Goal: Task Accomplishment & Management: Use online tool/utility

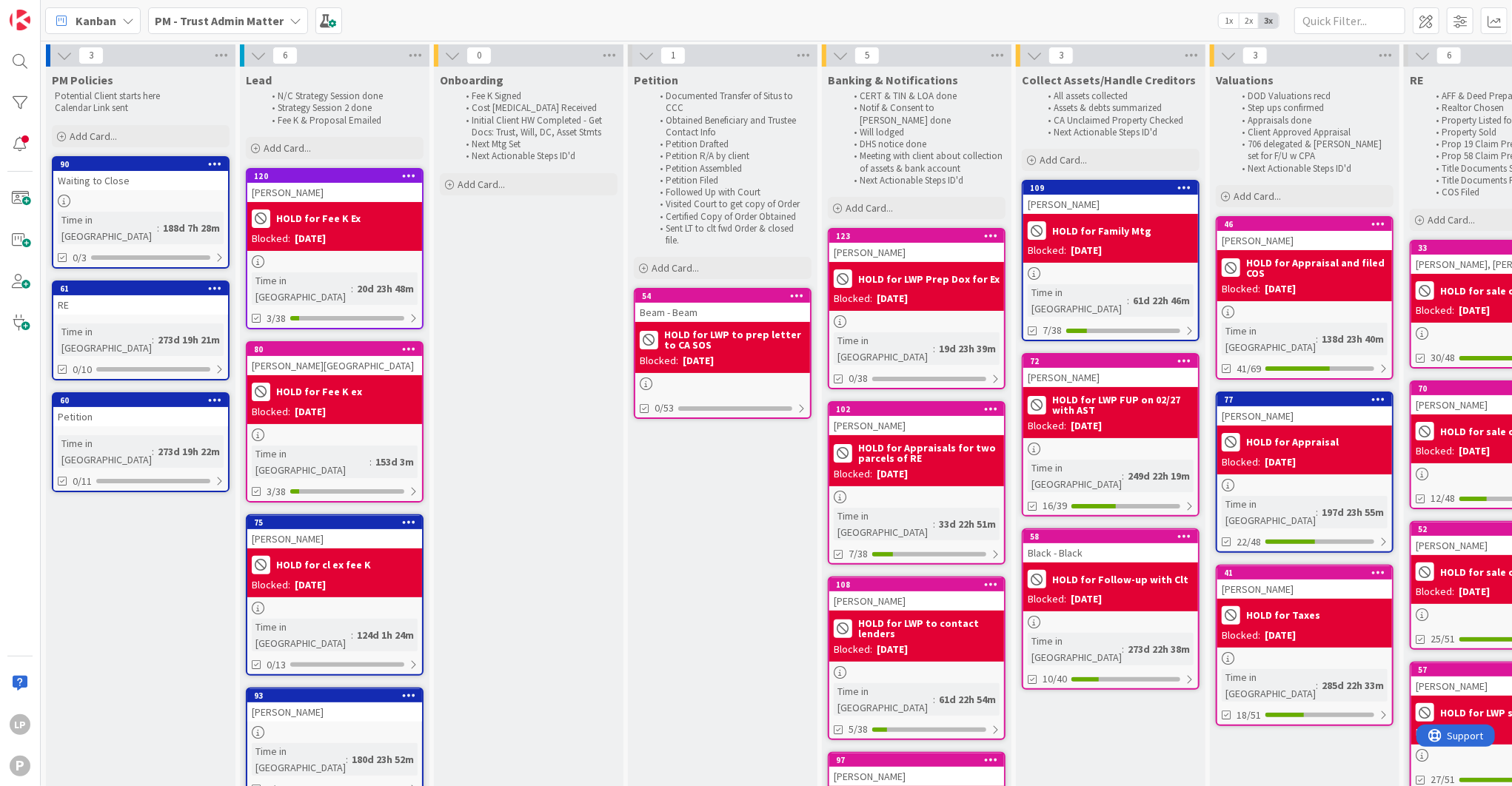
click at [1060, 6] on div "Kanban PM - Trust Admin Matter 1x 2x 3x" at bounding box center [776, 20] width 1471 height 41
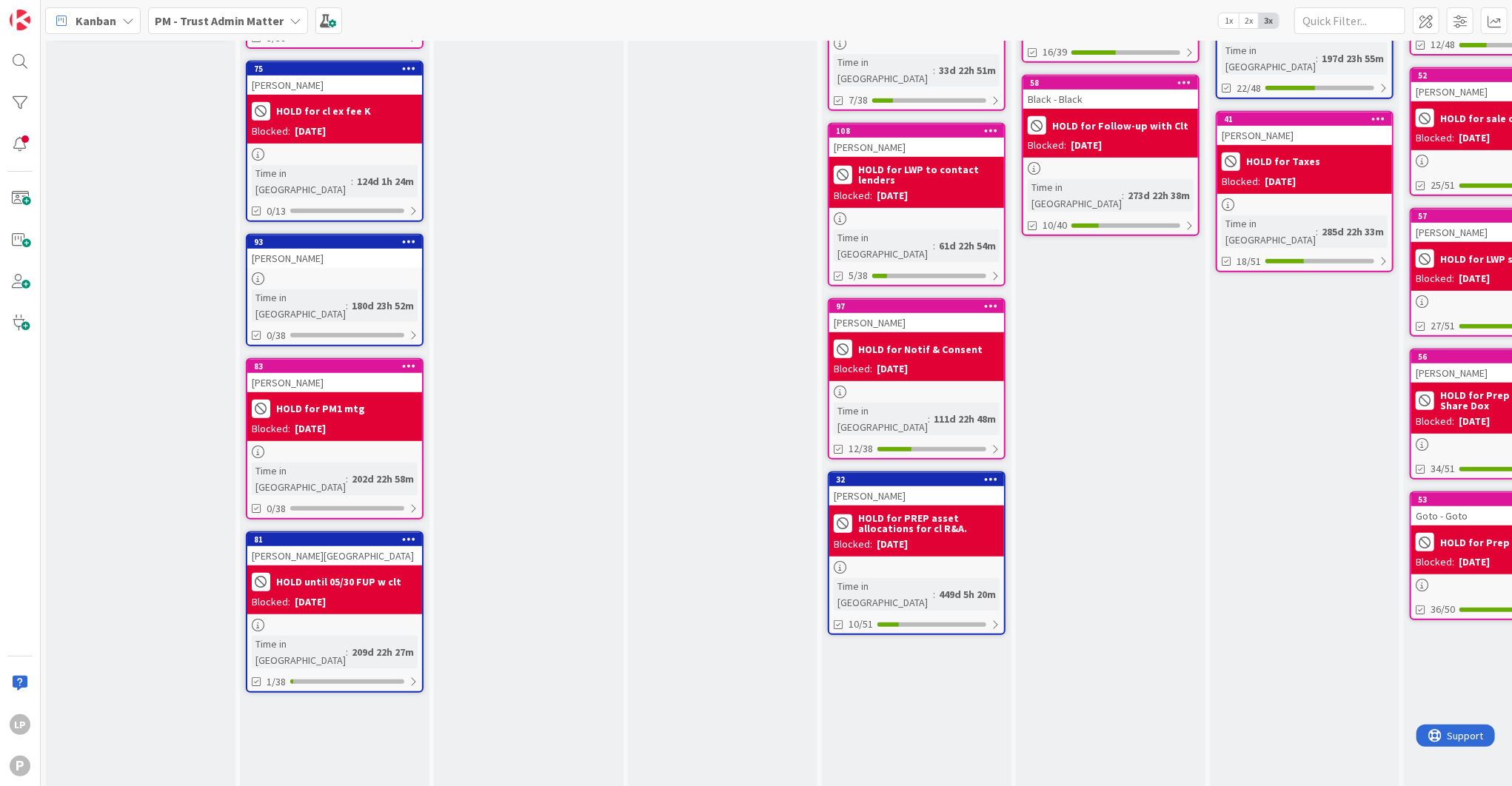
drag, startPoint x: 775, startPoint y: 767, endPoint x: 857, endPoint y: 763, distance: 82.1
click at [857, 763] on div "3 PM Policies Potential Client starts here Calendar Link sent Add Card... 90 Wa…" at bounding box center [1246, 442] width 2406 height 1704
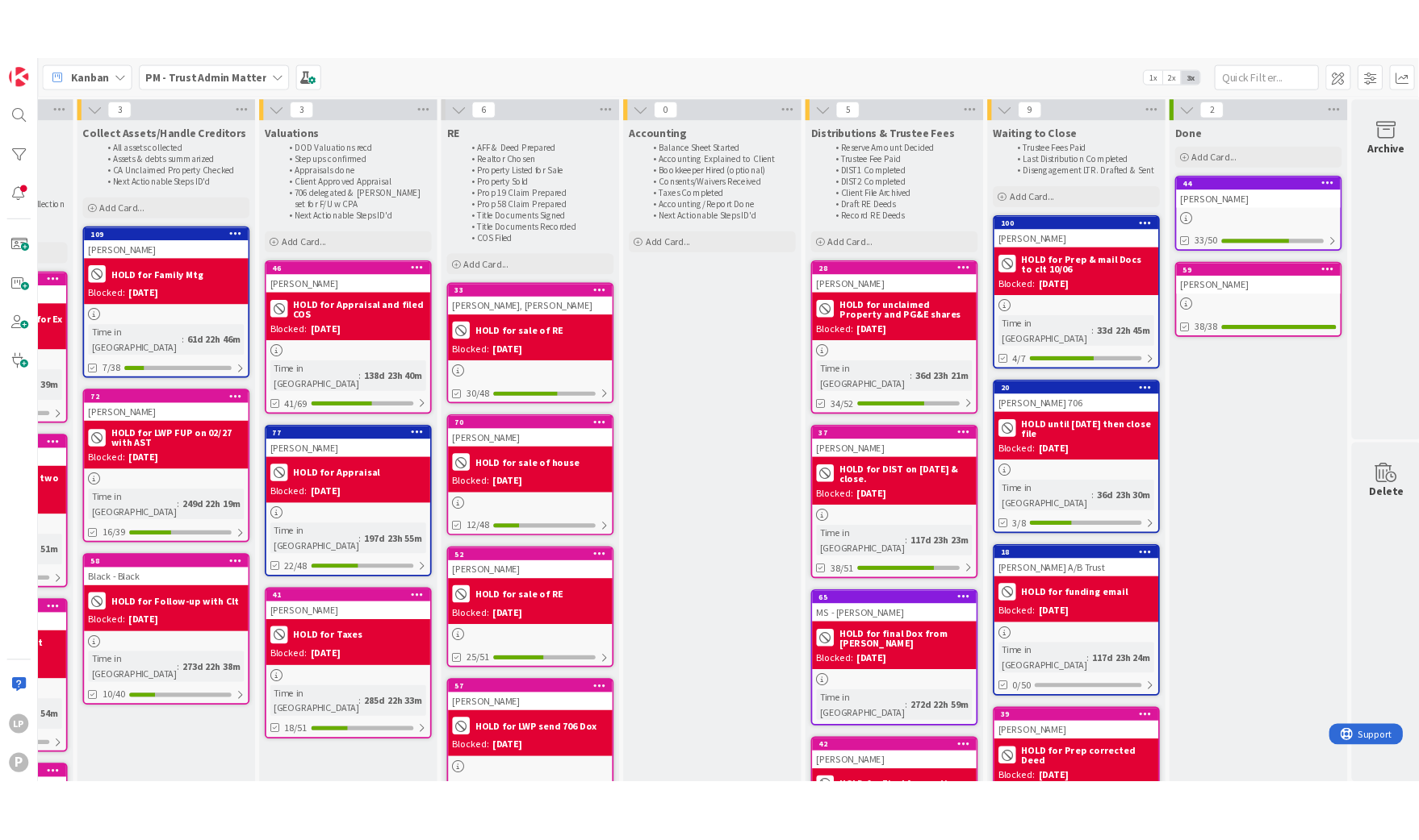
scroll to position [0, 1044]
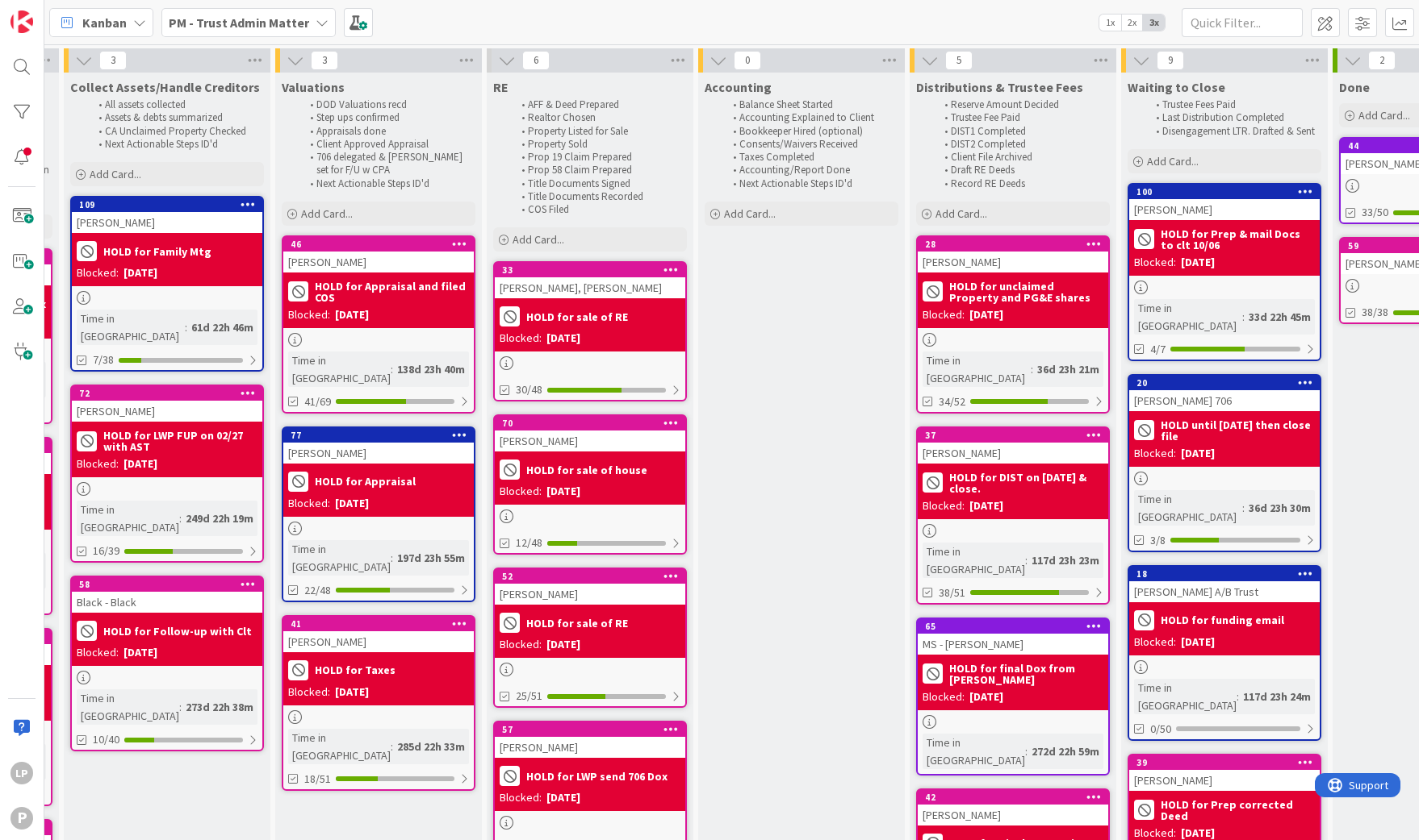
click at [267, 29] on b "PM - Trust Admin Matter" at bounding box center [239, 22] width 141 height 16
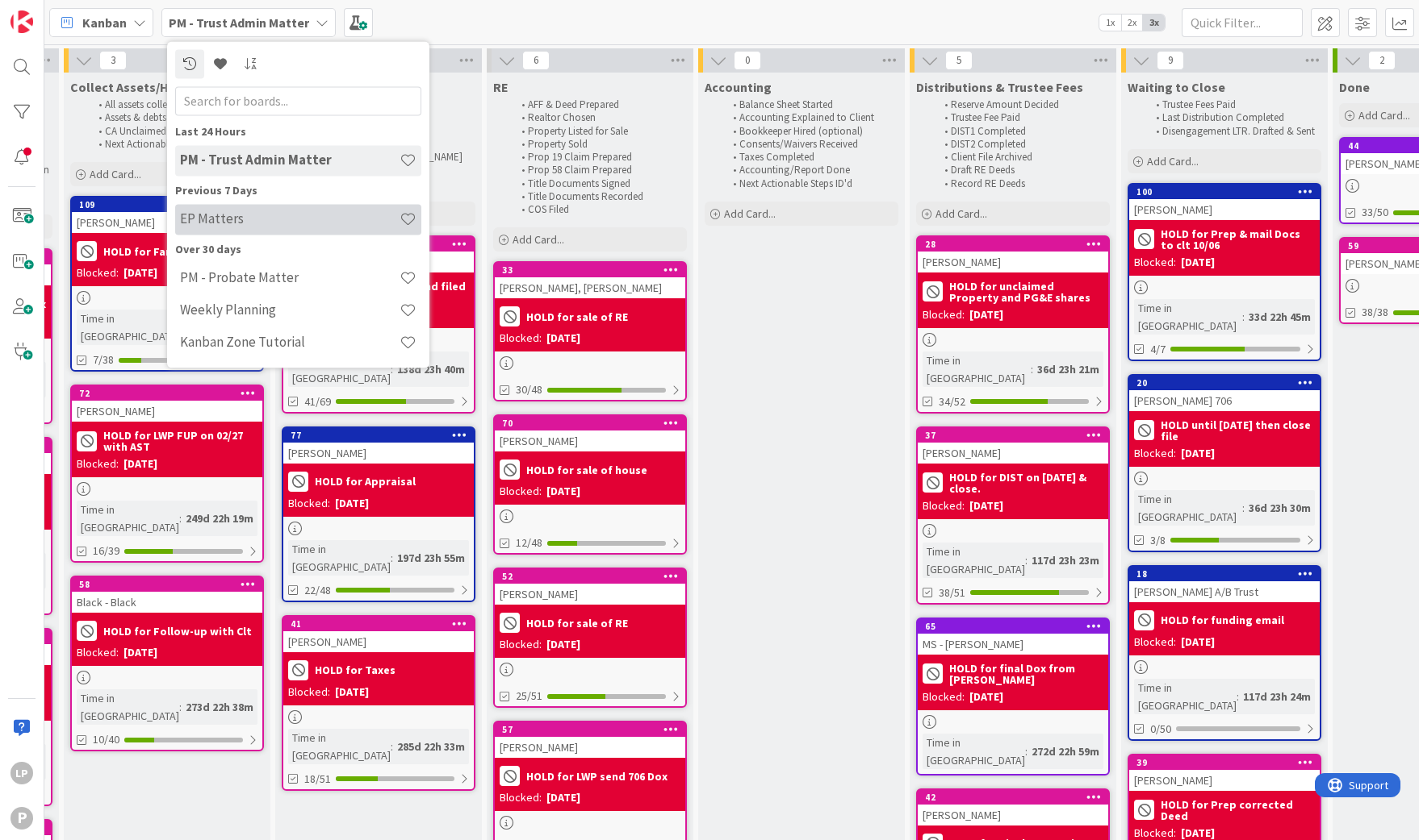
click at [215, 227] on div "EP Matters" at bounding box center [298, 219] width 246 height 31
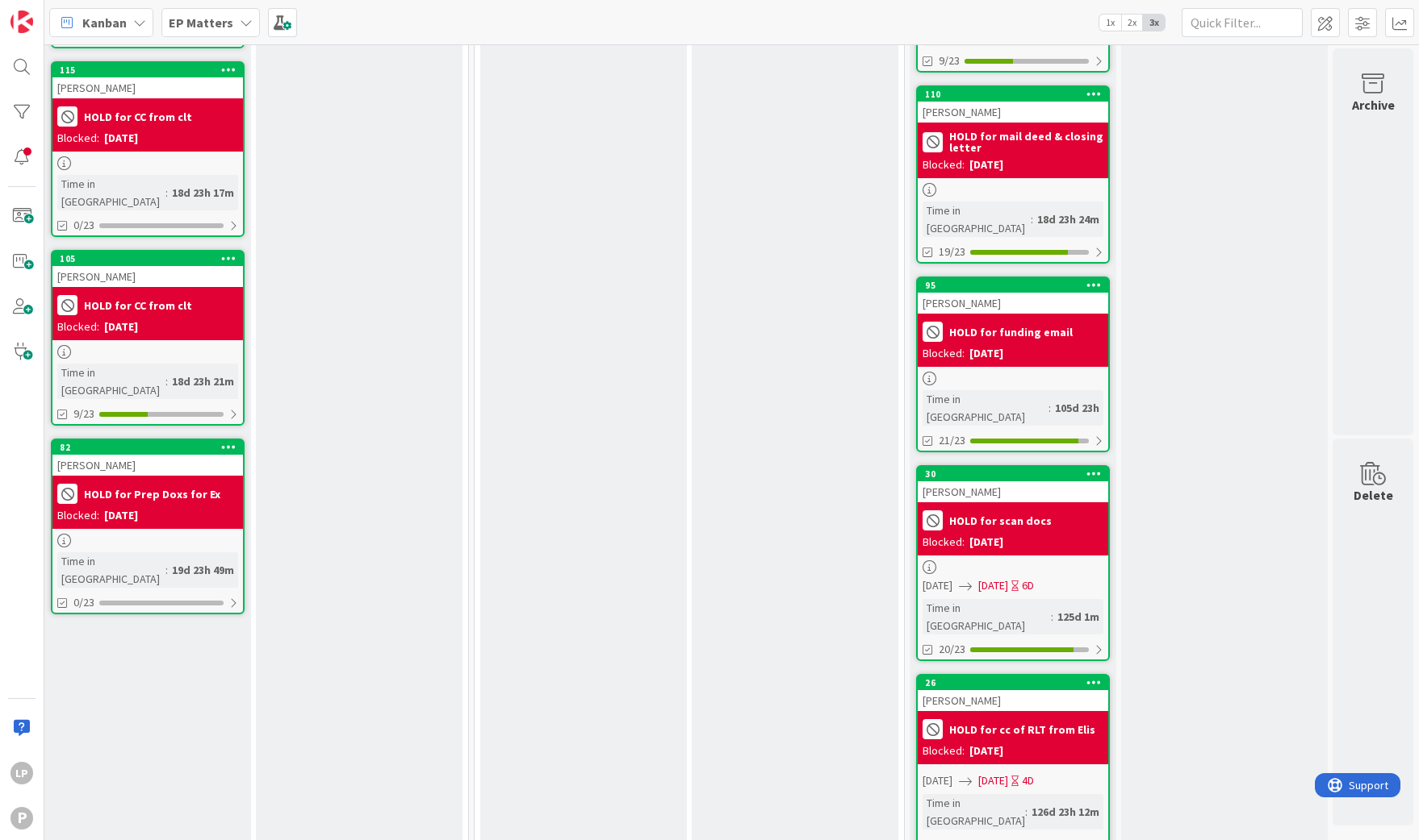
scroll to position [725, 1763]
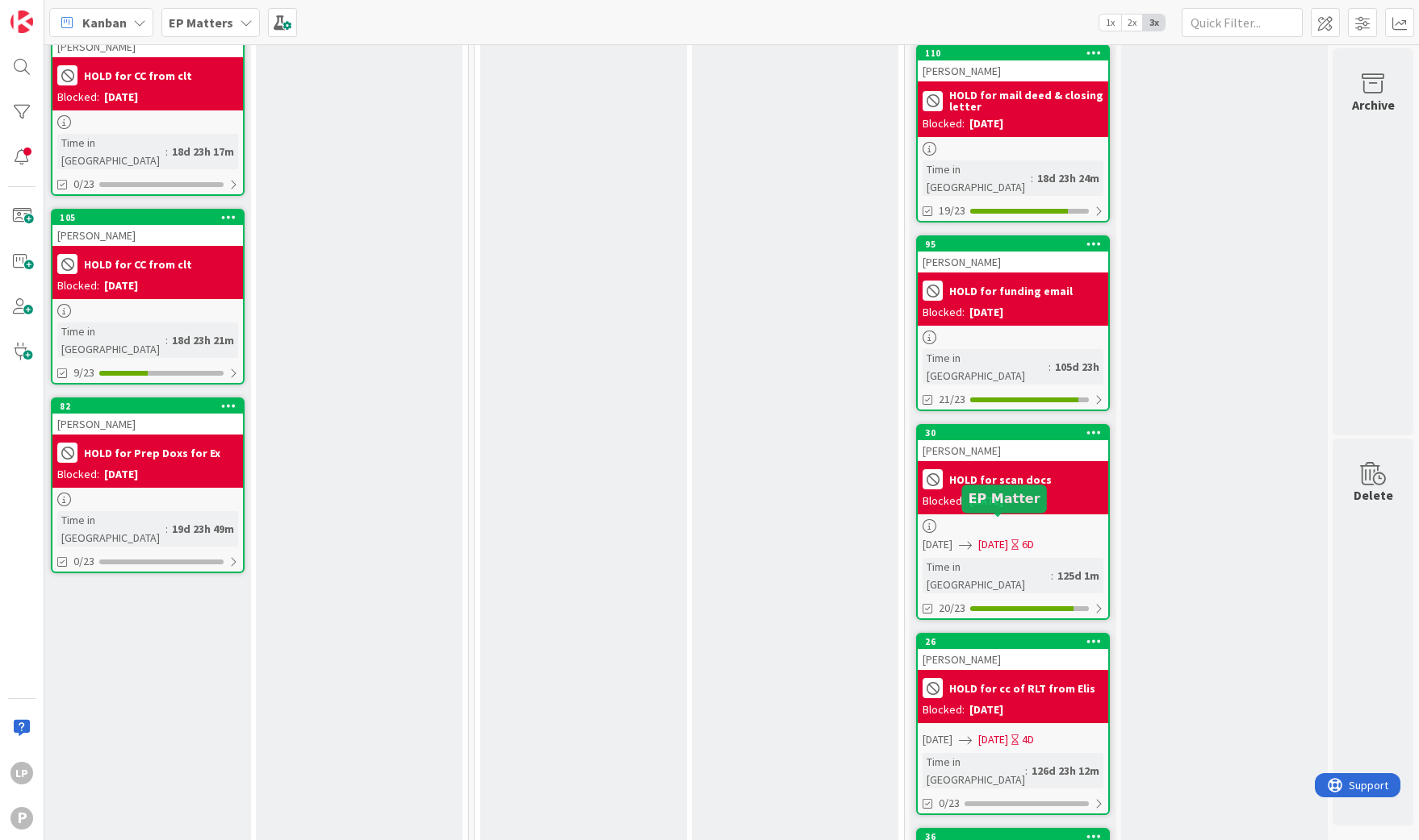
click at [1005, 636] on div "26" at bounding box center [1017, 642] width 183 height 12
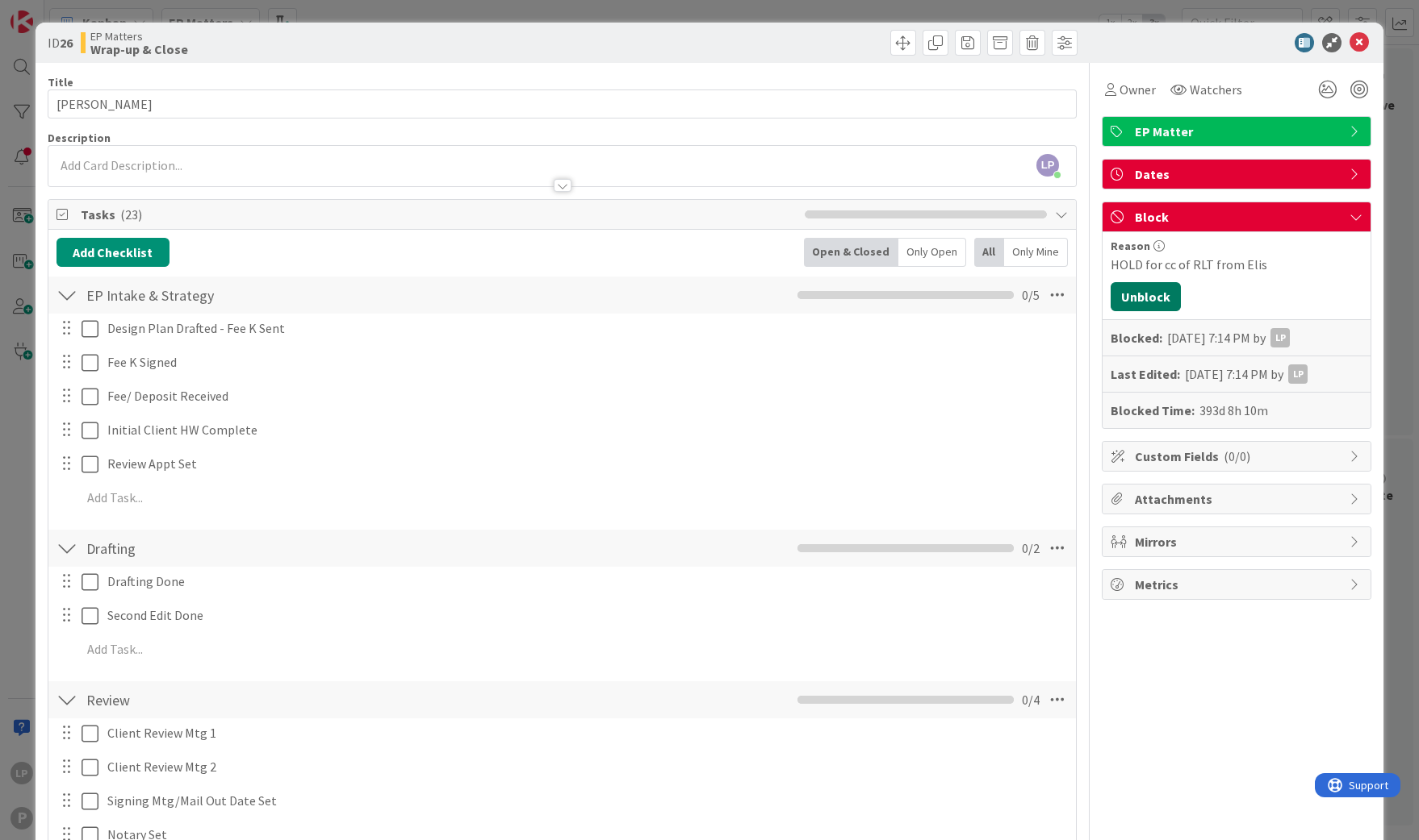
drag, startPoint x: 1136, startPoint y: 299, endPoint x: 1113, endPoint y: 338, distance: 45.3
click at [1136, 299] on button "Unblock" at bounding box center [1145, 296] width 70 height 29
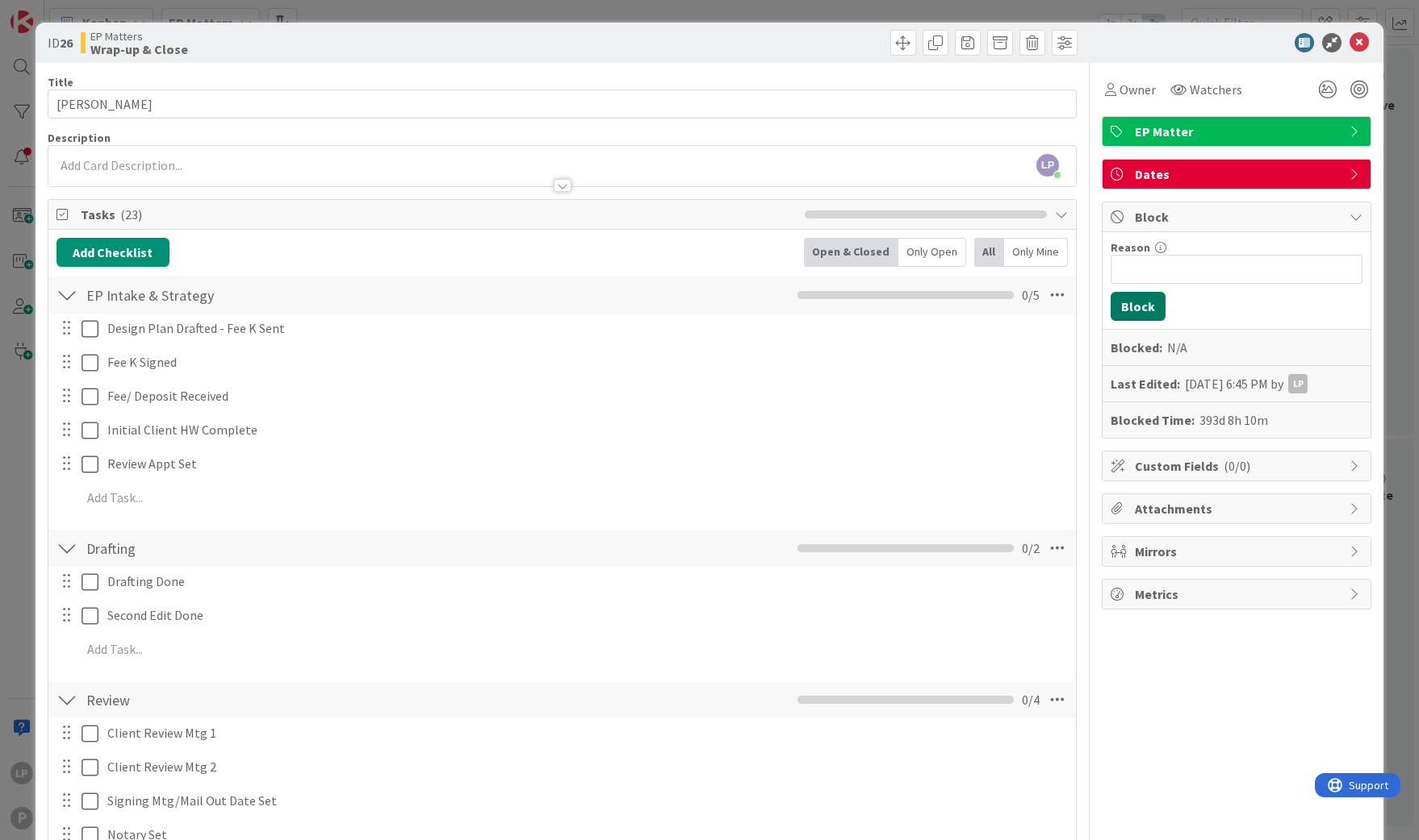
scroll to position [705, 1763]
click at [1350, 42] on icon at bounding box center [1359, 42] width 19 height 19
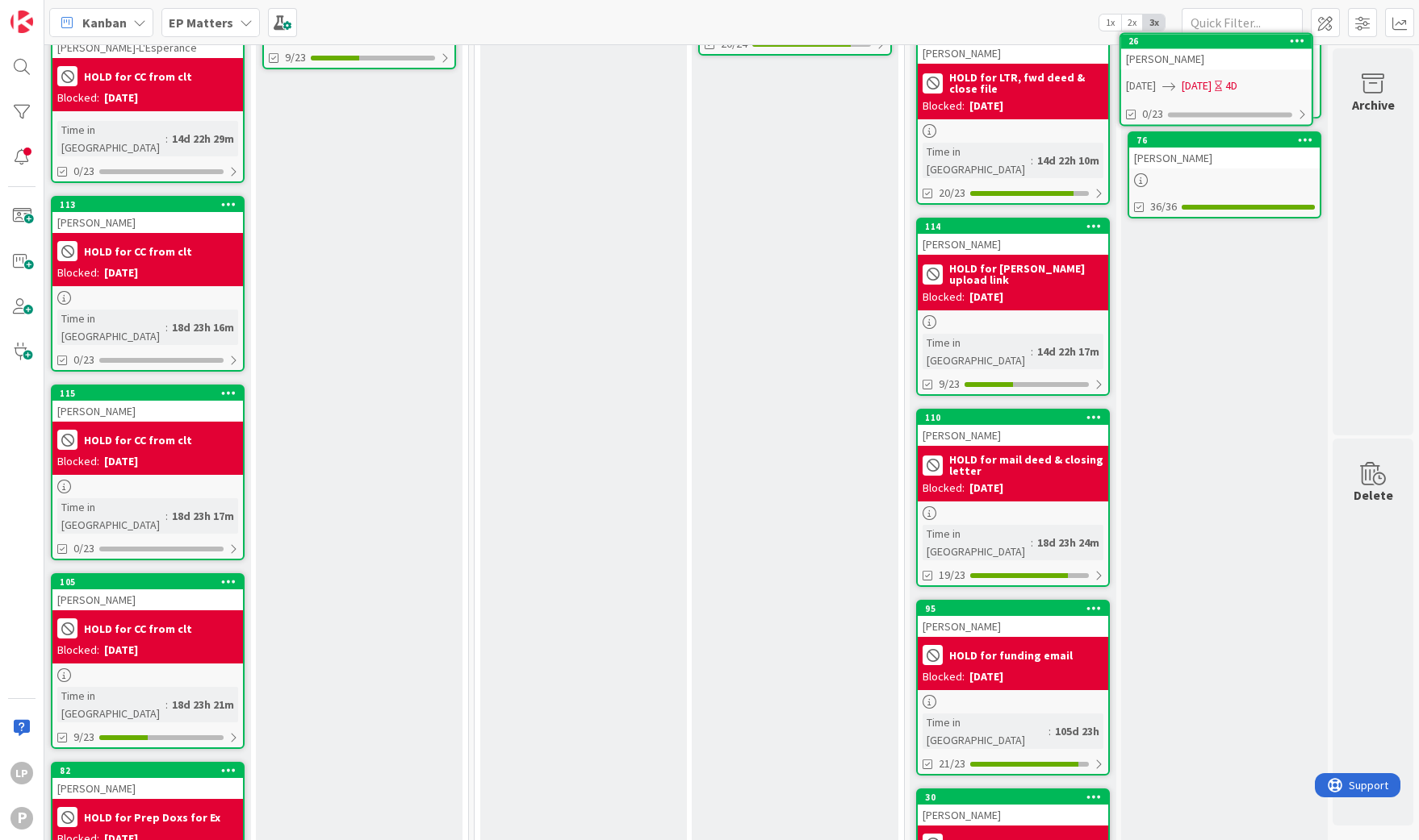
scroll to position [293, 1763]
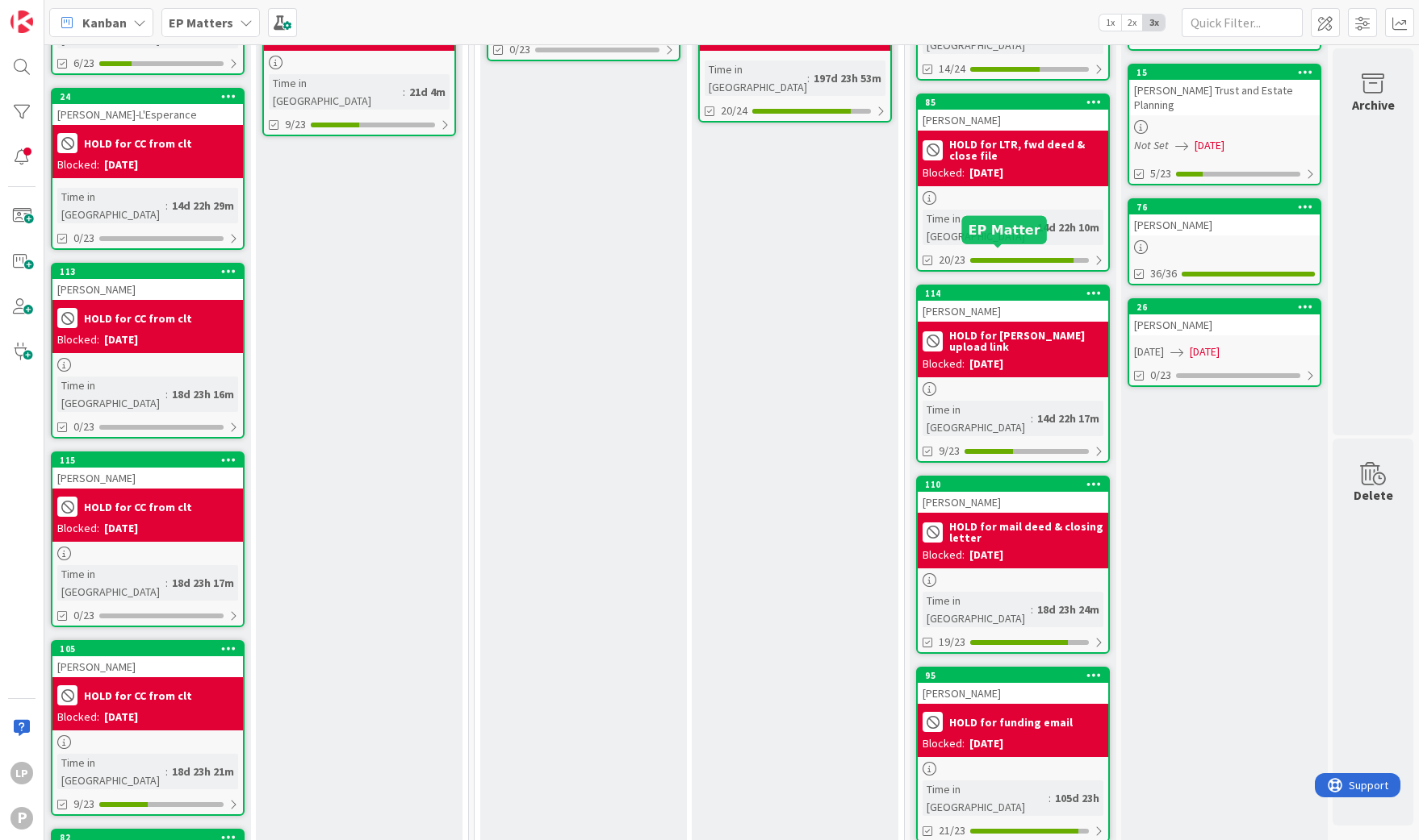
click at [975, 288] on div "114" at bounding box center [1017, 293] width 183 height 12
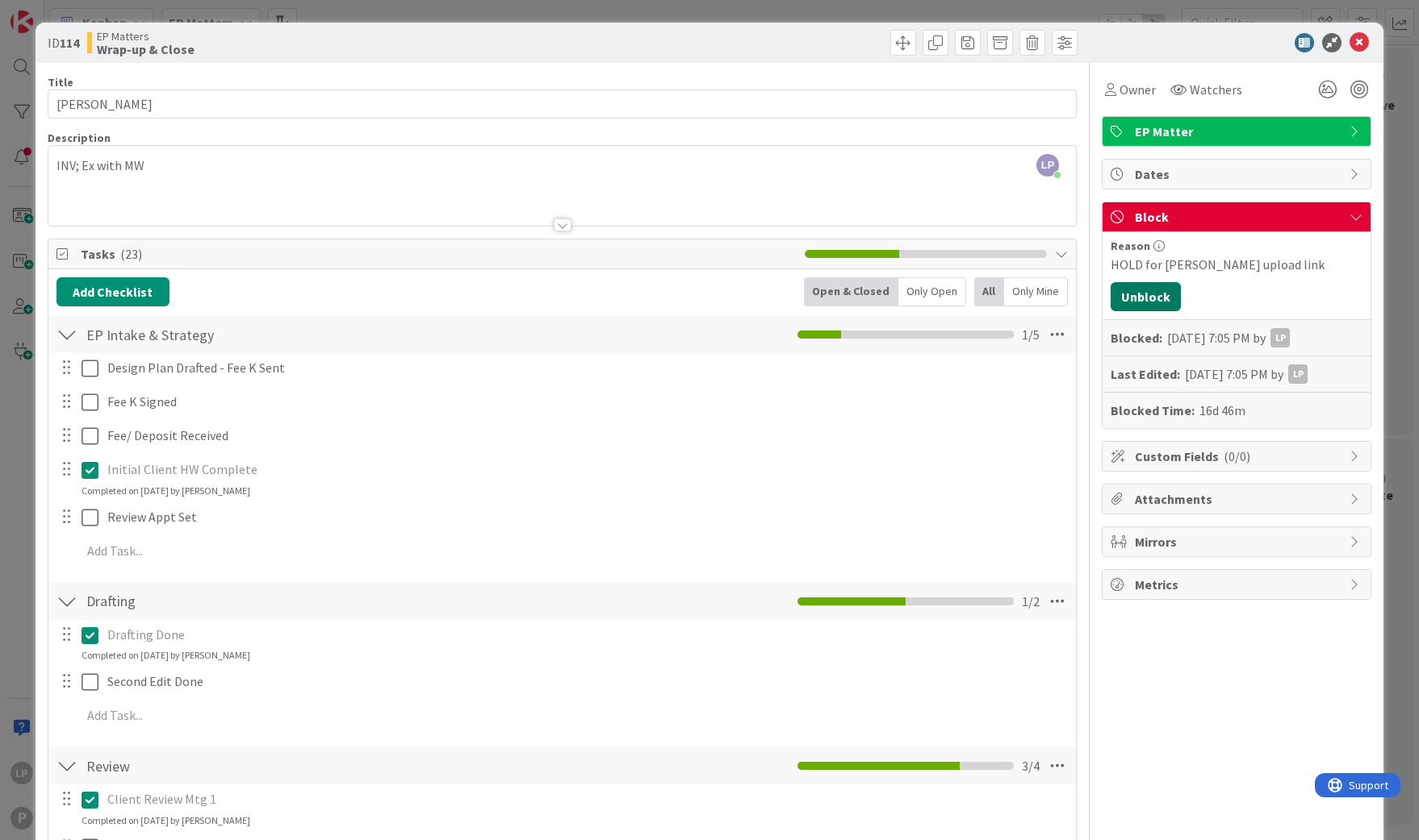
drag, startPoint x: 1140, startPoint y: 305, endPoint x: 1115, endPoint y: 292, distance: 28.2
click at [1140, 305] on button "Unblock" at bounding box center [1145, 296] width 70 height 29
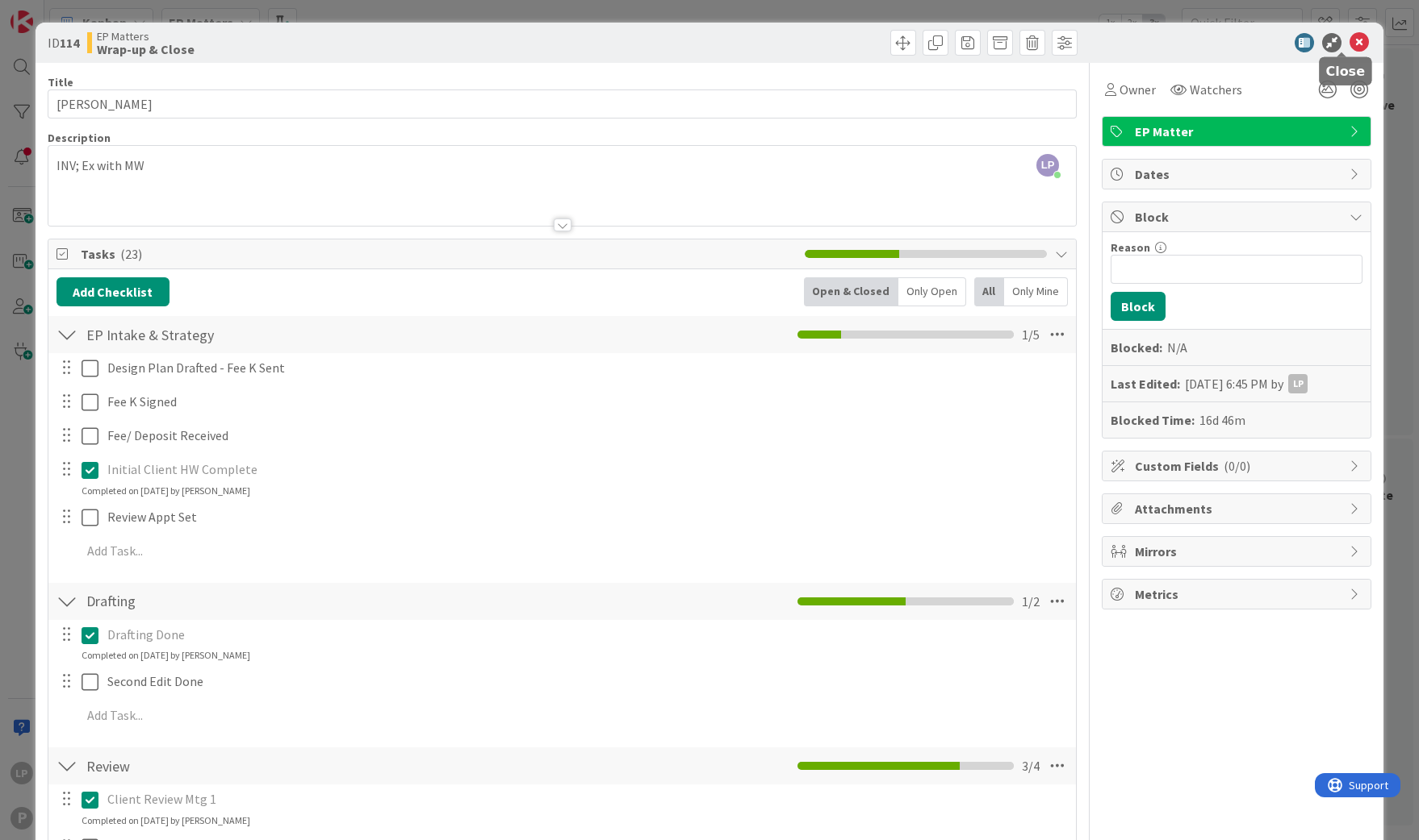
click at [1350, 38] on icon at bounding box center [1359, 42] width 19 height 19
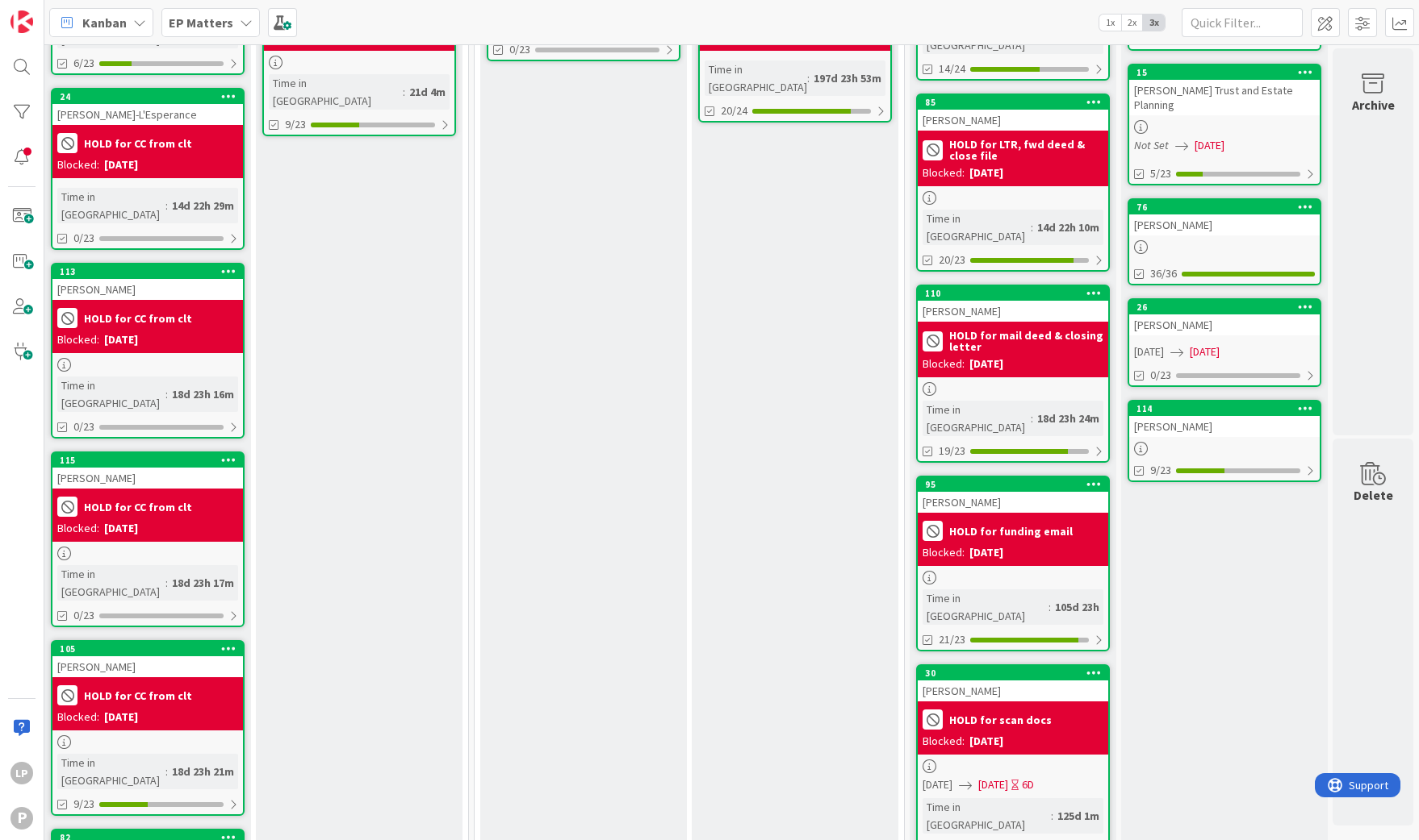
scroll to position [413, 1763]
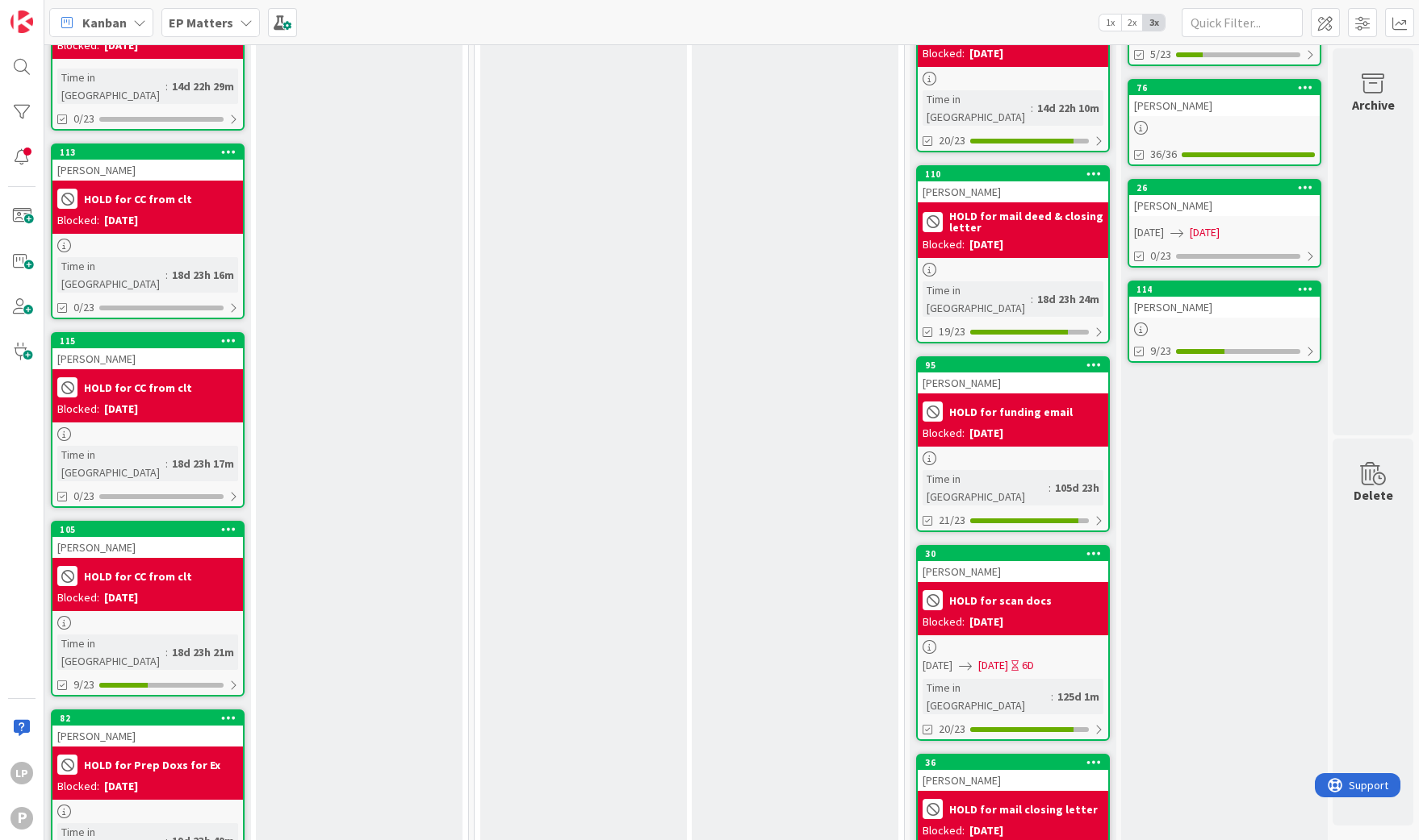
click at [1001, 358] on div "95" at bounding box center [1013, 365] width 191 height 14
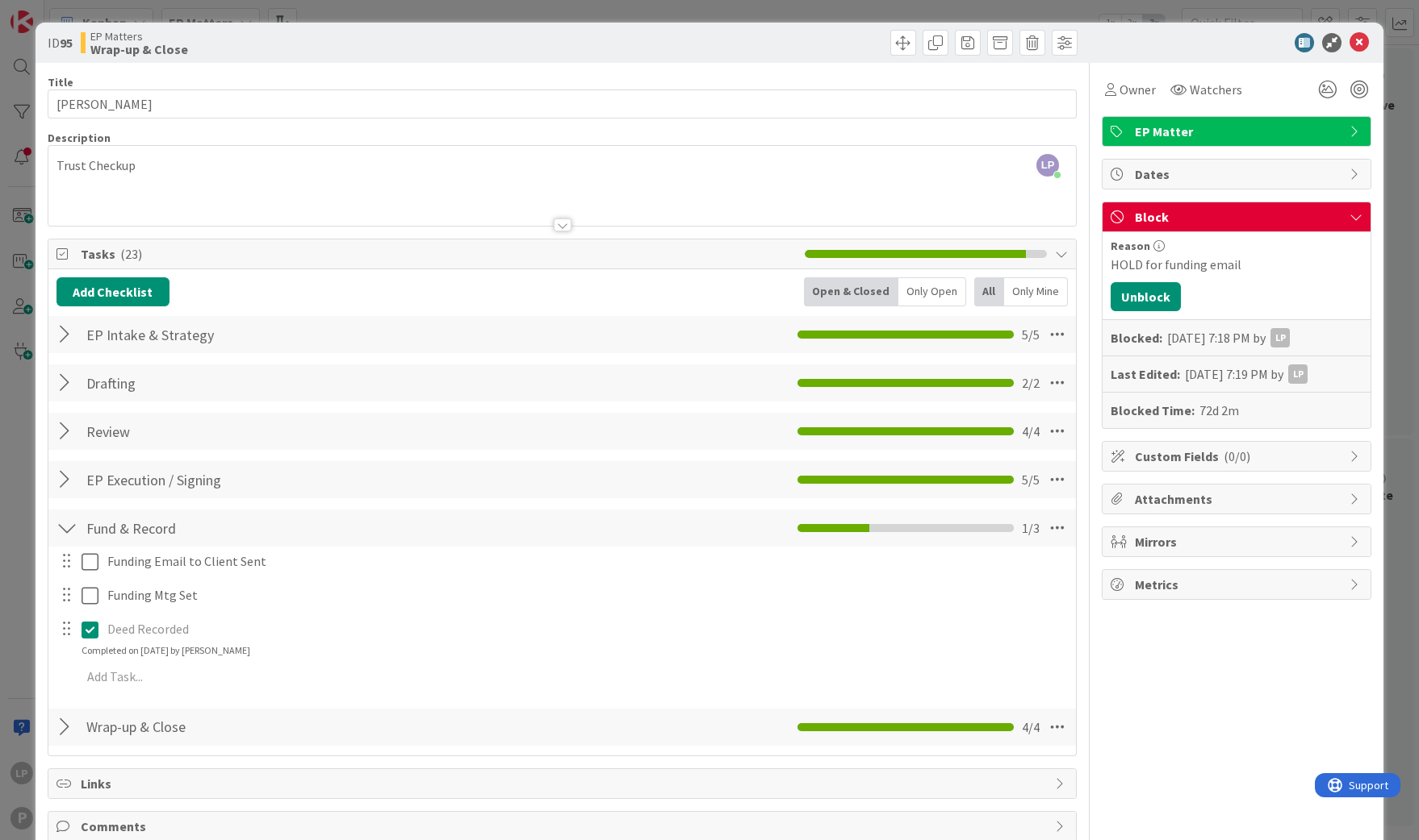
scroll to position [80, 0]
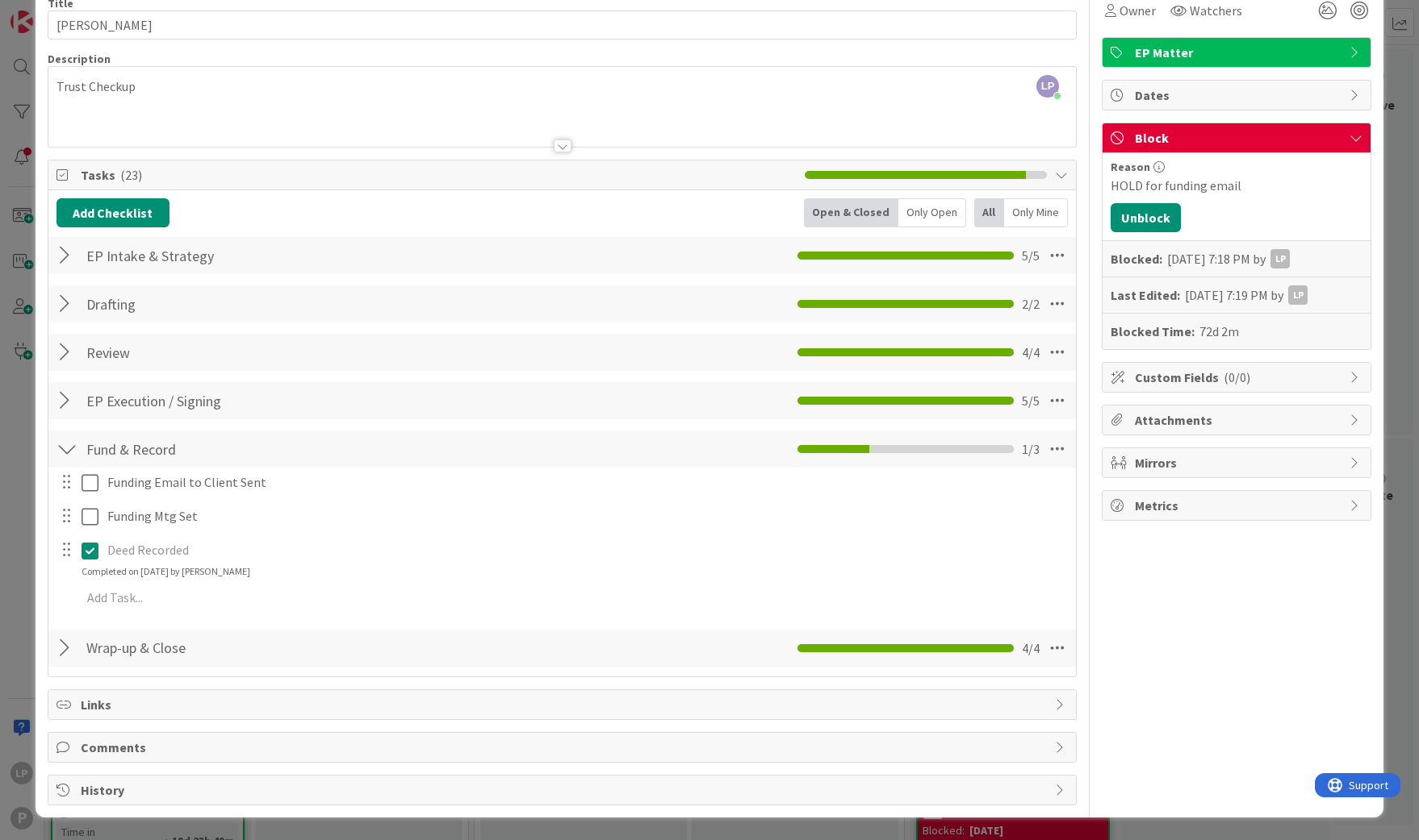
drag, startPoint x: 69, startPoint y: 648, endPoint x: 335, endPoint y: 582, distance: 274.1
click at [68, 648] on div at bounding box center [67, 649] width 21 height 29
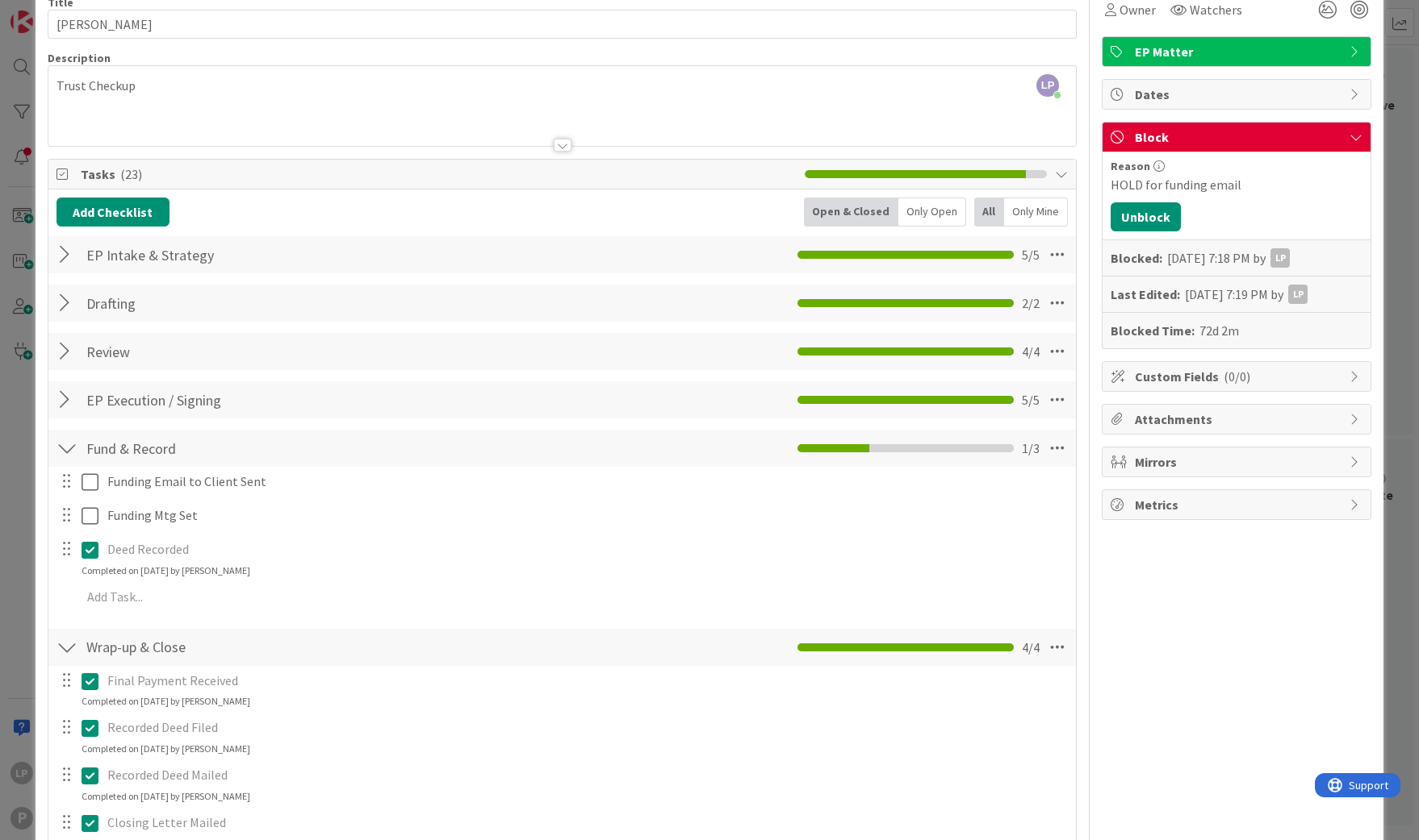
scroll to position [304, 0]
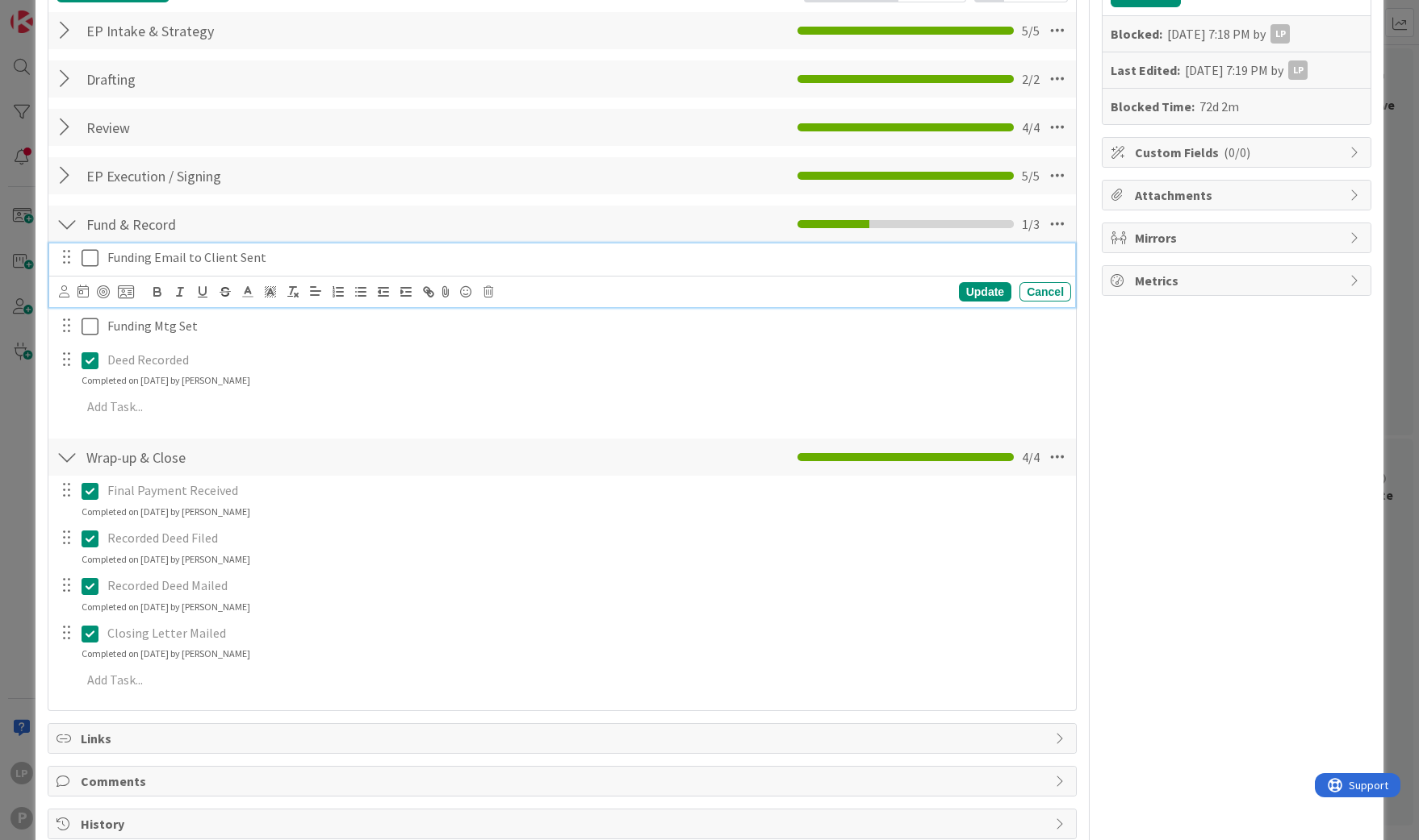
click at [90, 256] on icon at bounding box center [90, 258] width 17 height 19
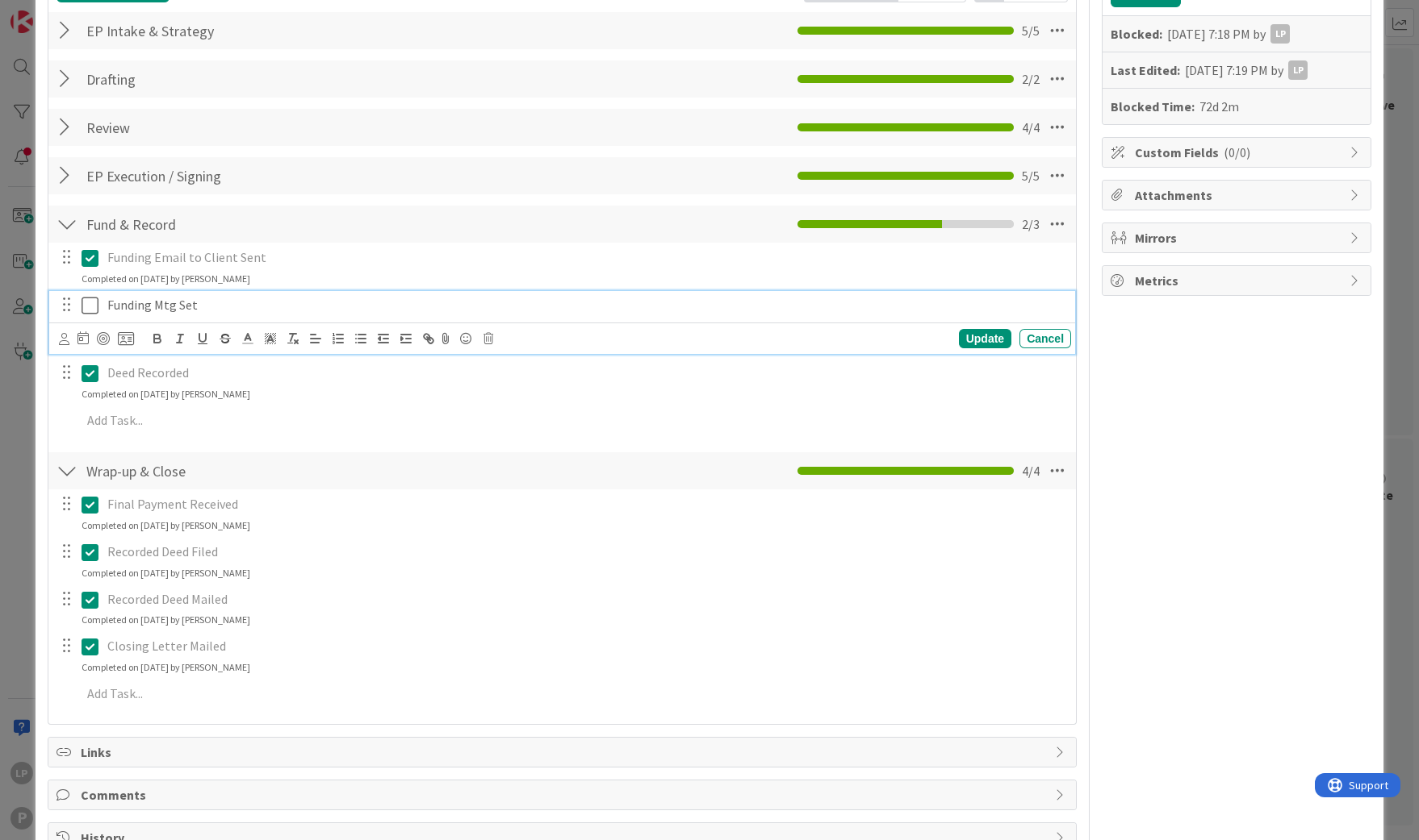
click at [92, 307] on icon at bounding box center [90, 306] width 17 height 19
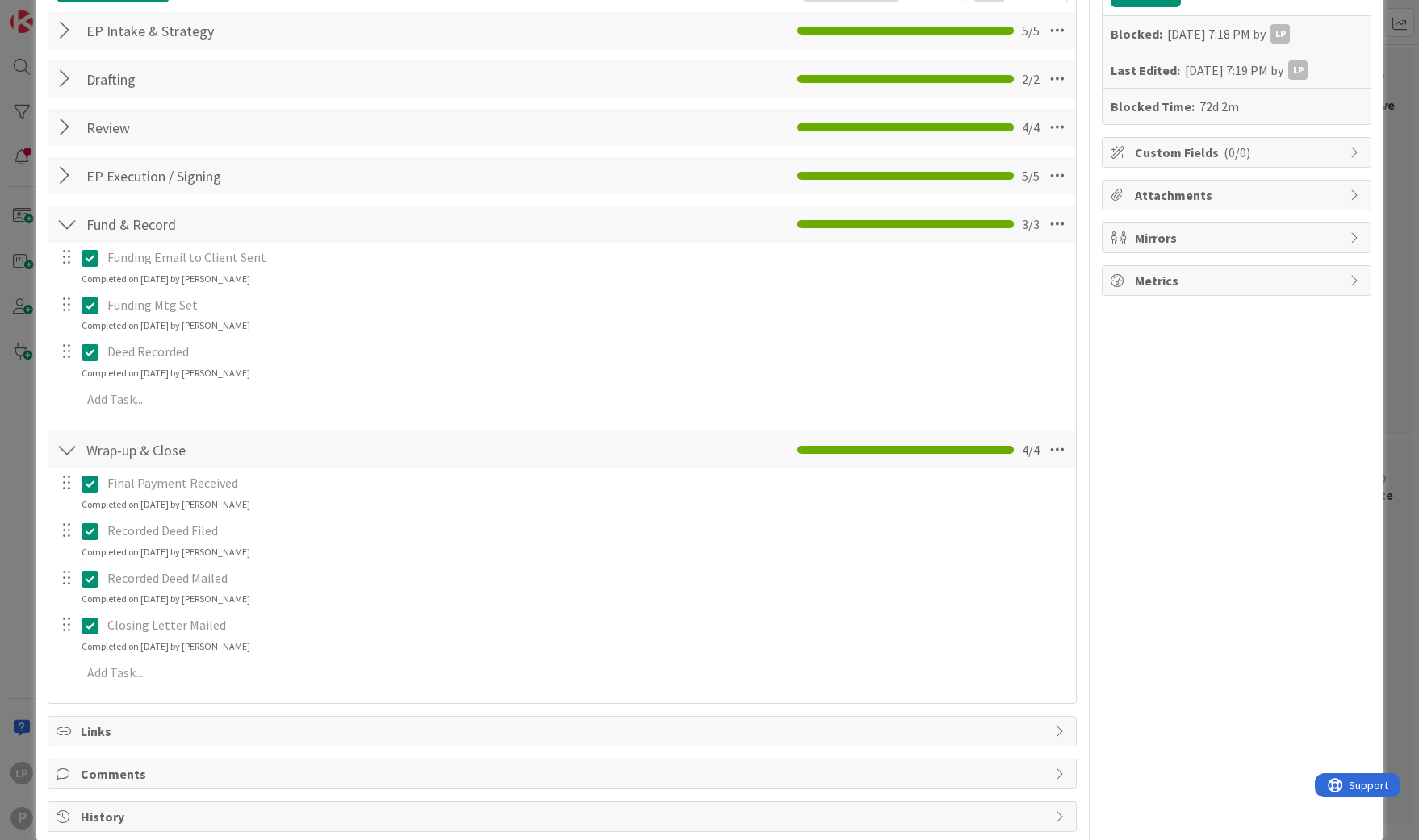
click at [92, 307] on icon at bounding box center [90, 306] width 17 height 19
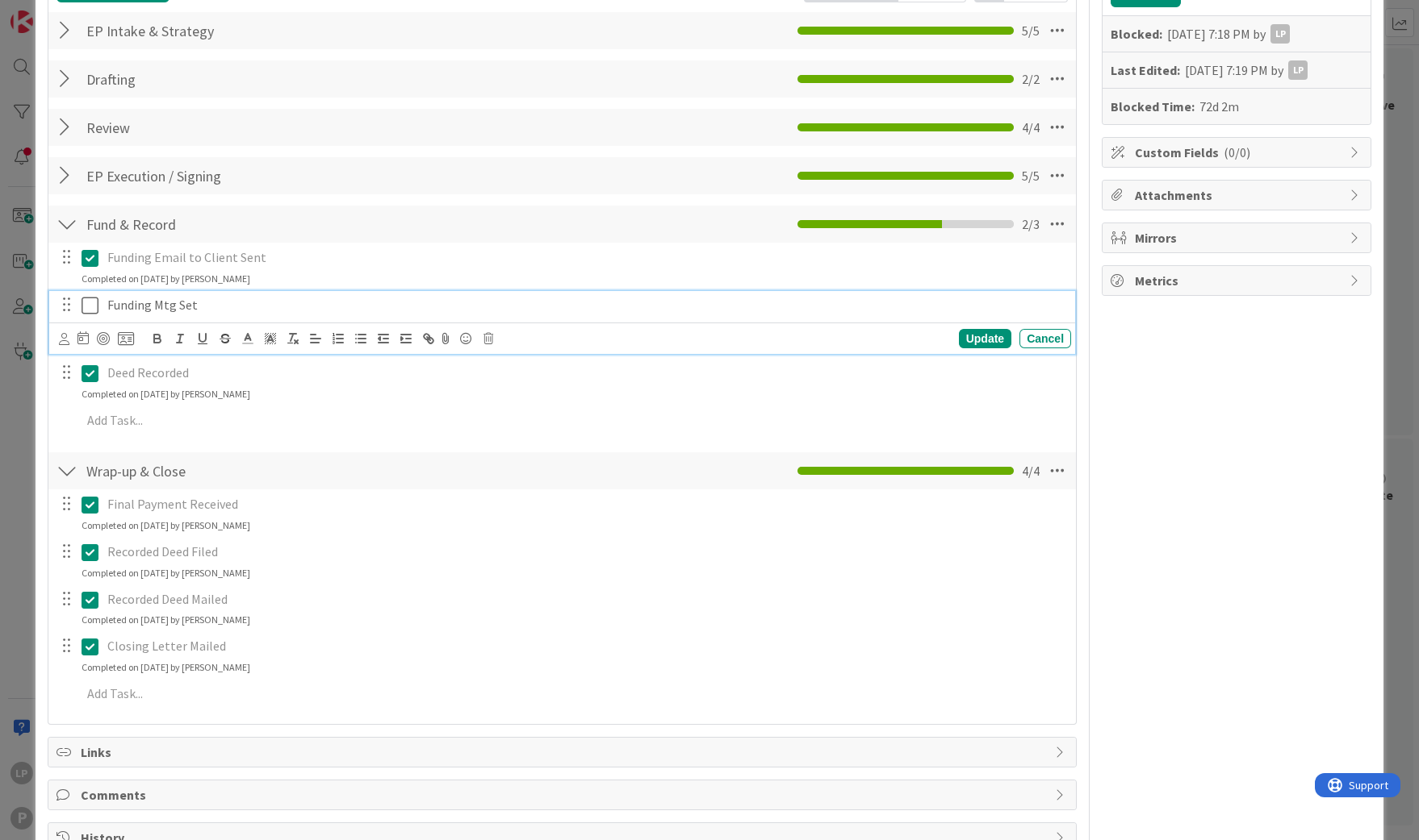
scroll to position [0, 0]
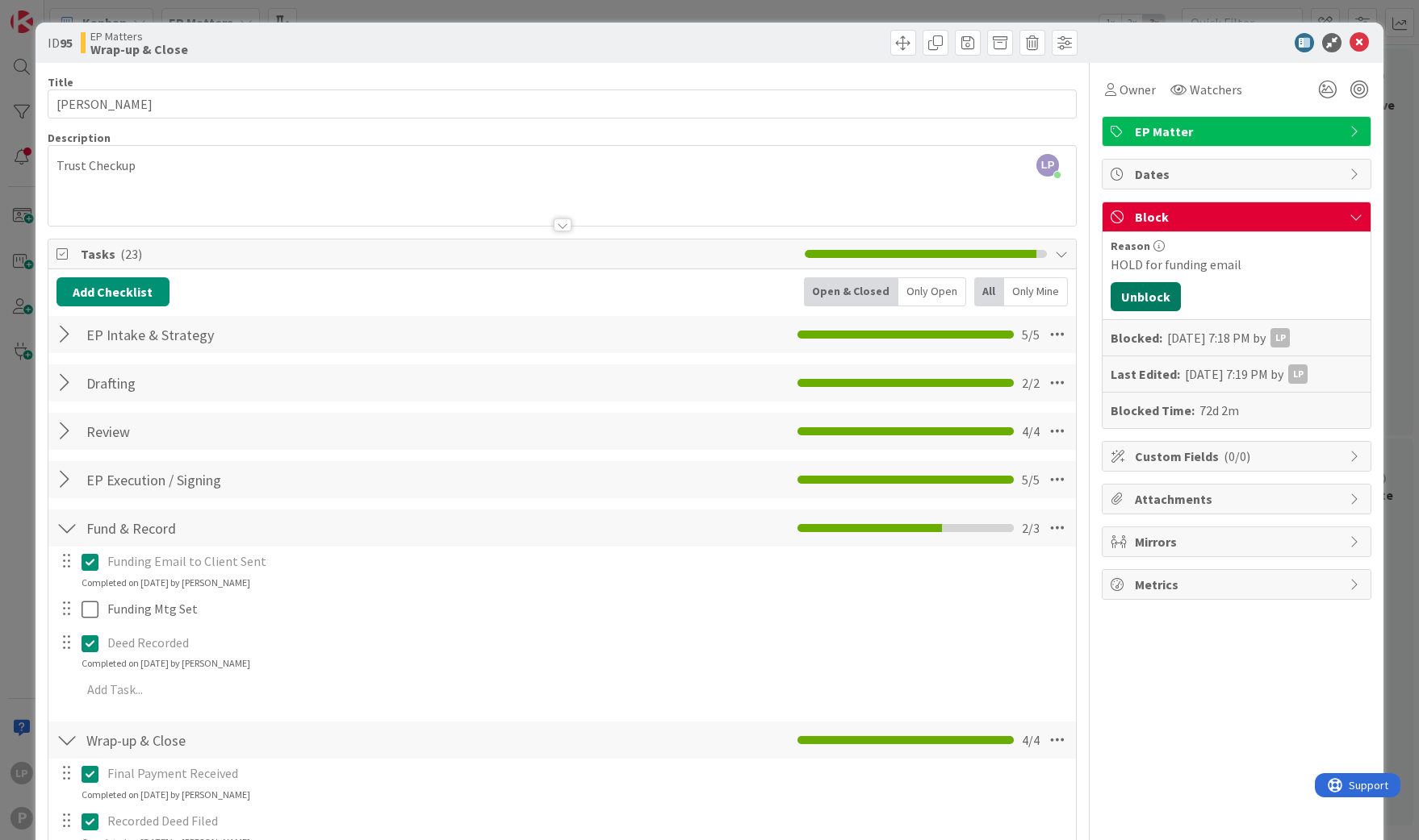
click at [1141, 298] on button "Unblock" at bounding box center [1145, 296] width 70 height 29
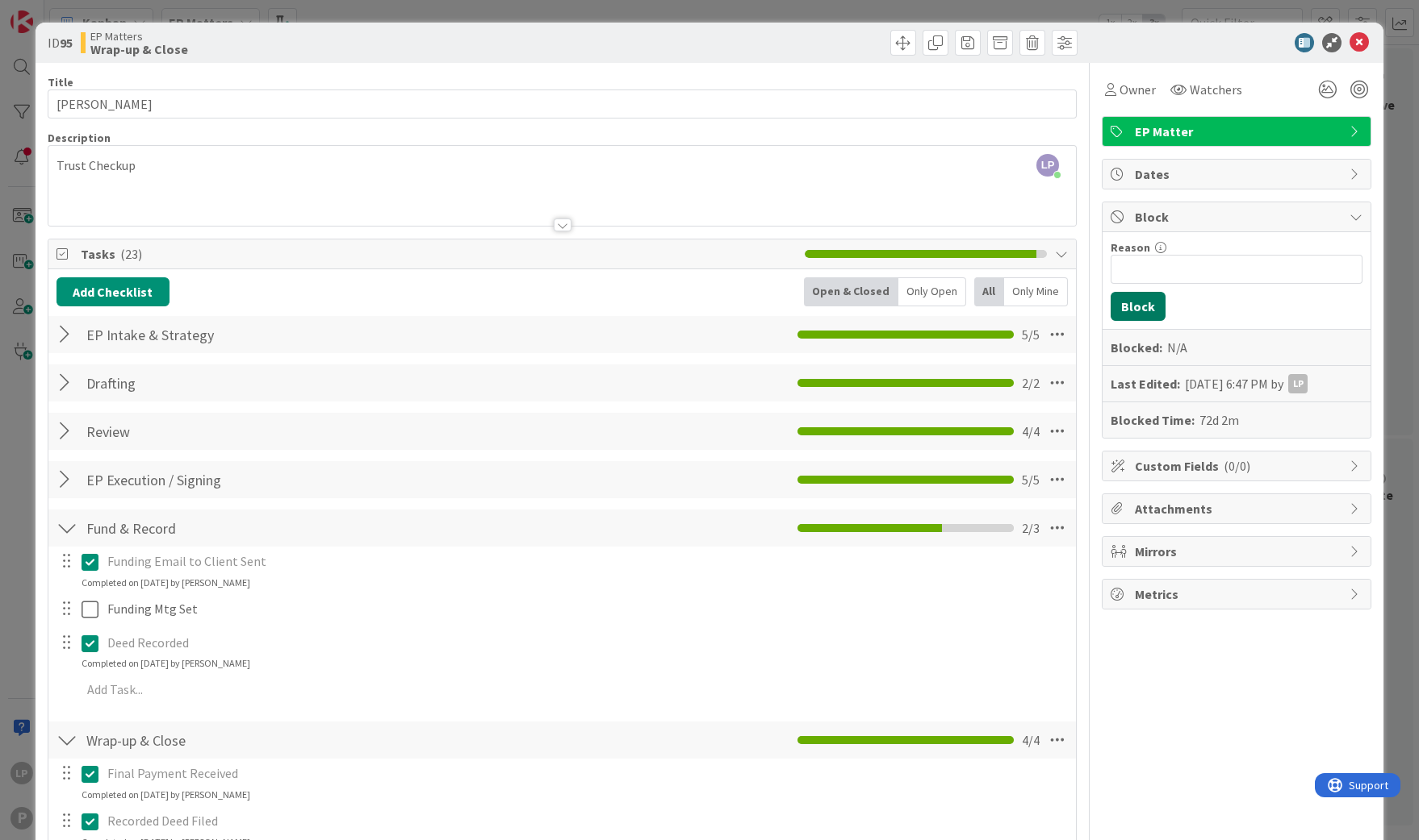
scroll to position [392, 1763]
click at [1350, 45] on icon at bounding box center [1359, 42] width 19 height 19
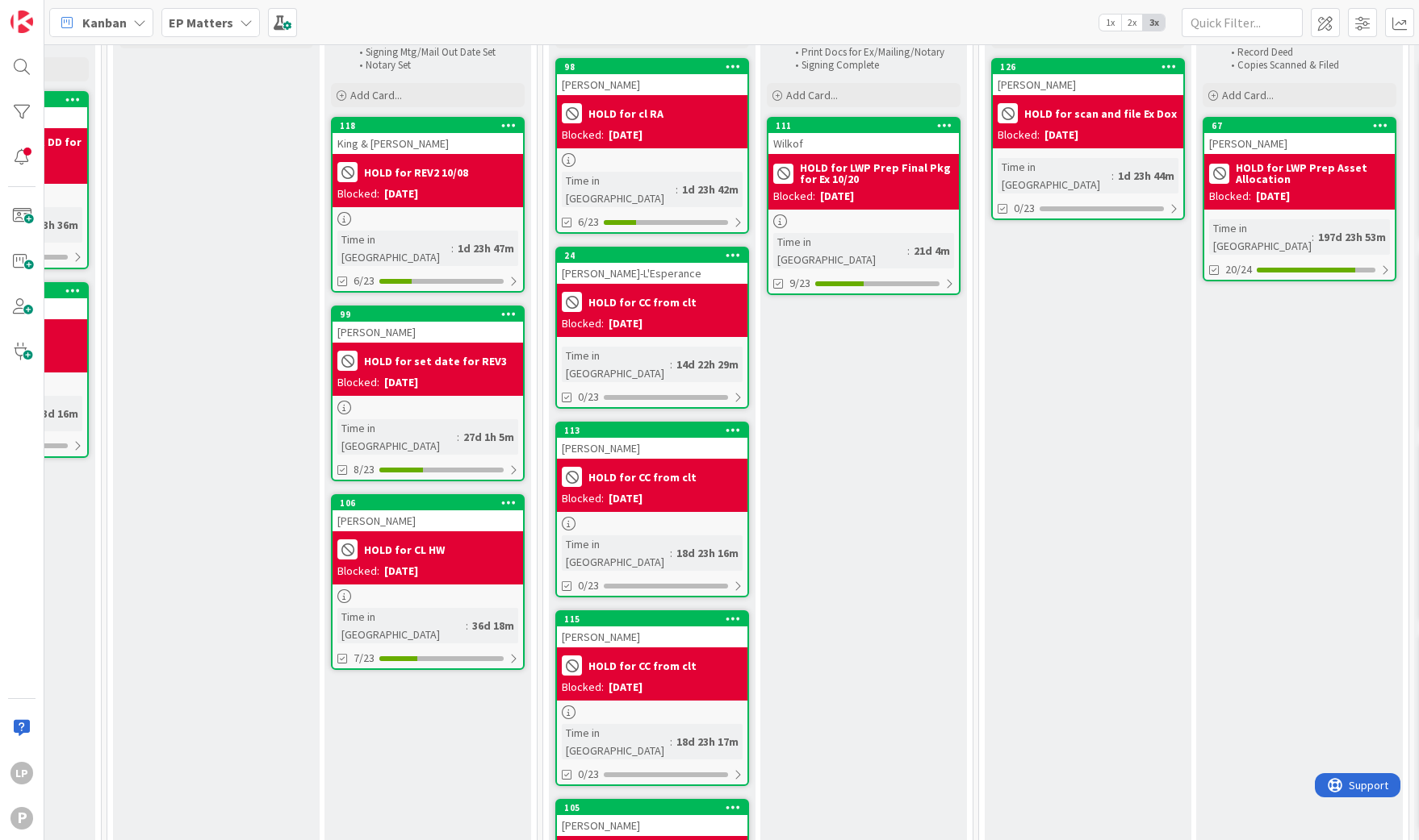
scroll to position [242, 1238]
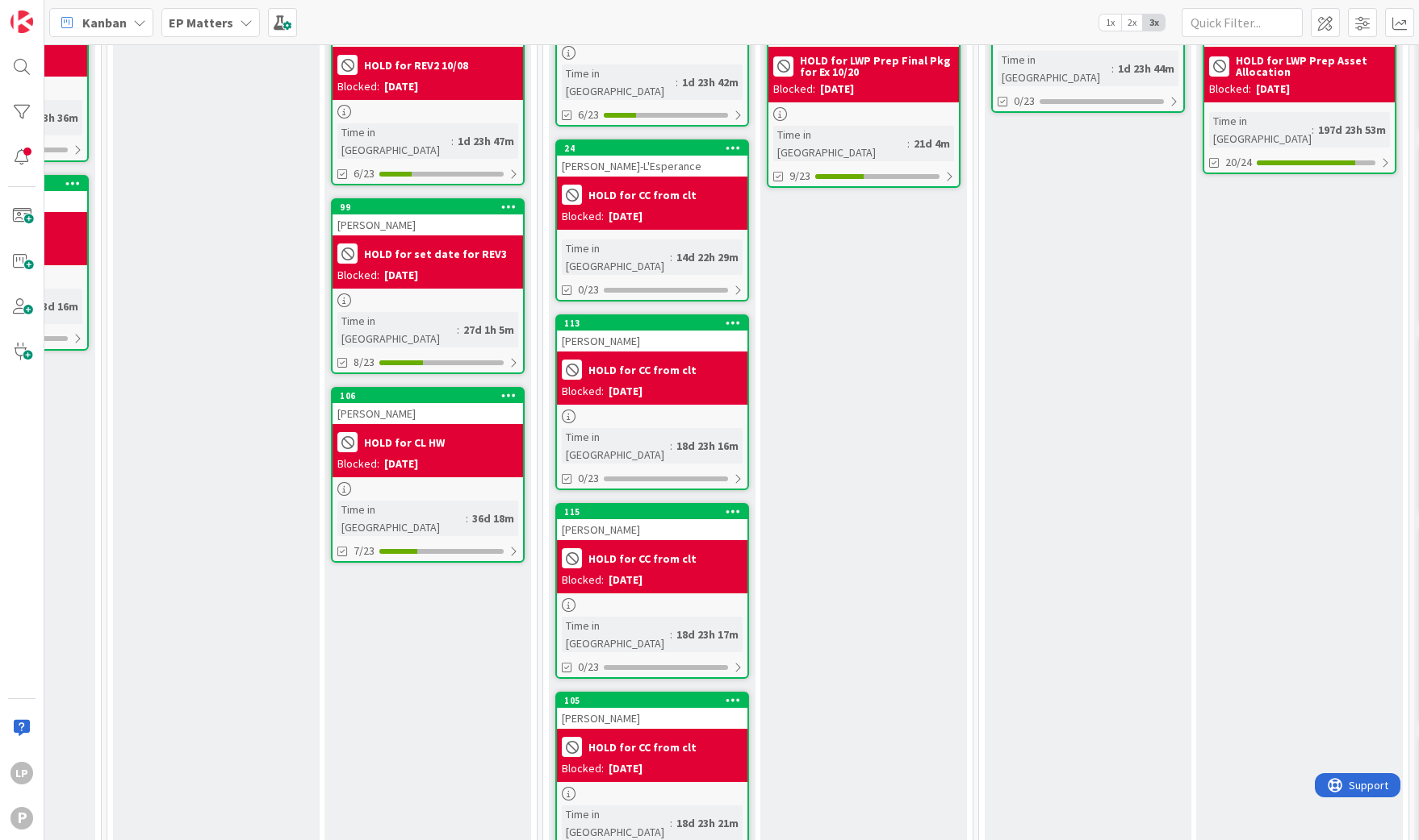
click at [1321, 651] on div "Fund & Record Funding Email to Client Funding Mtg Set Record Deed Copies Scanne…" at bounding box center [1299, 478] width 207 height 1184
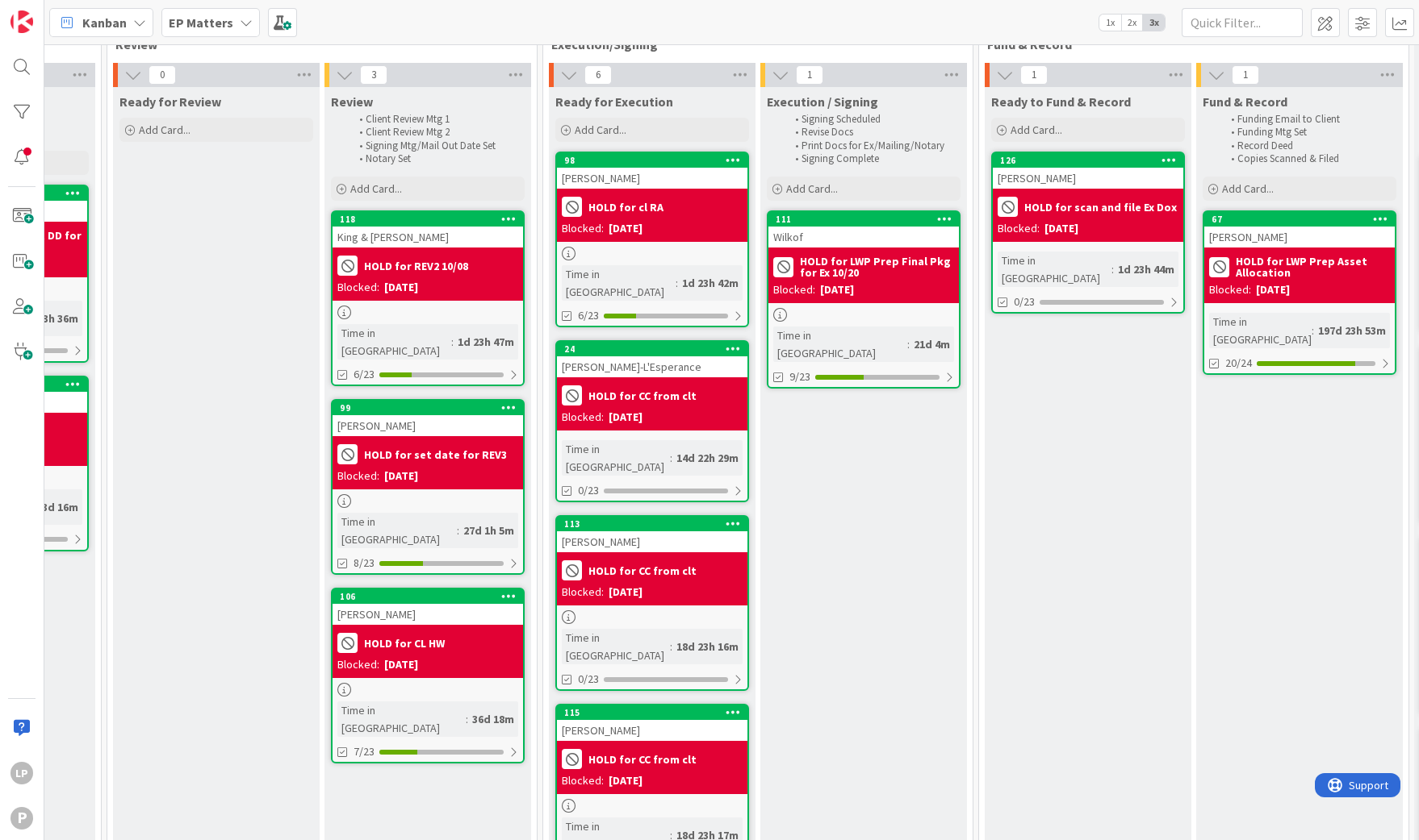
scroll to position [0, 1238]
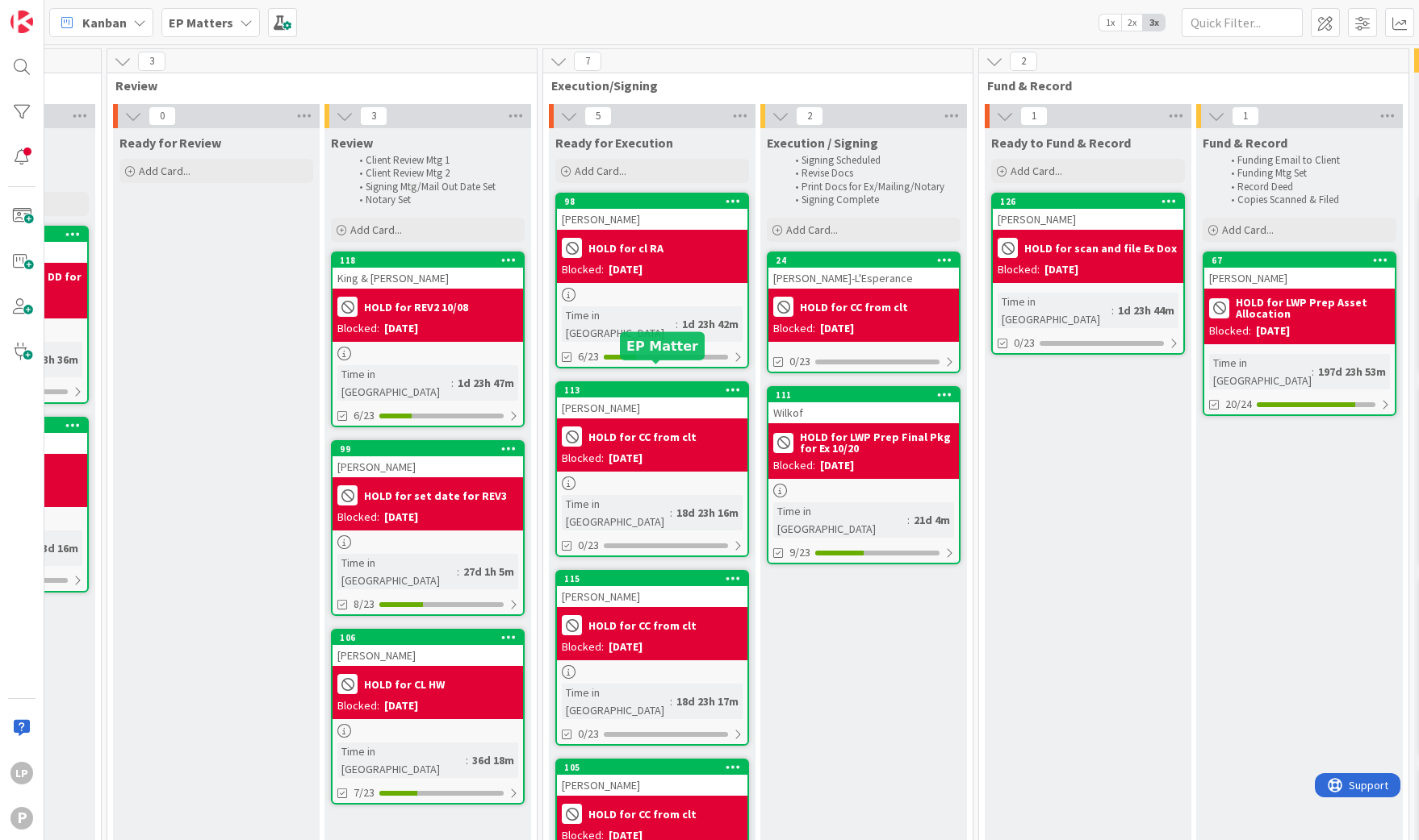
click at [658, 385] on div "113" at bounding box center [656, 391] width 183 height 12
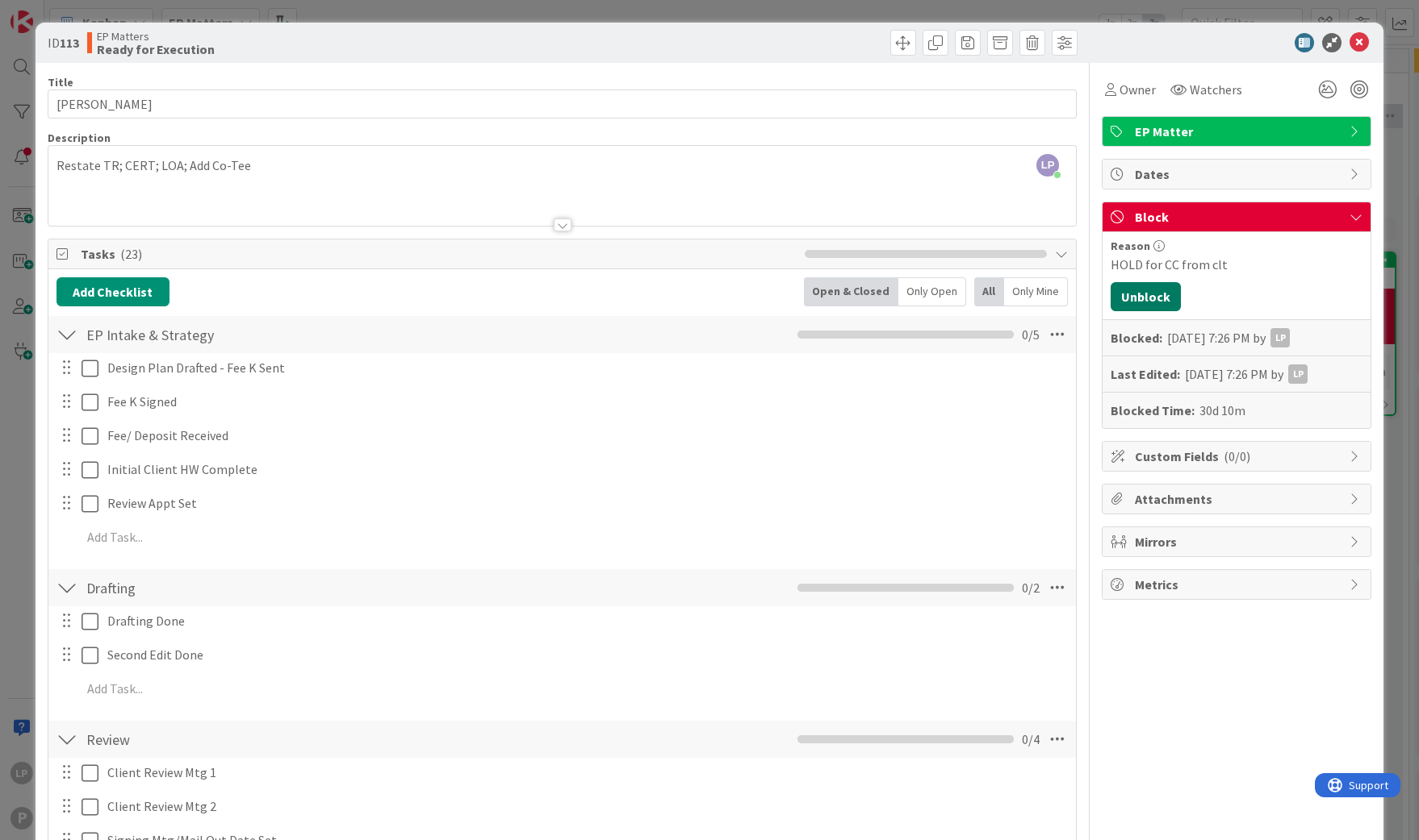
drag, startPoint x: 1122, startPoint y: 305, endPoint x: 1180, endPoint y: 298, distance: 58.4
click at [1122, 305] on button "Unblock" at bounding box center [1145, 296] width 70 height 29
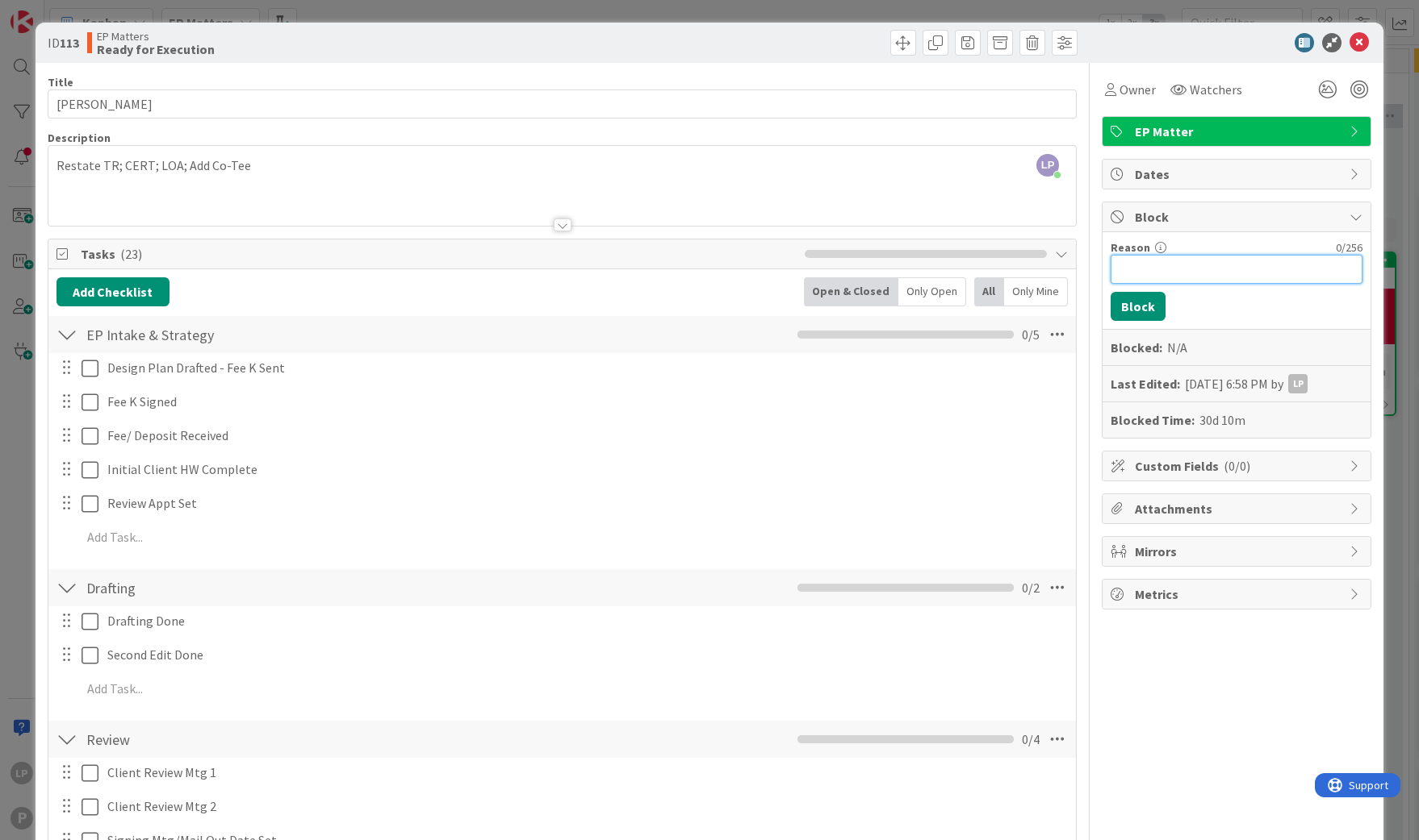
click at [1188, 275] on input "Reason" at bounding box center [1236, 269] width 252 height 29
paste input "HOLD for payment from clt."
type input "HOLD for payment from clt."
click at [1110, 308] on button "Block" at bounding box center [1137, 306] width 55 height 29
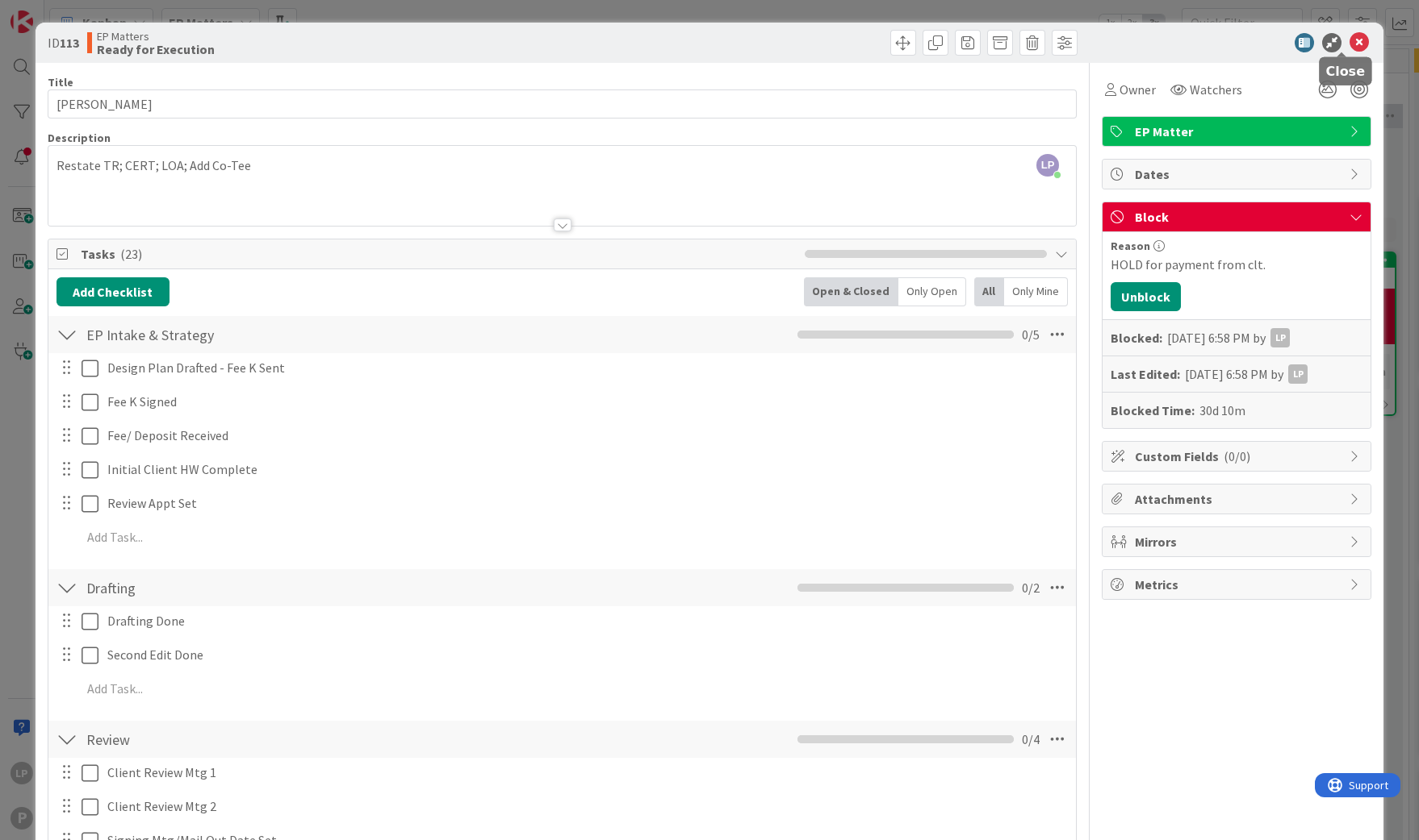
click at [1350, 45] on icon at bounding box center [1359, 42] width 19 height 19
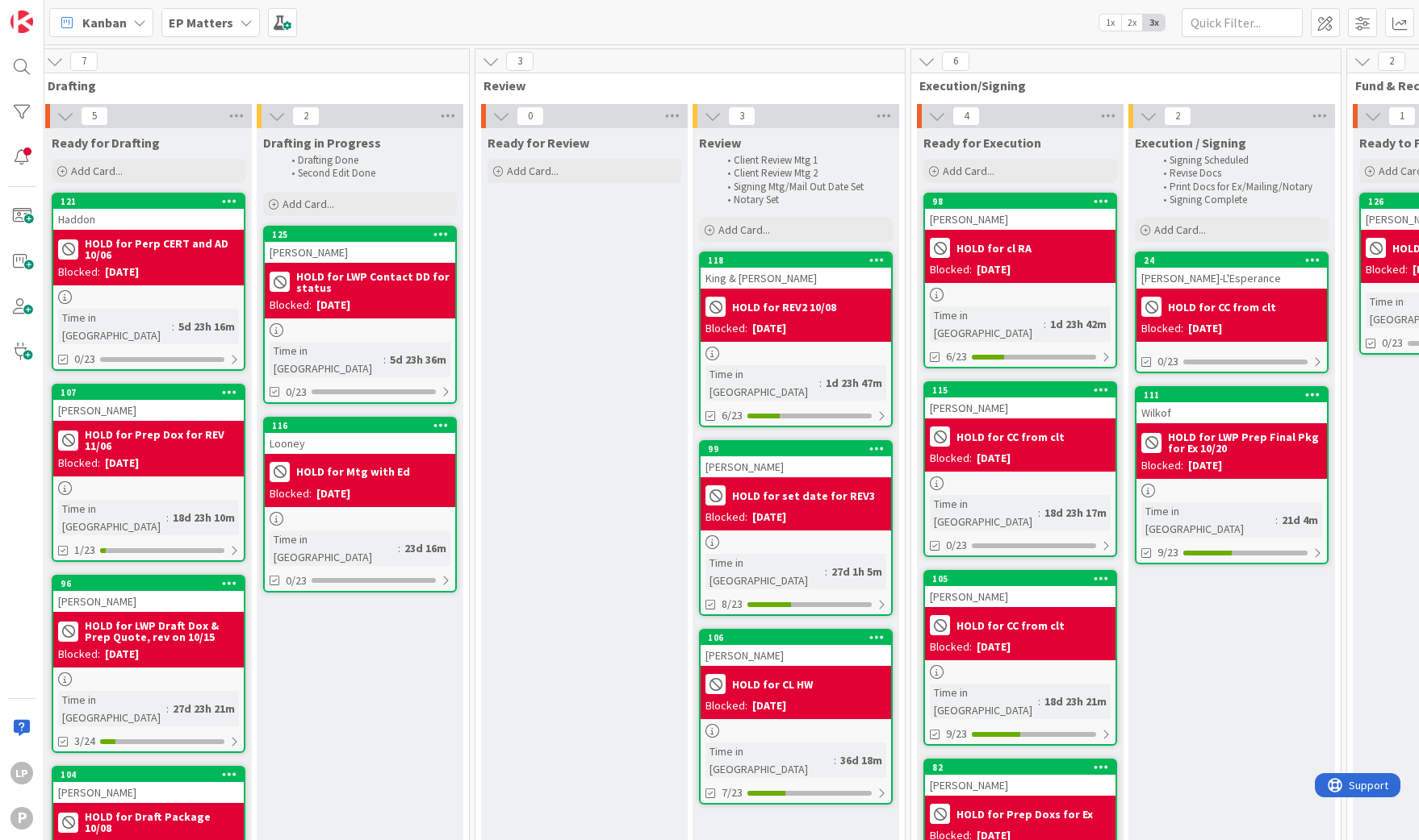
scroll to position [0, 845]
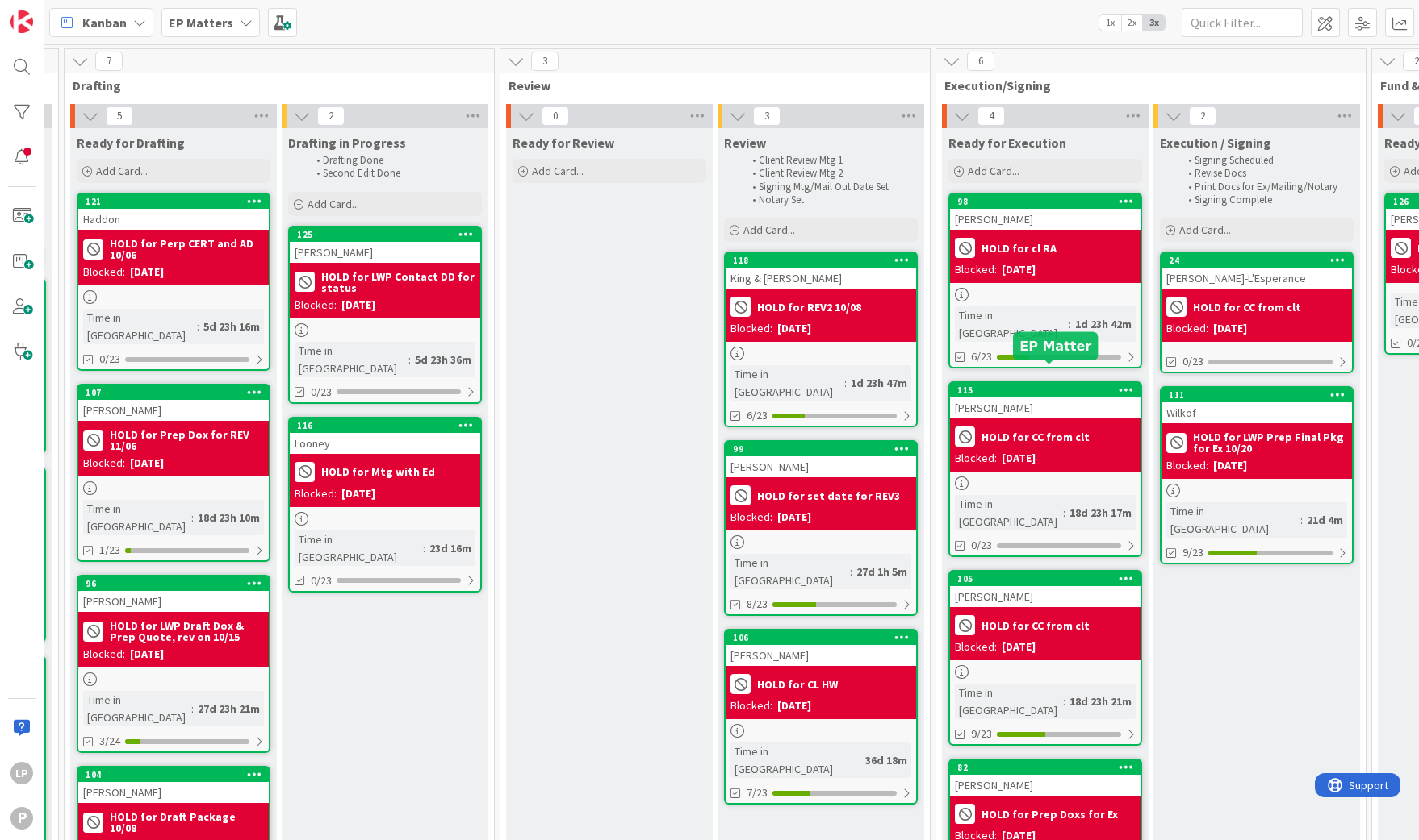
click at [1049, 385] on div "115" at bounding box center [1048, 391] width 183 height 12
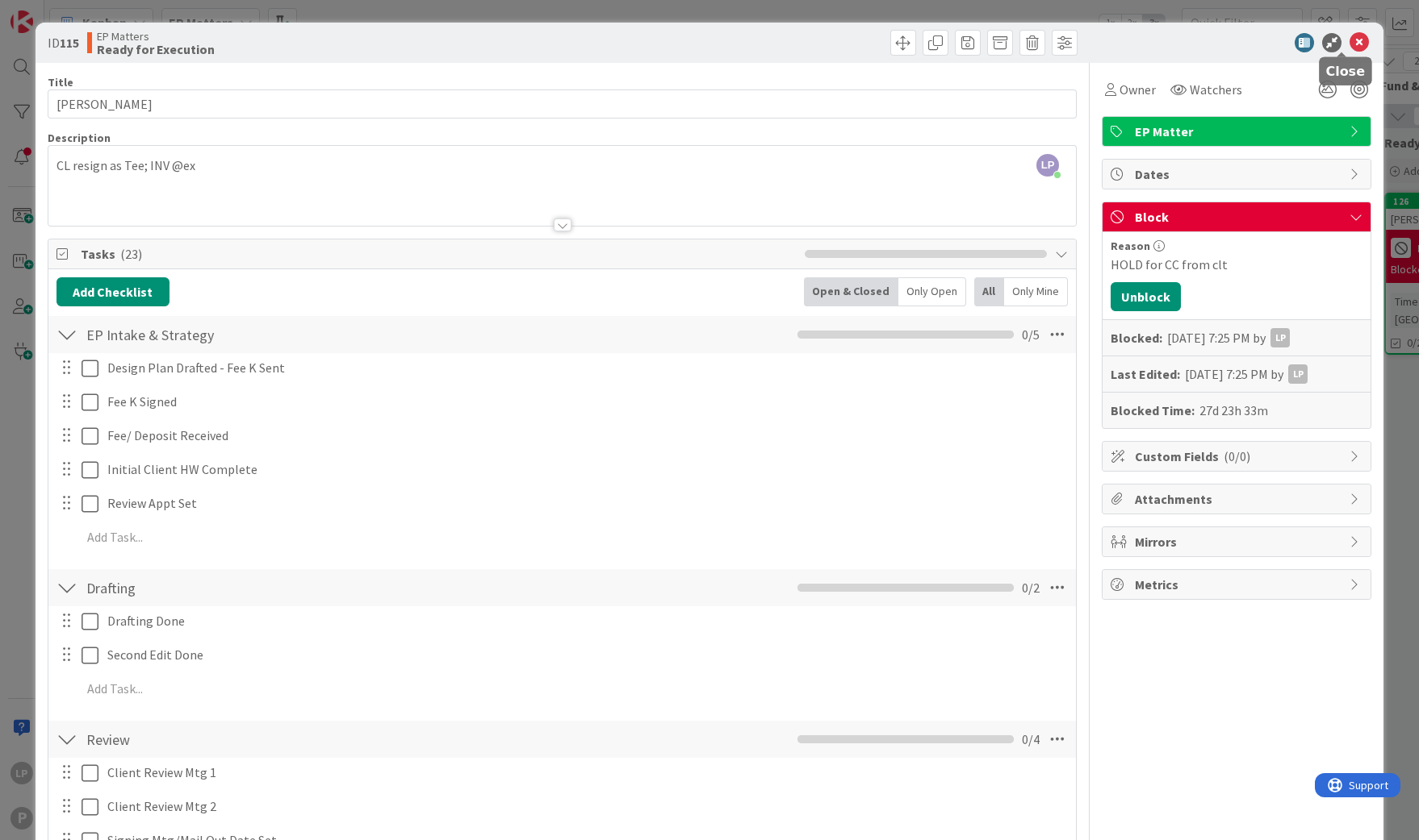
click at [1350, 42] on icon at bounding box center [1359, 42] width 19 height 19
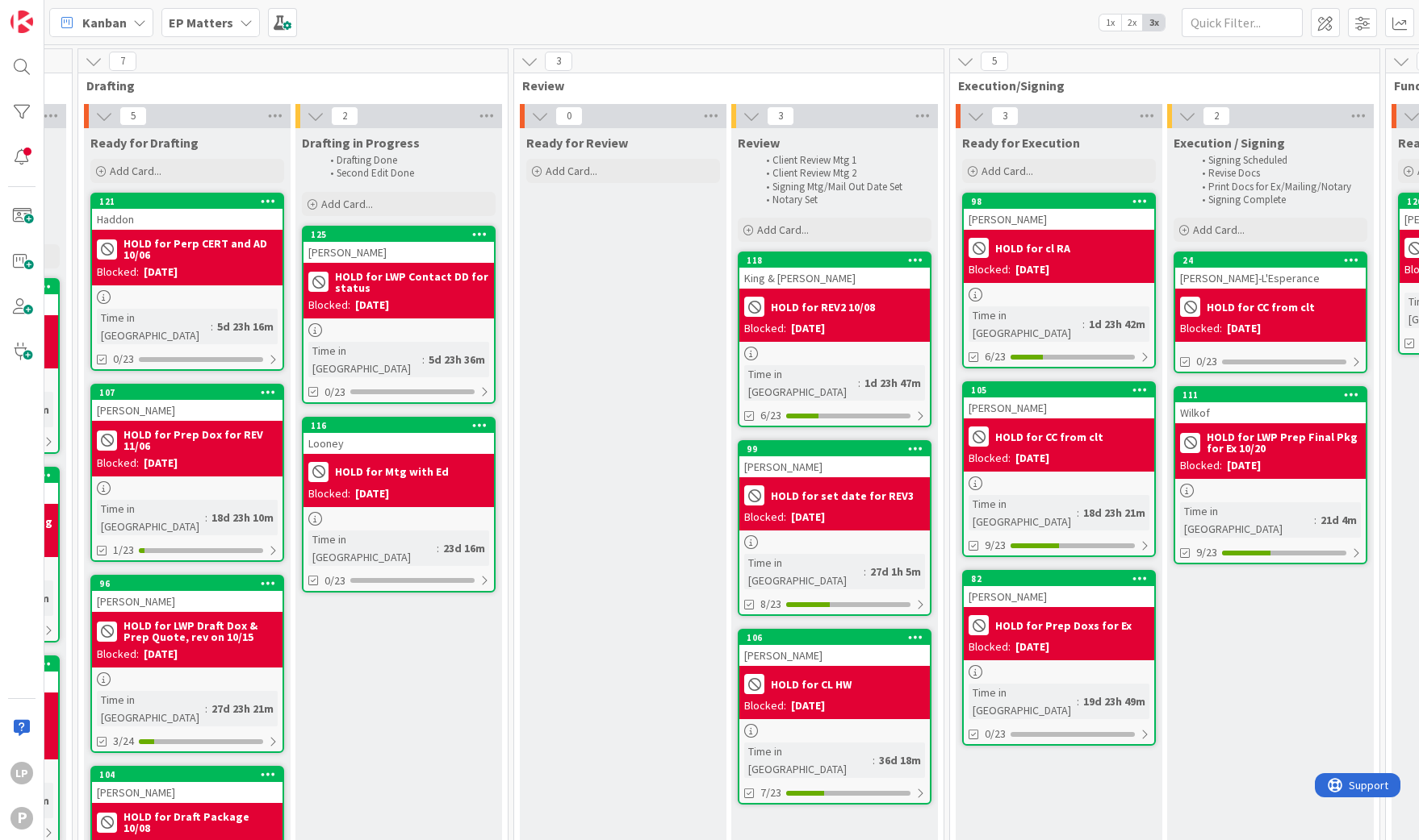
scroll to position [0, 821]
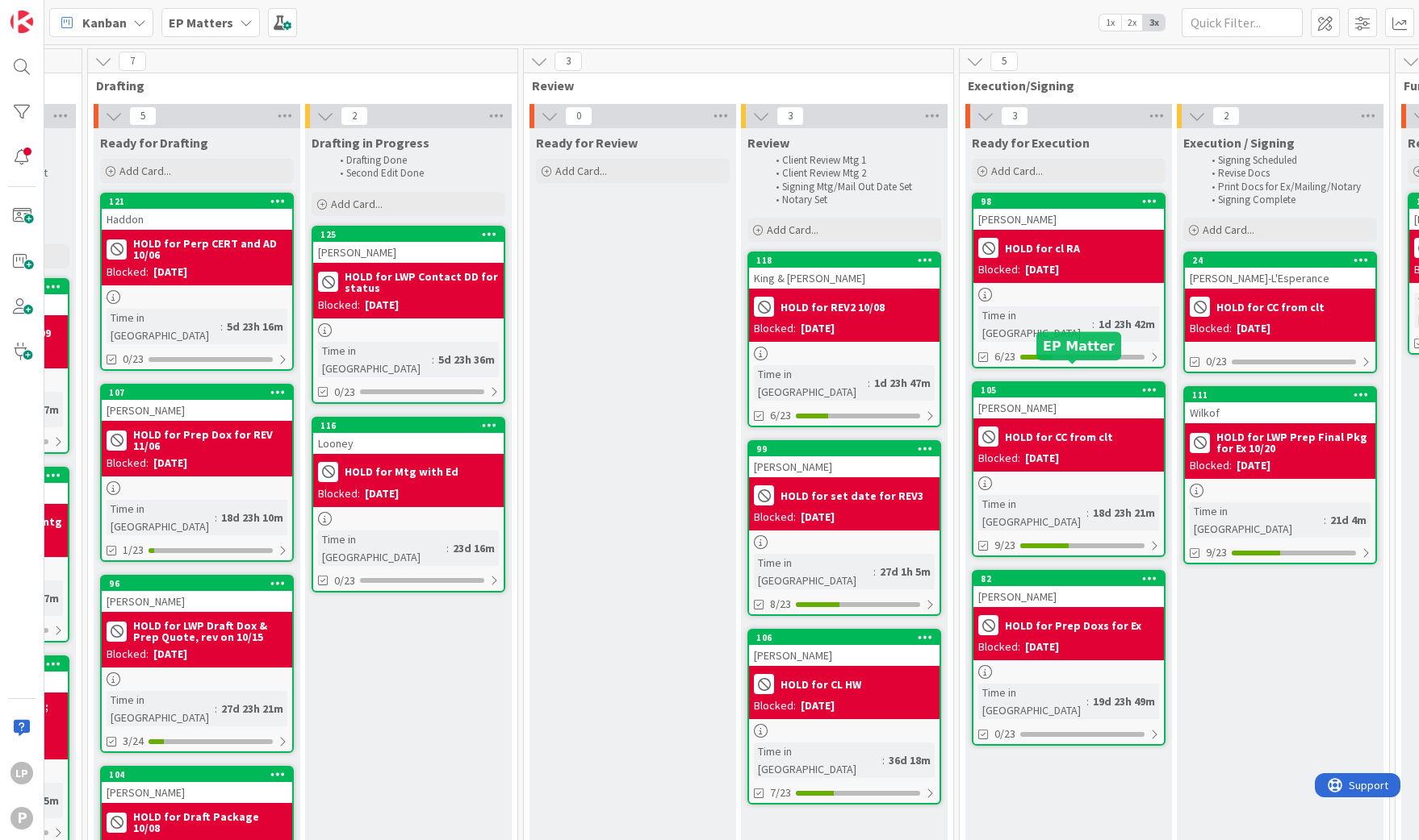
click at [1057, 385] on div "105" at bounding box center [1071, 391] width 183 height 12
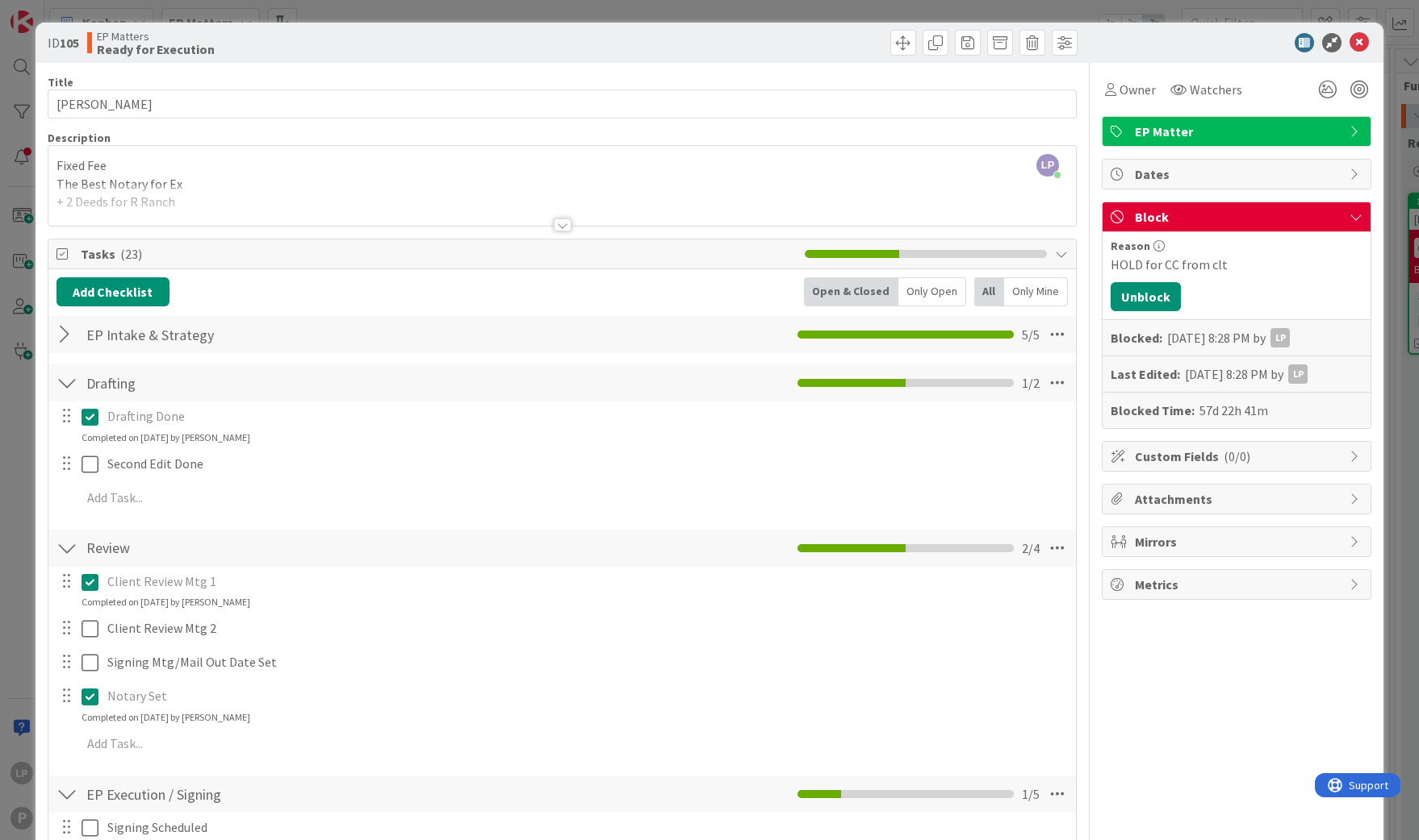
scroll to position [771, 0]
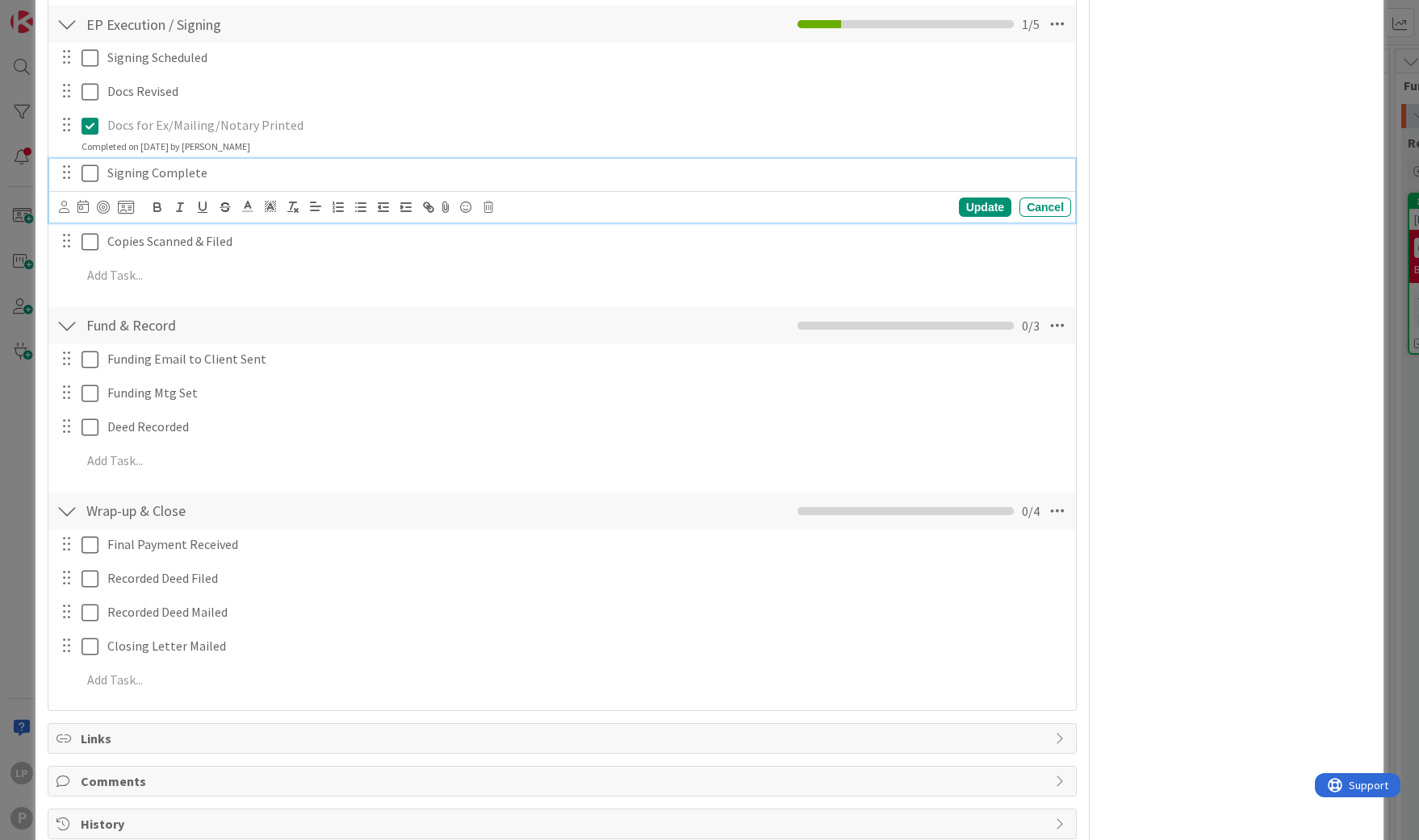
click at [82, 172] on icon at bounding box center [90, 173] width 17 height 19
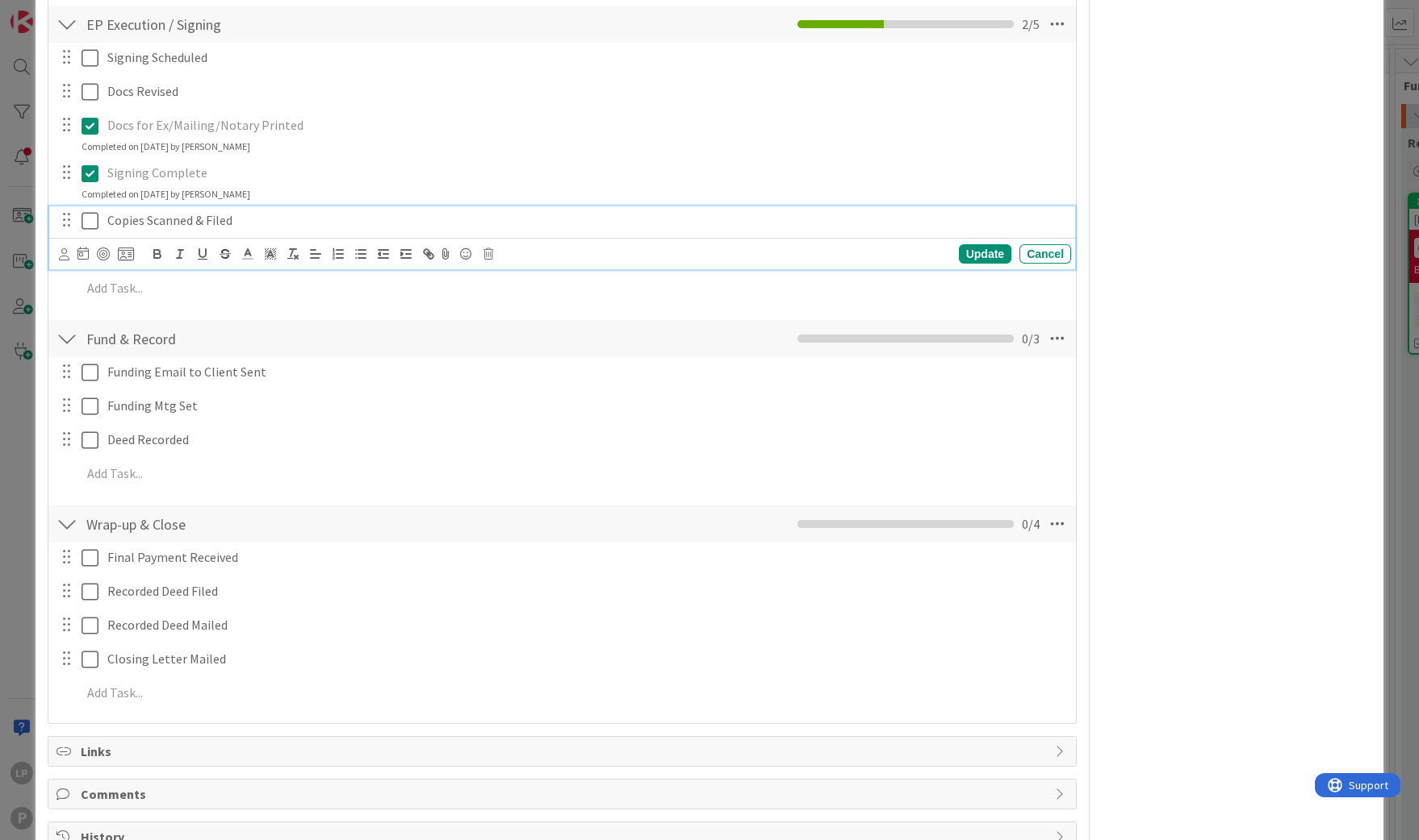
click at [90, 219] on icon at bounding box center [90, 221] width 17 height 19
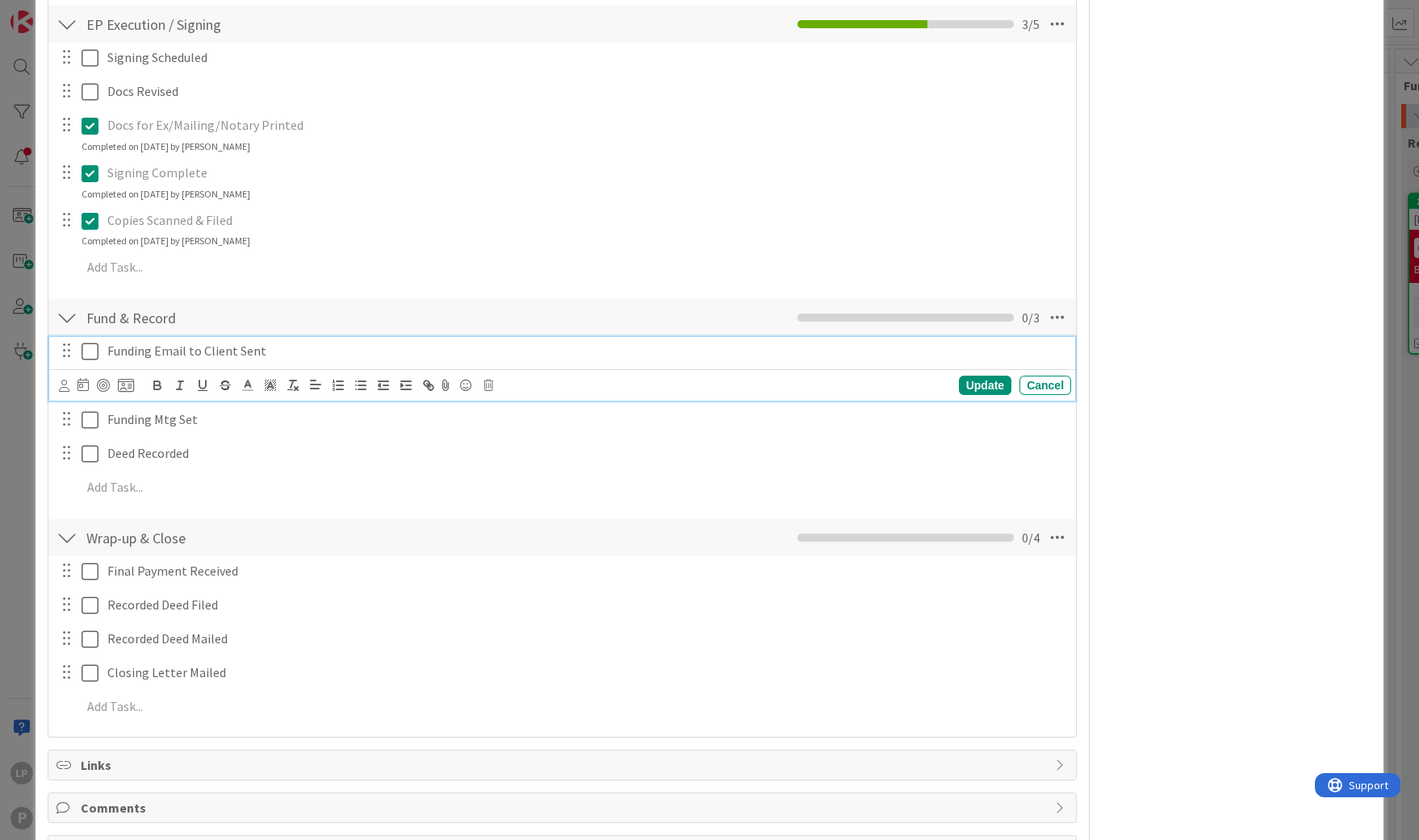
click at [94, 351] on icon at bounding box center [90, 351] width 17 height 19
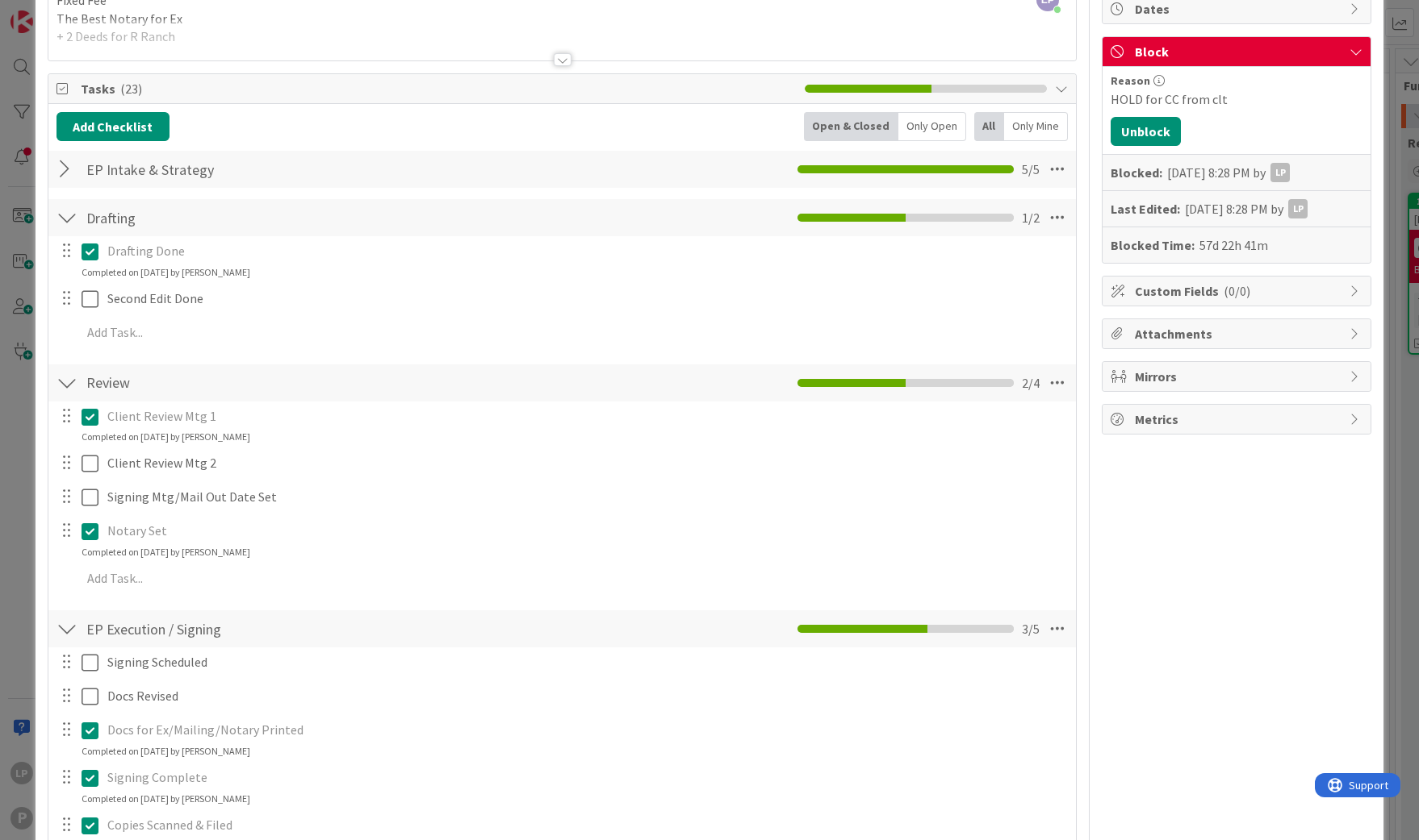
scroll to position [0, 0]
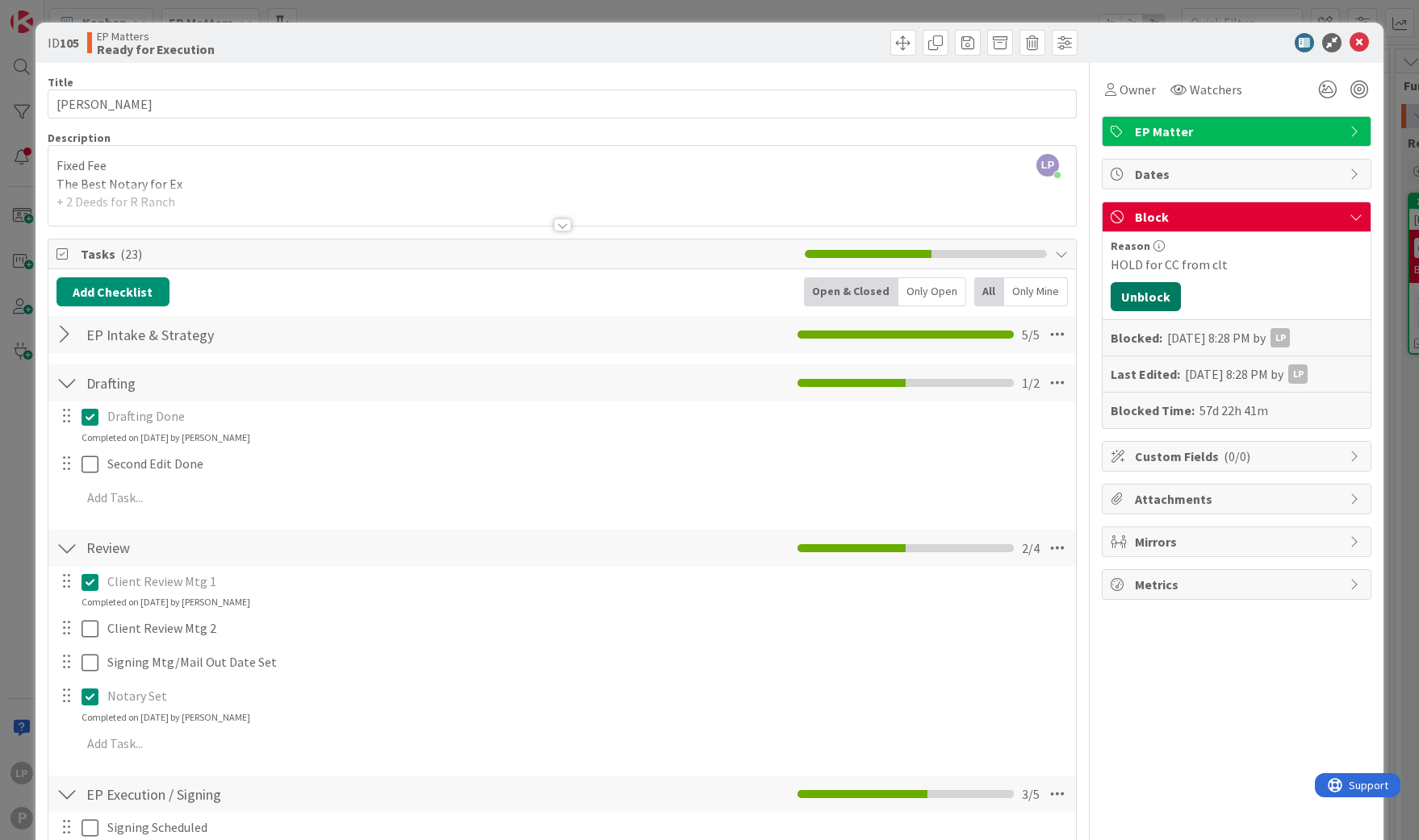
click at [1129, 293] on button "Unblock" at bounding box center [1145, 296] width 70 height 29
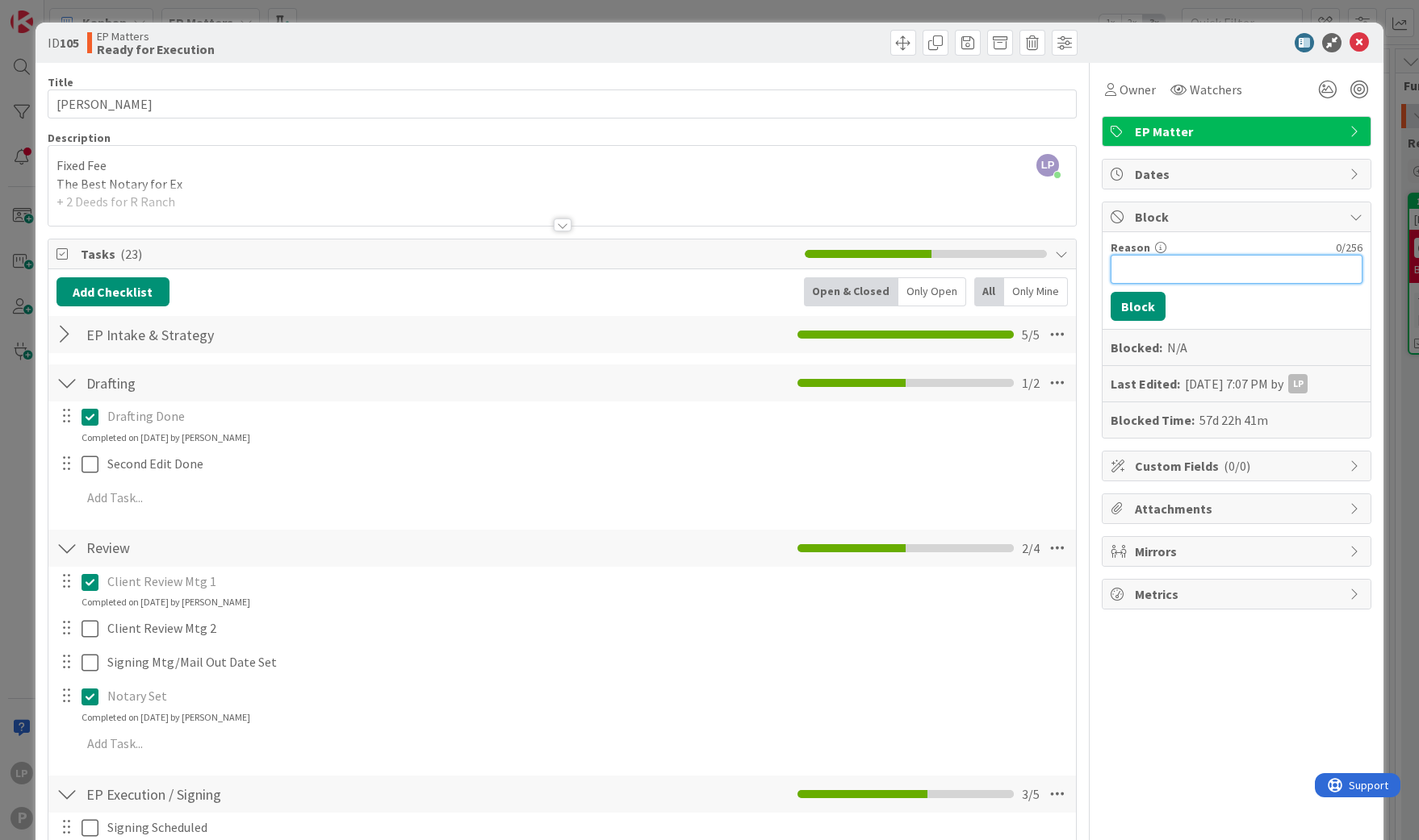
click at [1175, 276] on input "Reason" at bounding box center [1236, 269] width 252 height 29
paste input "HOLD for APN info from clt"
type input "HOLD for APN info from clt"
click at [1121, 312] on button "Block" at bounding box center [1137, 306] width 55 height 29
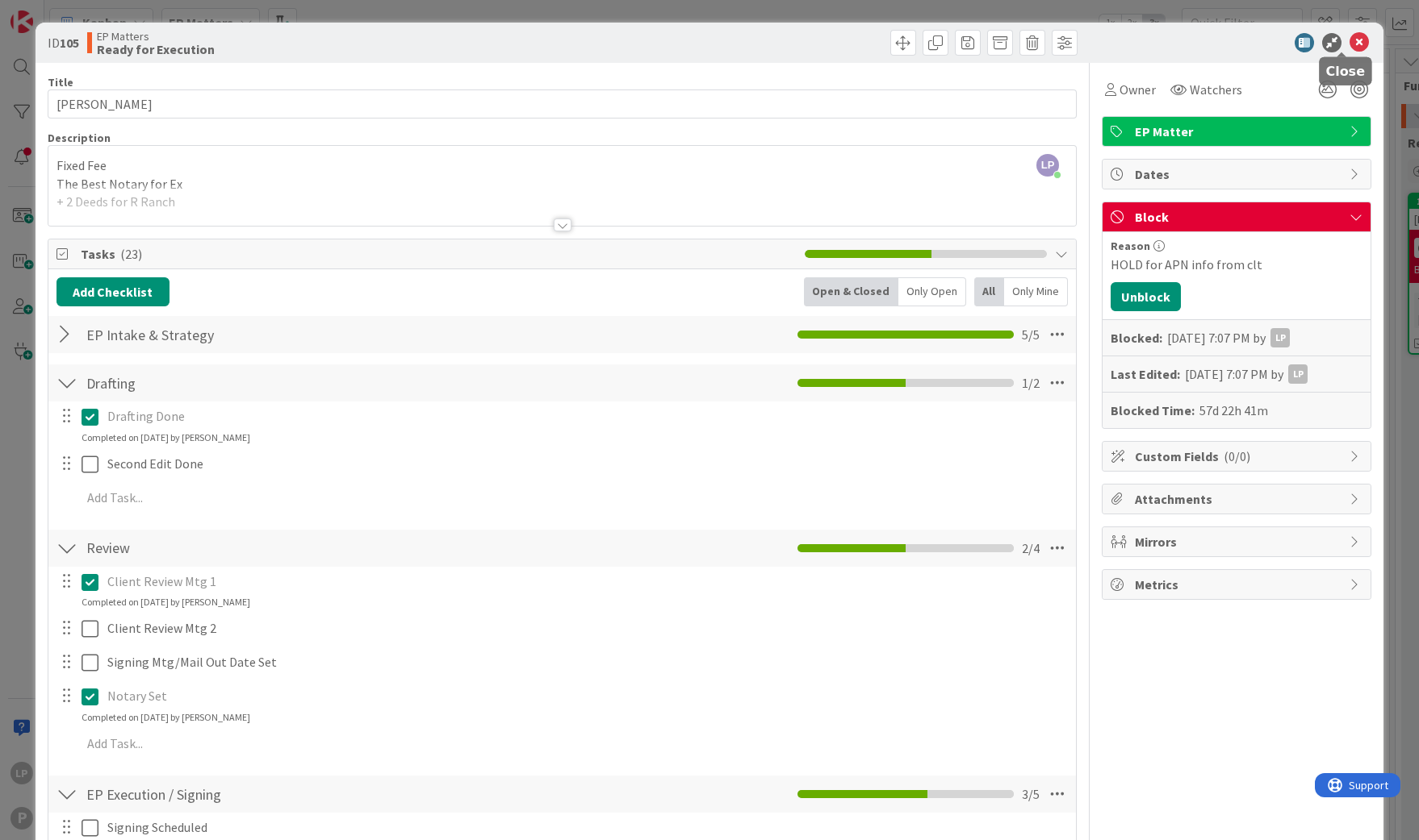
click at [1350, 38] on icon at bounding box center [1359, 42] width 19 height 19
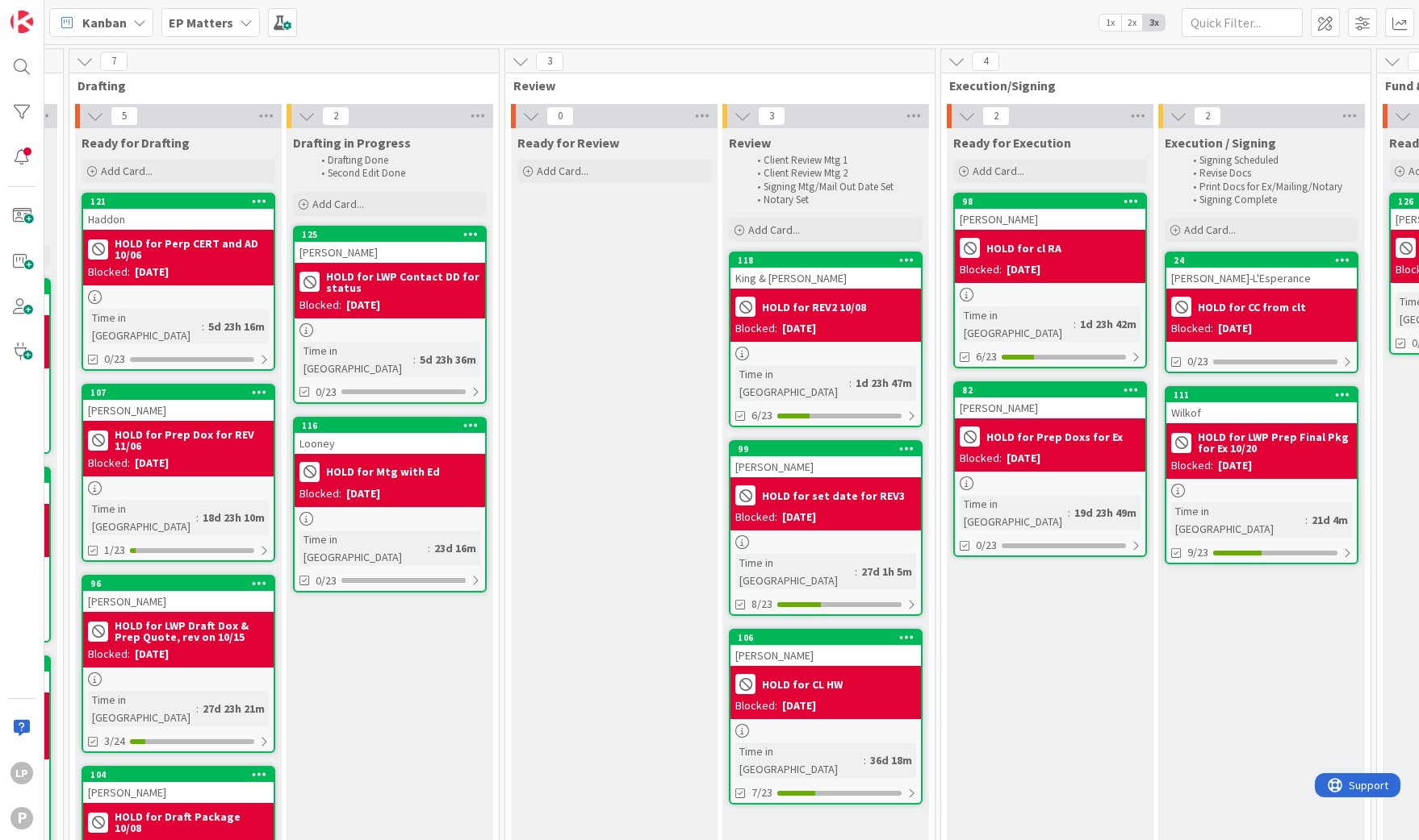
scroll to position [0, 834]
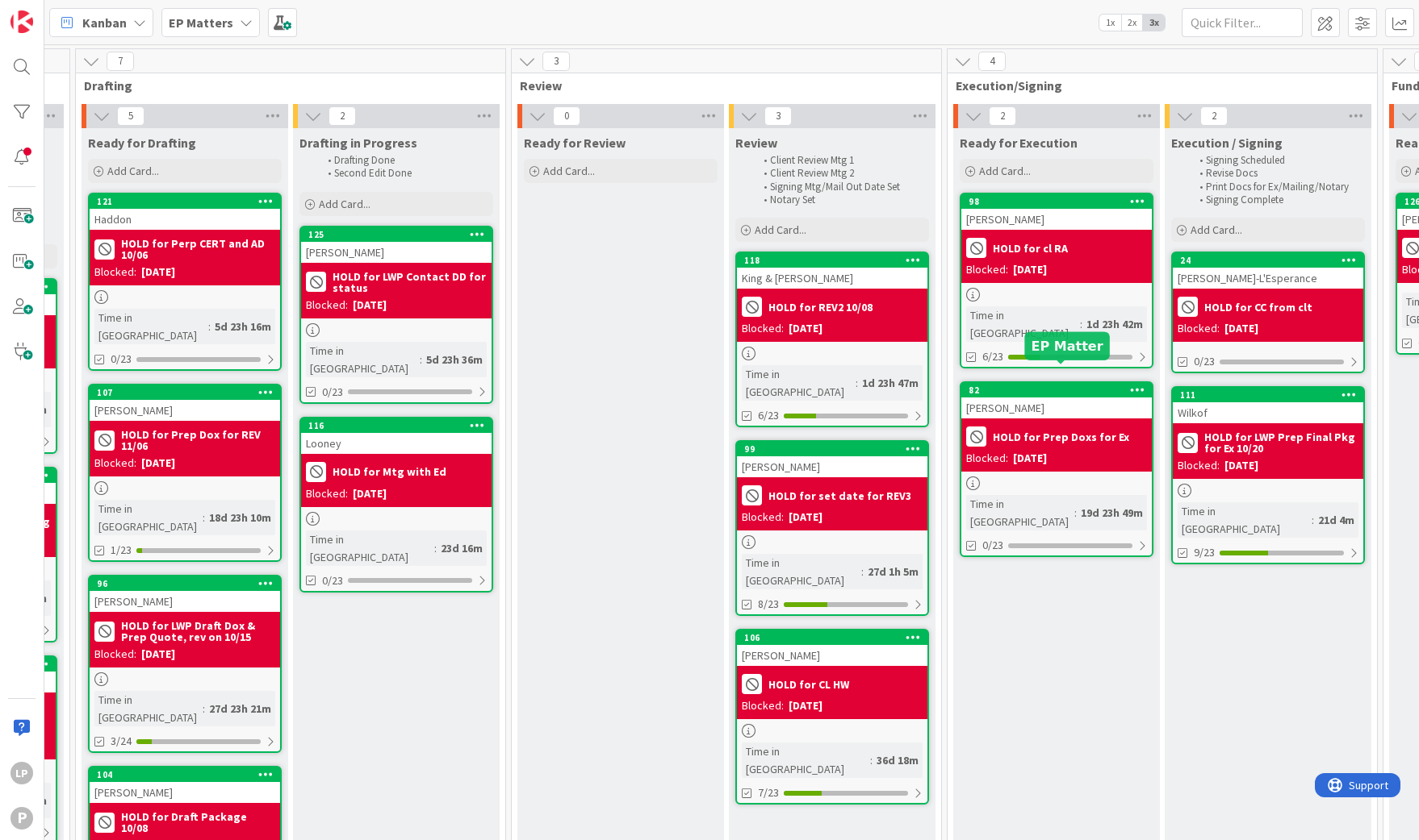
click at [1054, 385] on div "82" at bounding box center [1060, 391] width 183 height 12
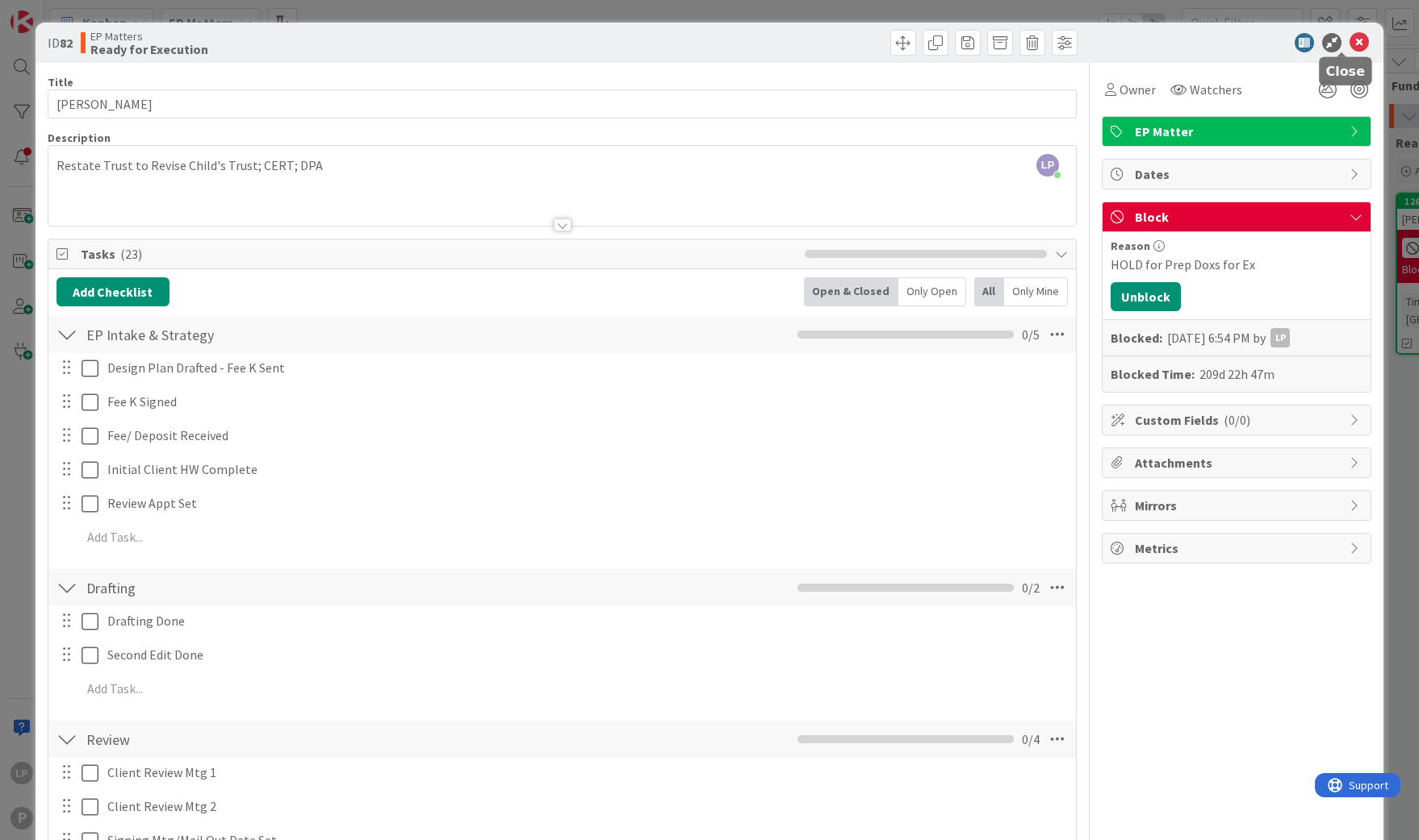
click at [1350, 46] on icon at bounding box center [1359, 42] width 19 height 19
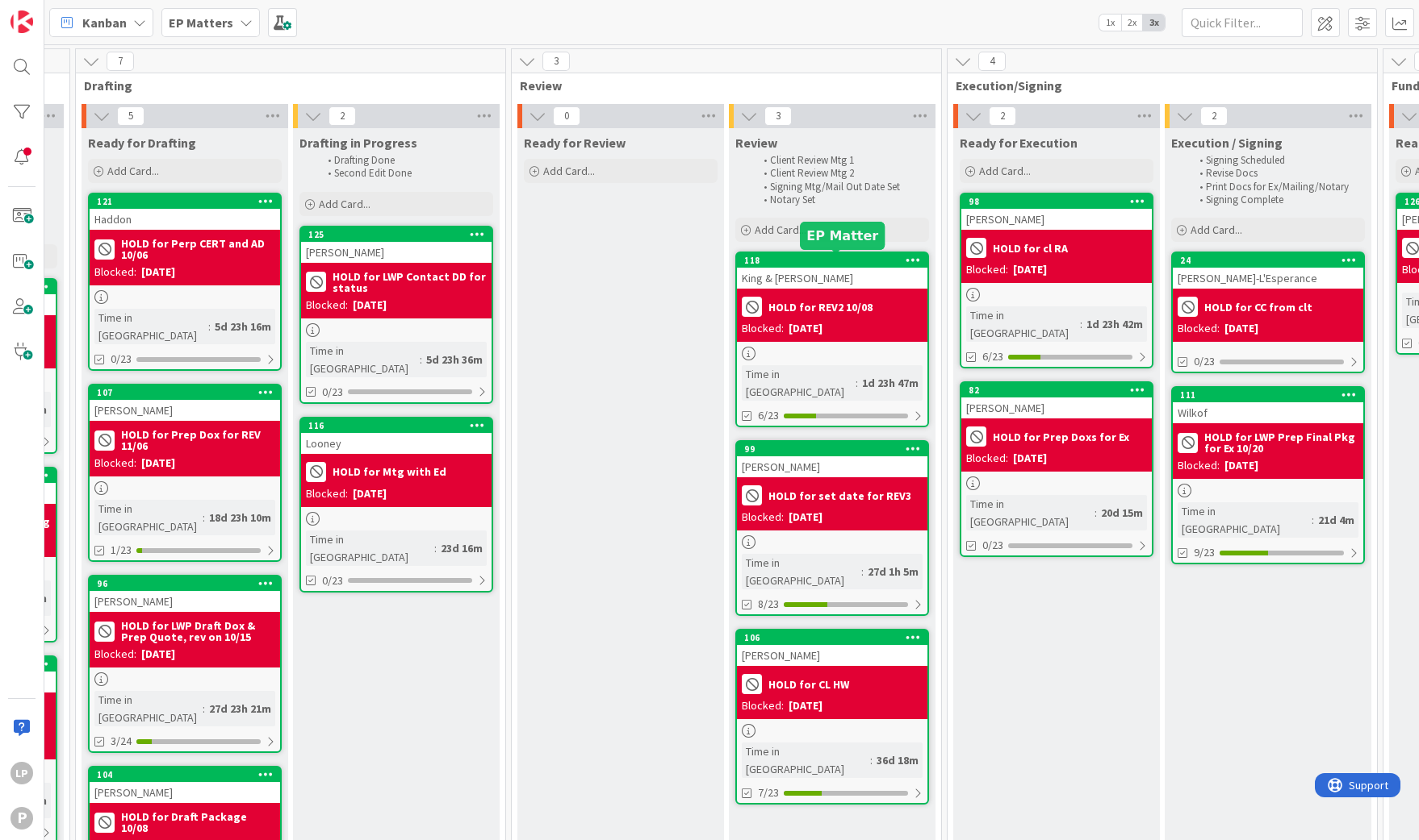
click at [843, 257] on div "118" at bounding box center [836, 261] width 183 height 12
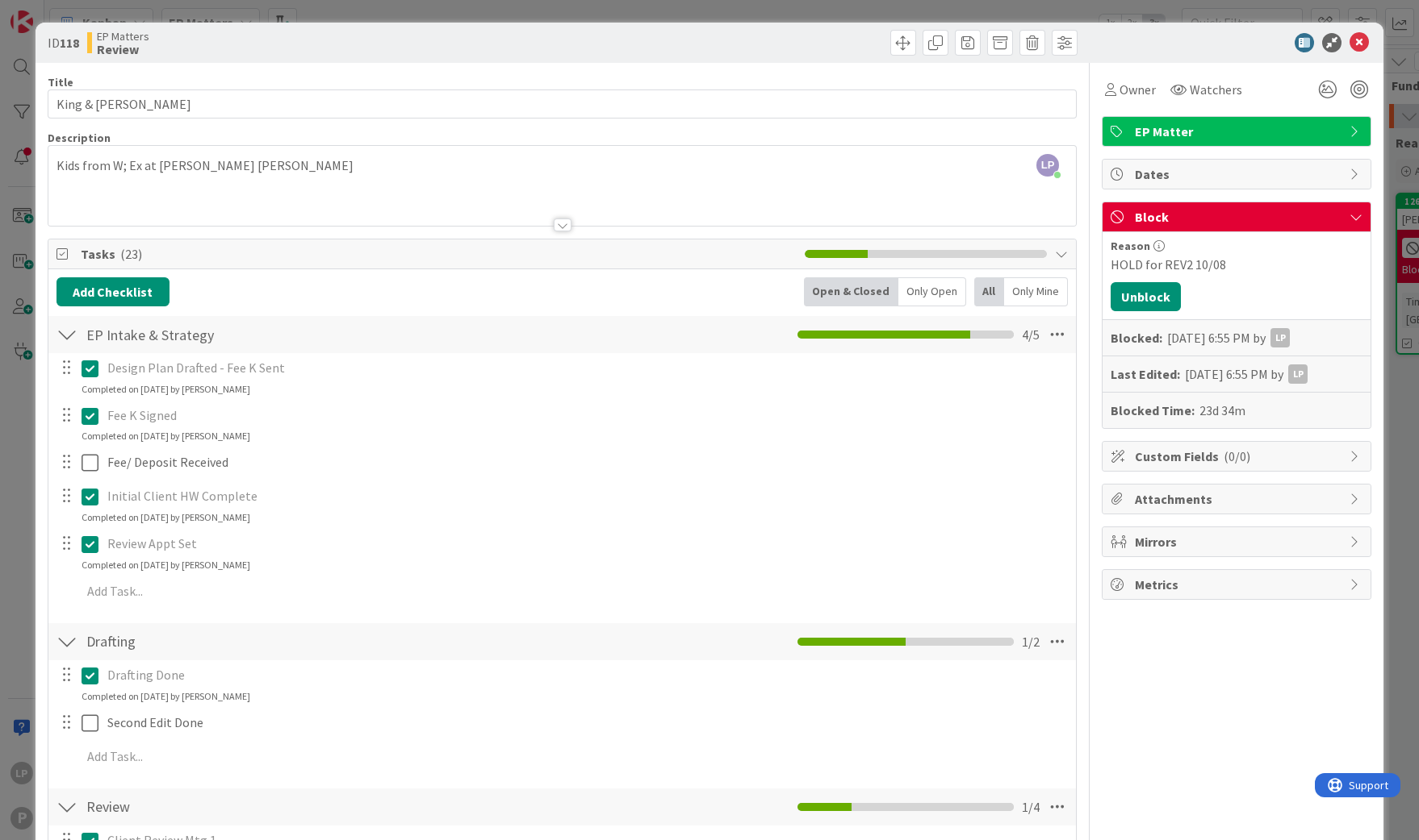
scroll to position [242, 0]
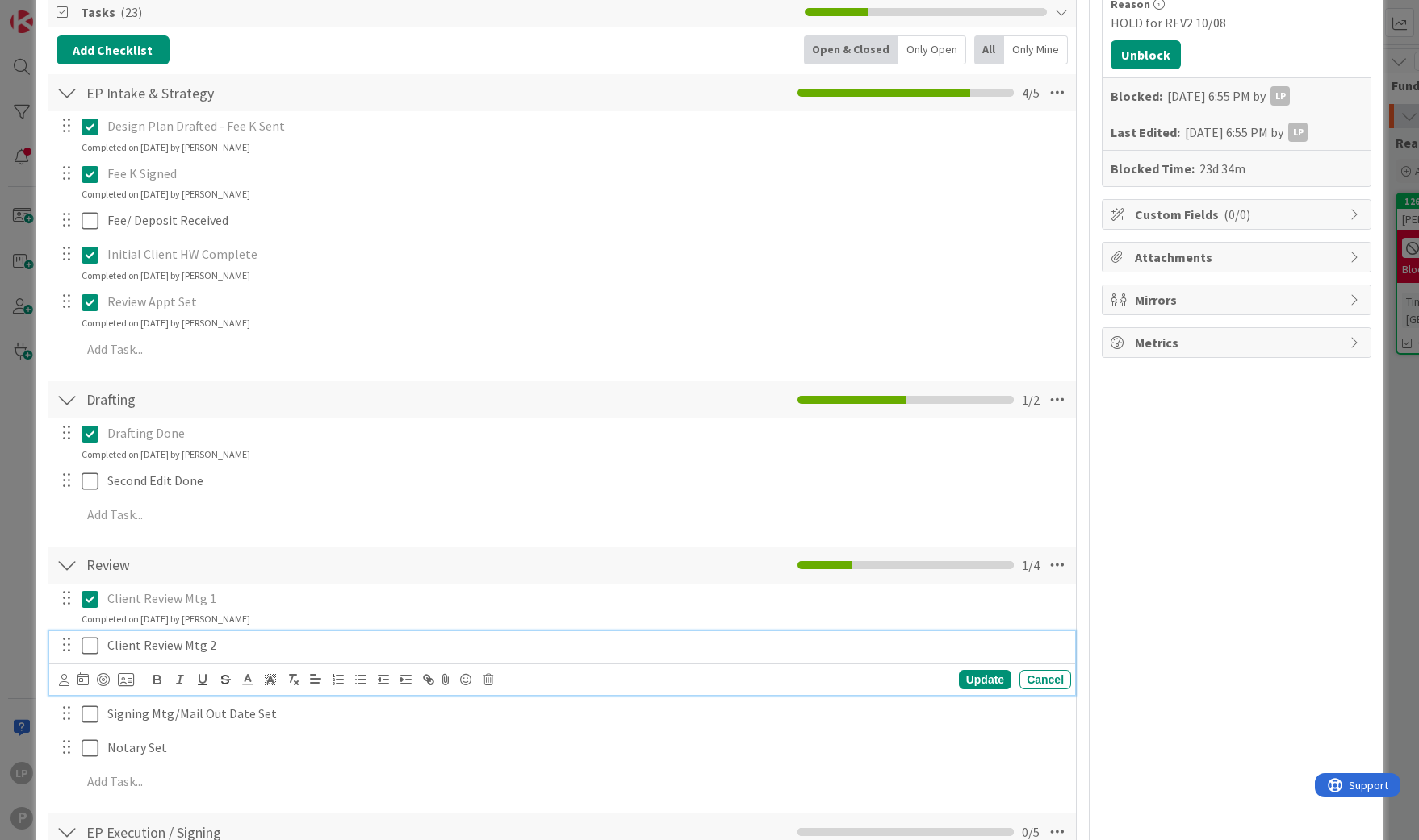
click at [86, 651] on icon at bounding box center [90, 646] width 17 height 19
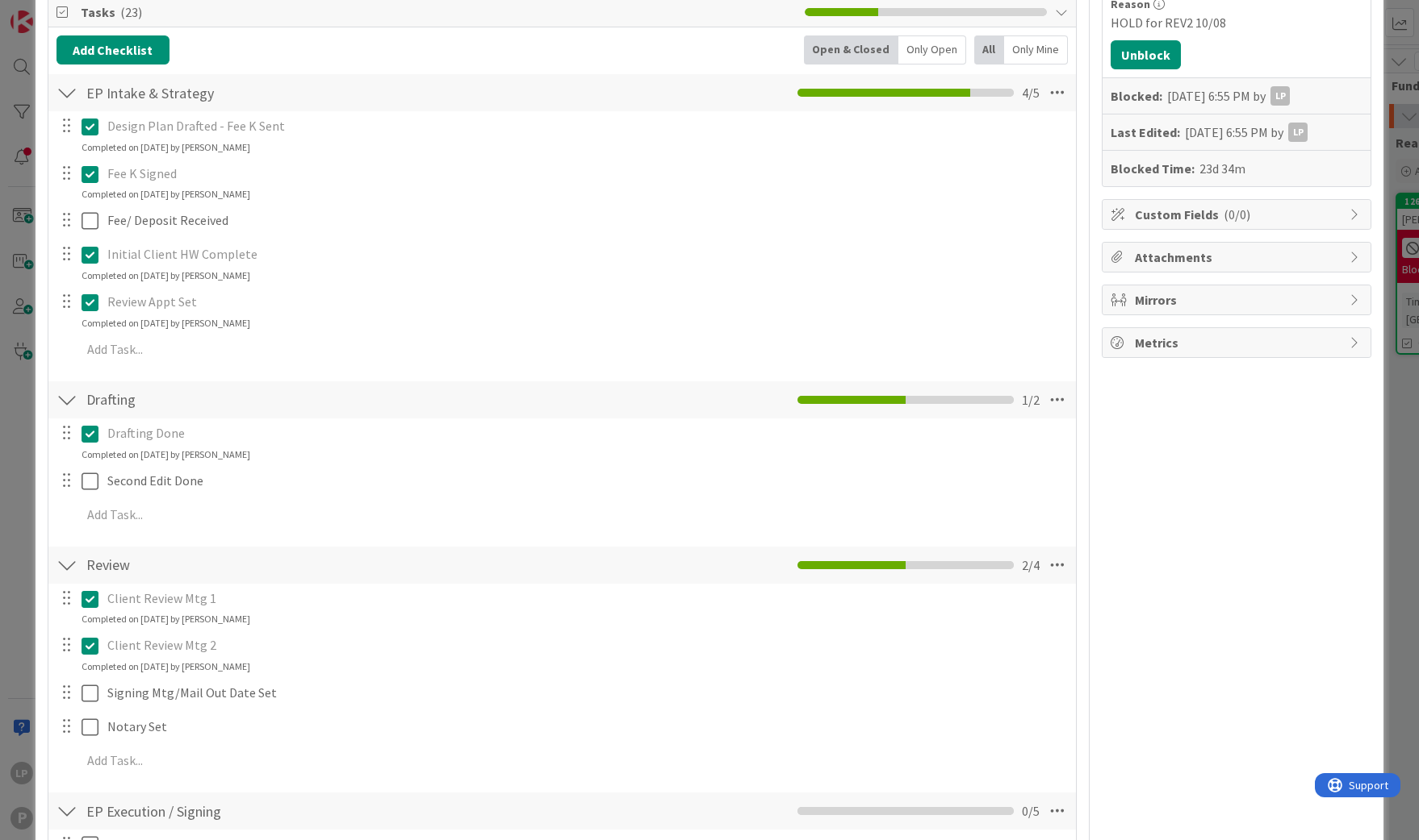
scroll to position [0, 0]
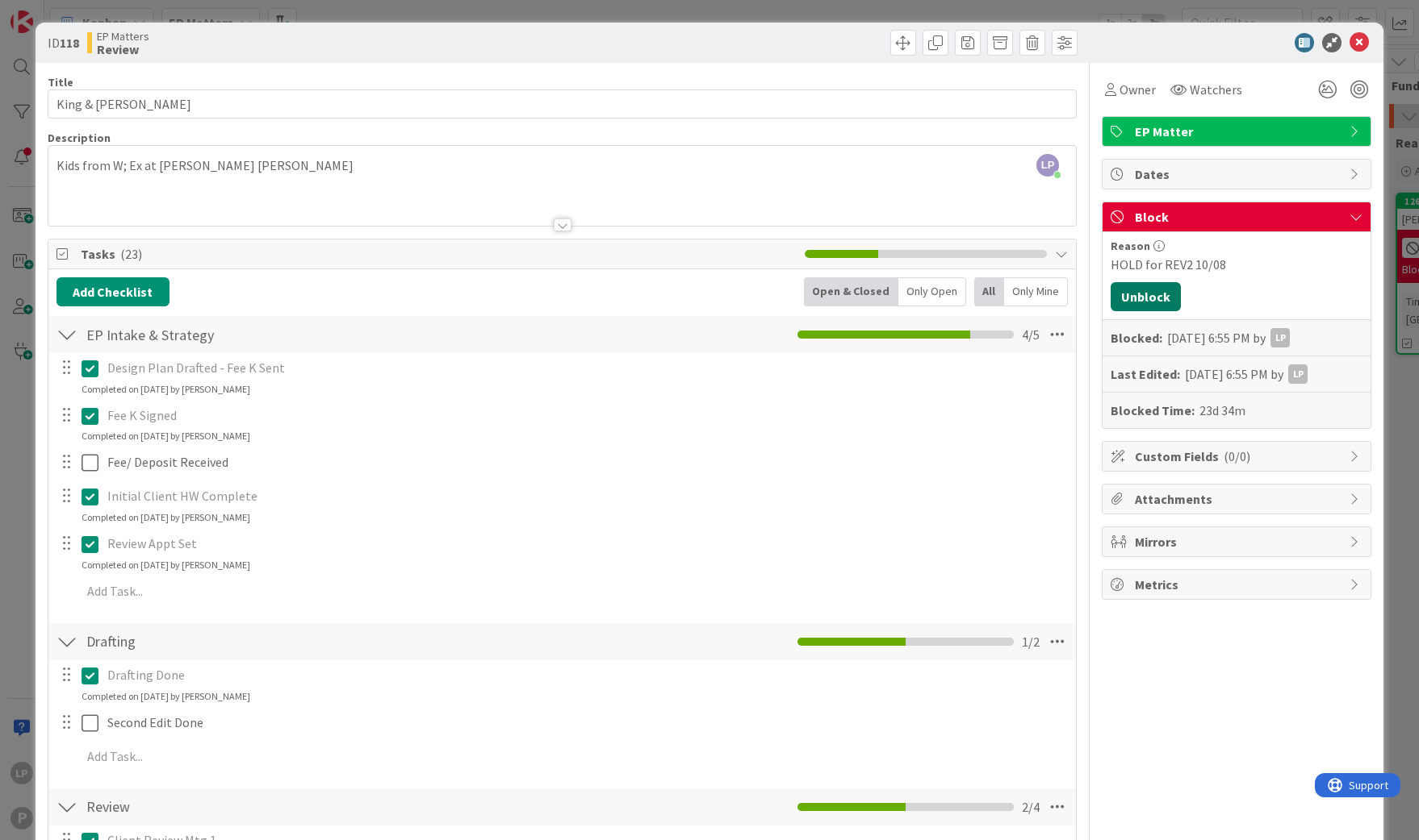
drag, startPoint x: 1126, startPoint y: 297, endPoint x: 1120, endPoint y: 287, distance: 11.7
click at [1126, 297] on button "Unblock" at bounding box center [1145, 296] width 70 height 29
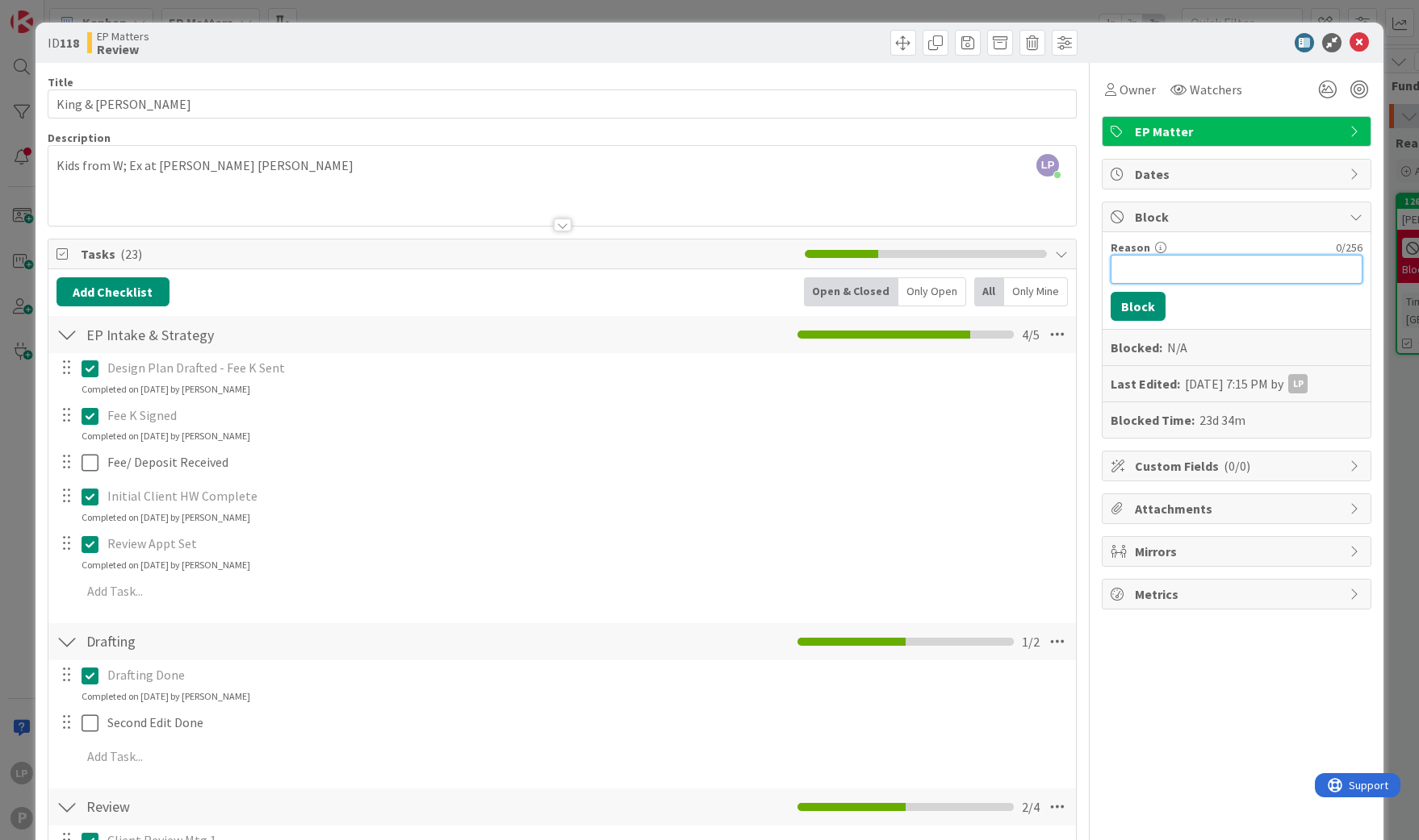
click at [1163, 264] on input "Reason" at bounding box center [1236, 269] width 252 height 29
paste input "HOLD for set Ex mtg"
type input "HOLD for set Ex mtg"
click at [1125, 319] on button "Block" at bounding box center [1137, 306] width 55 height 29
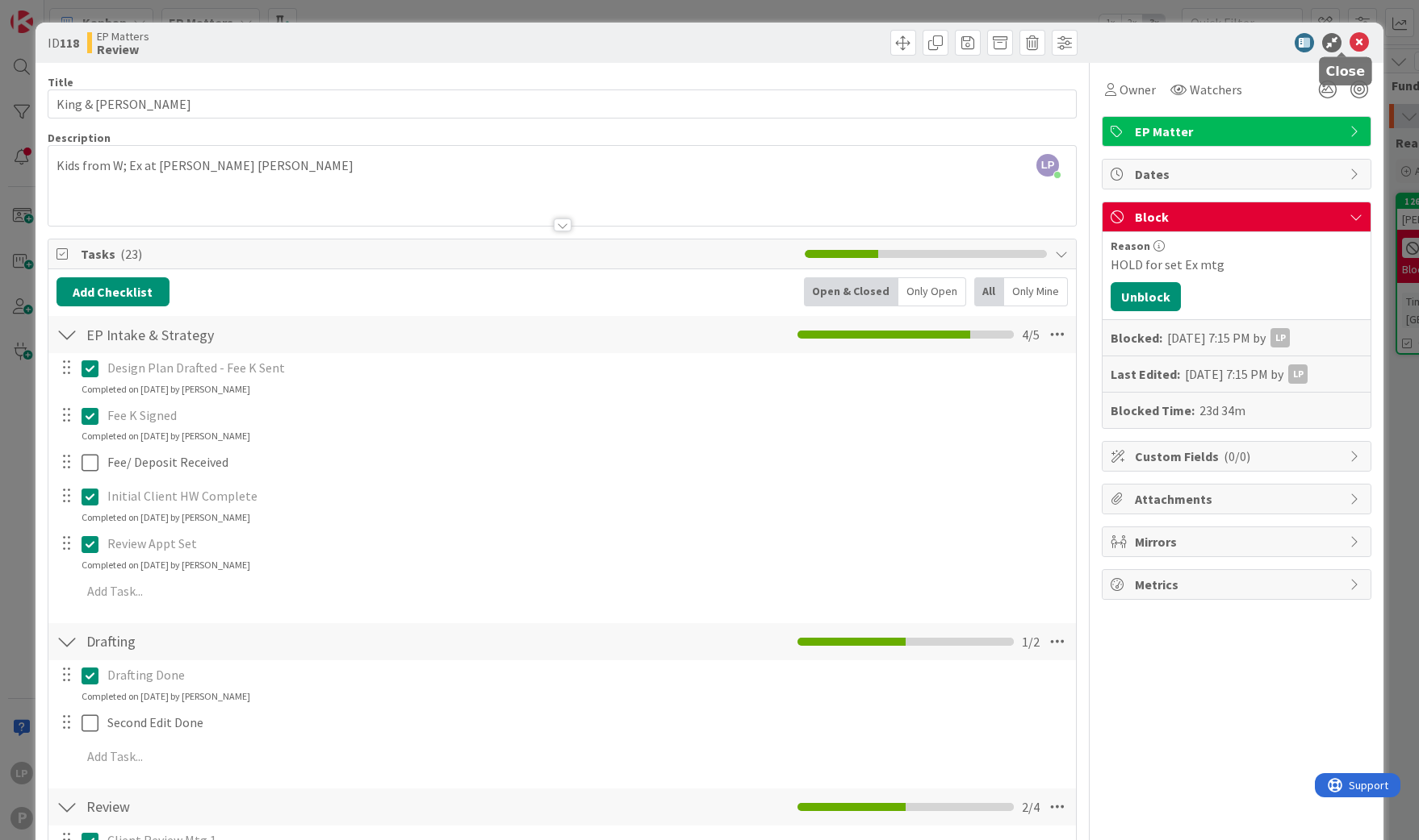
click at [1350, 42] on icon at bounding box center [1359, 42] width 19 height 19
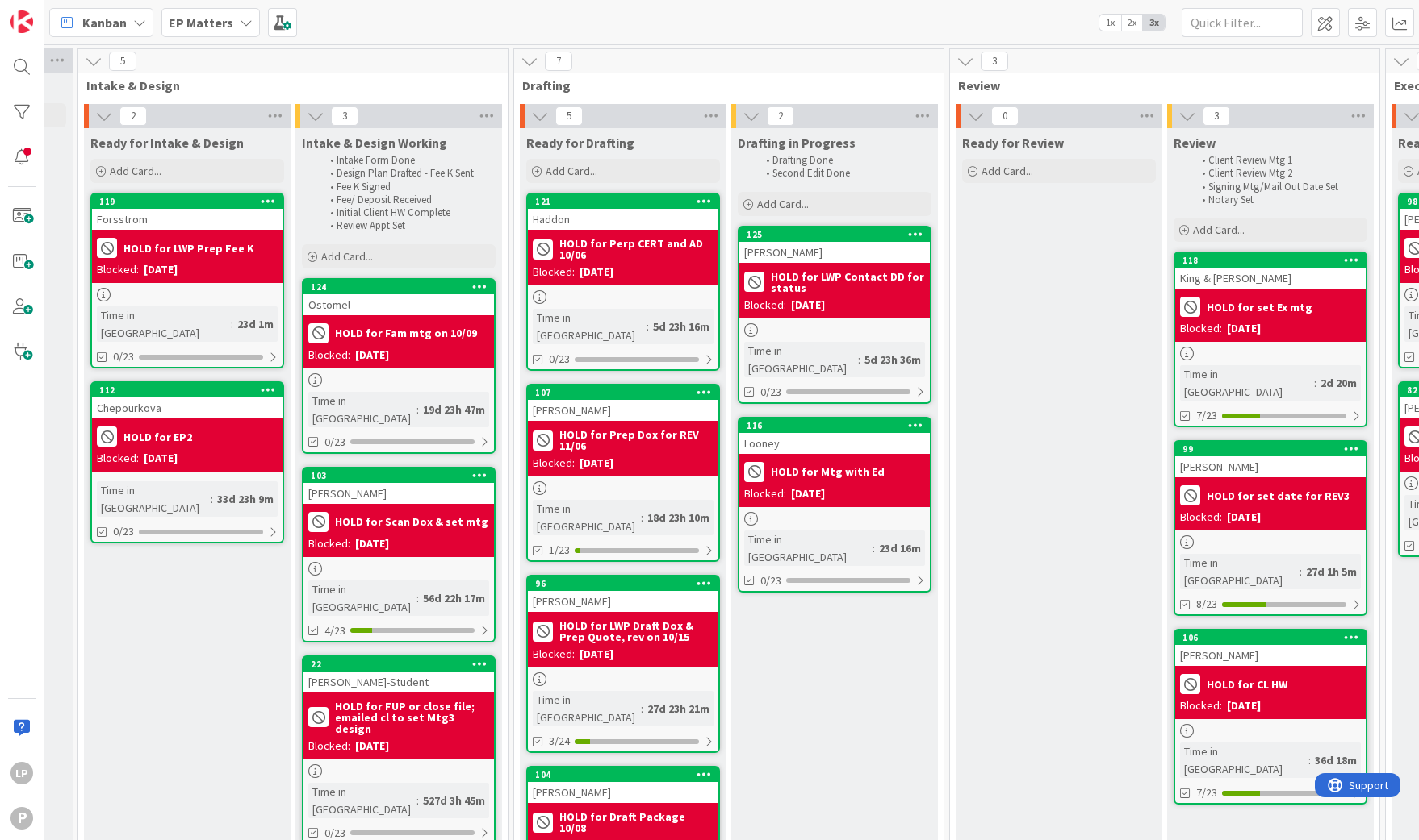
scroll to position [0, 381]
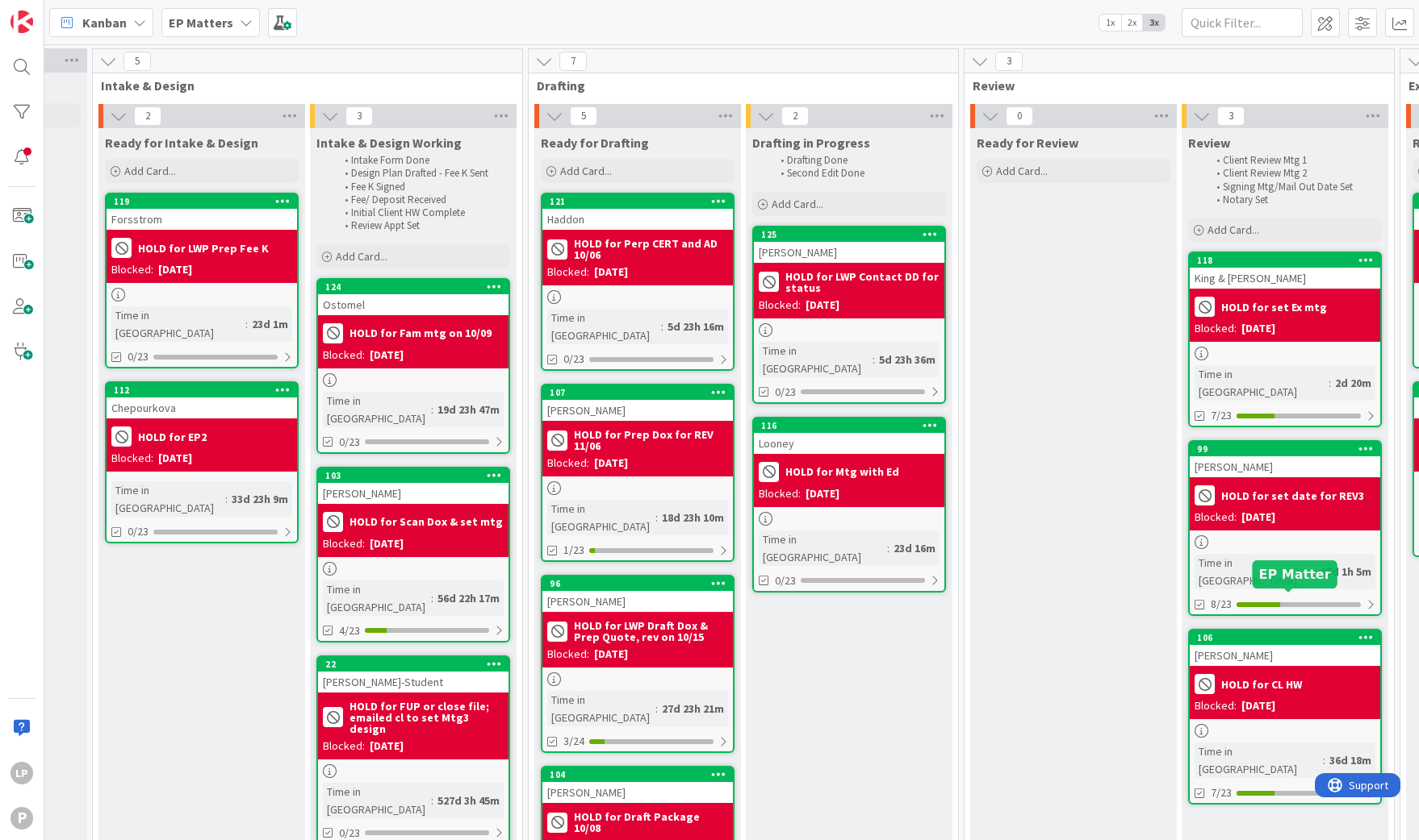
click at [1246, 632] on div "106" at bounding box center [1288, 638] width 183 height 12
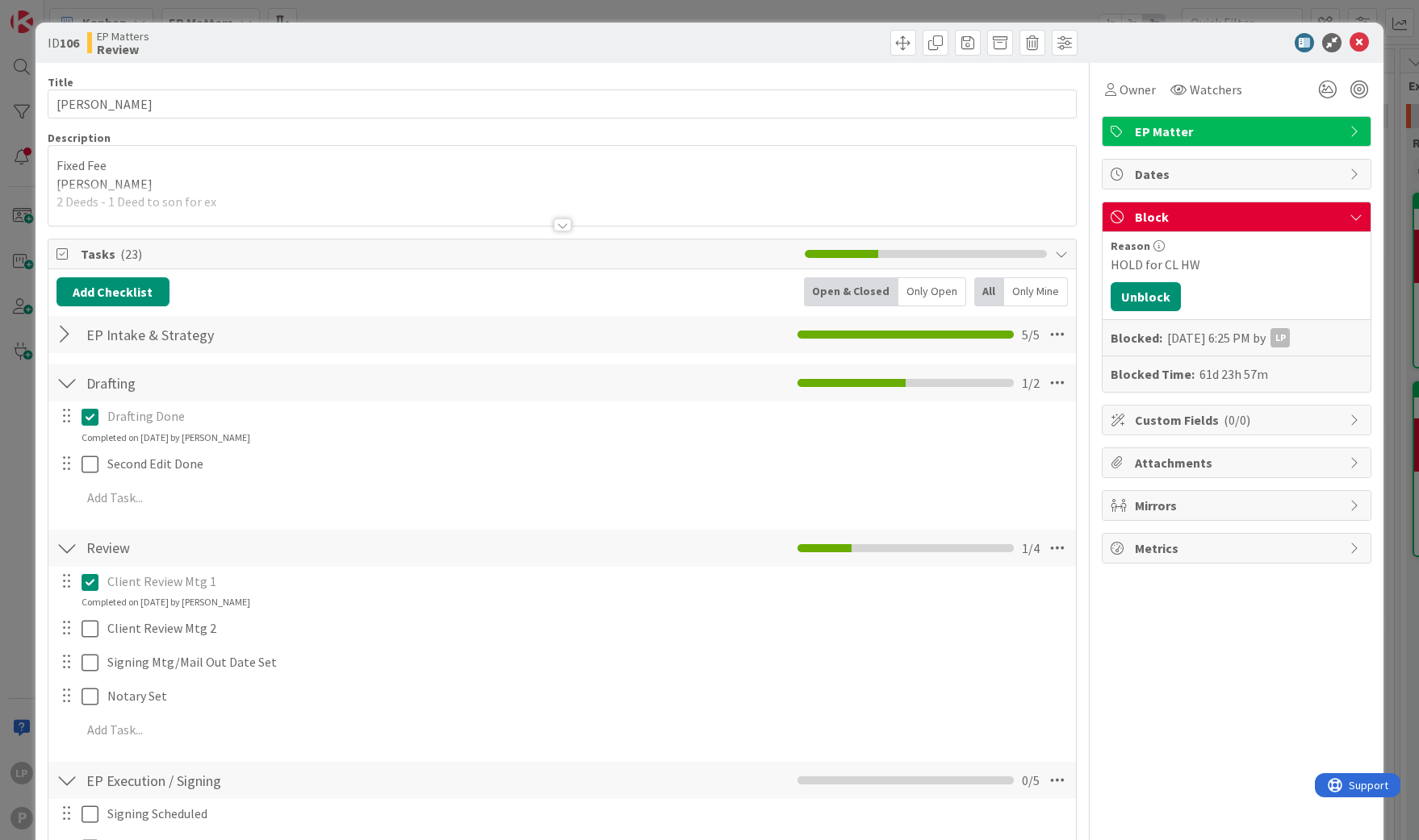
click at [1113, 273] on div "HOLD for CL HW" at bounding box center [1236, 265] width 252 height 19
click at [1164, 264] on div "HOLD for CL HW" at bounding box center [1236, 265] width 252 height 19
click at [1148, 258] on div "HOLD for CL HW" at bounding box center [1236, 265] width 252 height 19
drag, startPoint x: 1185, startPoint y: 264, endPoint x: 1094, endPoint y: 270, distance: 91.2
click at [1110, 270] on div "HOLD for CL HW" at bounding box center [1236, 265] width 252 height 19
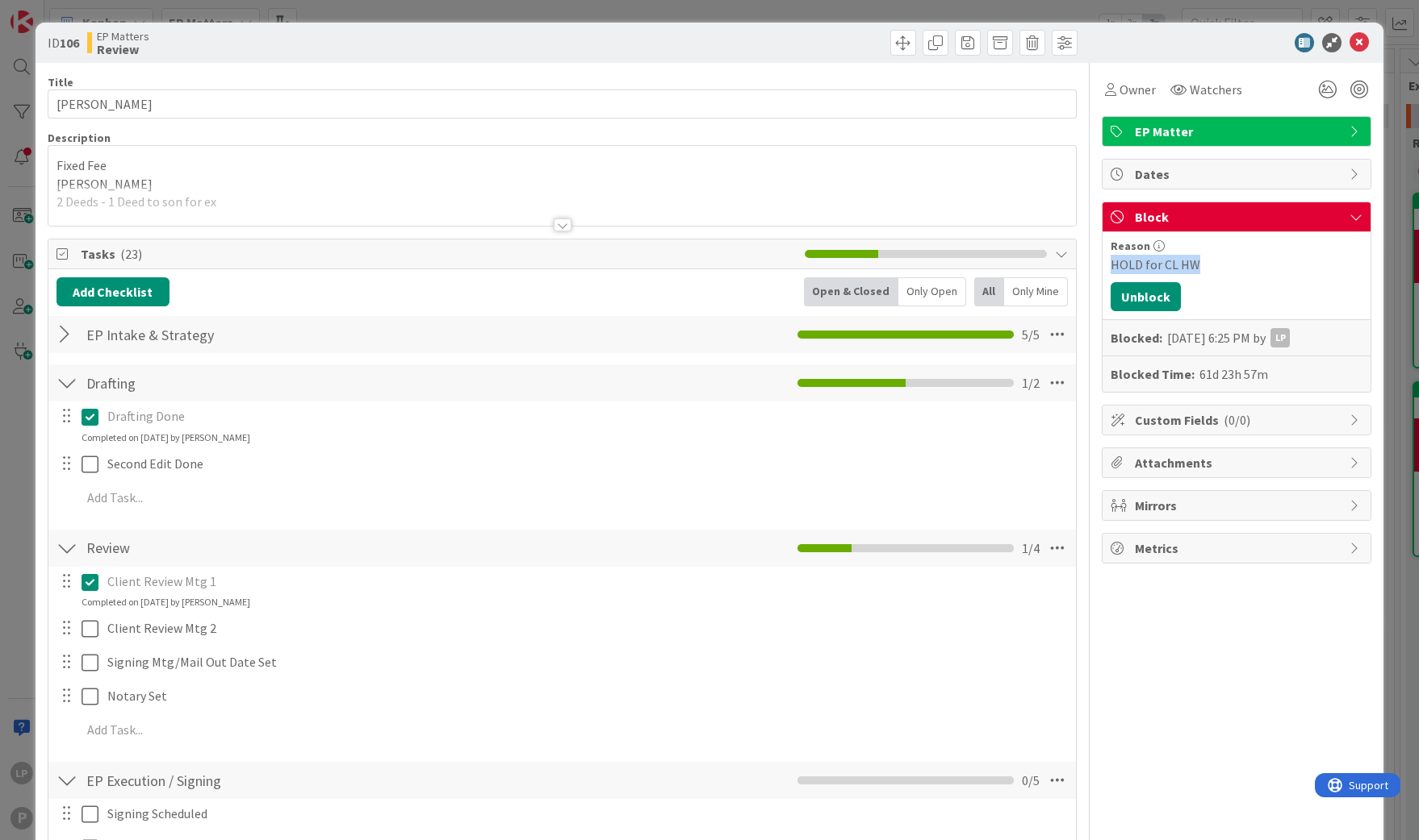
copy div "HOLD for CL HW"
click at [1115, 302] on button "Unblock" at bounding box center [1145, 296] width 70 height 29
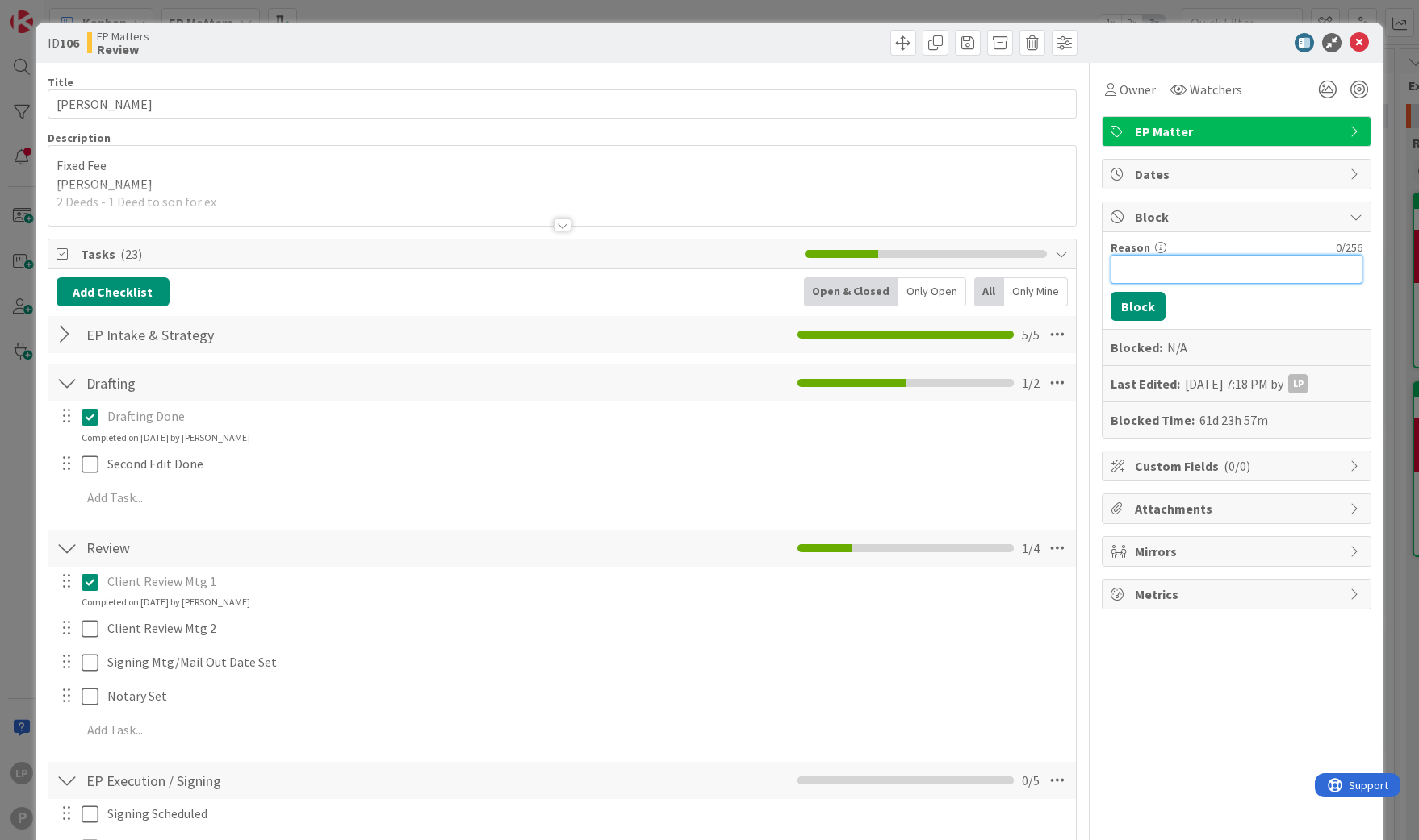
click at [1145, 274] on input "Reason" at bounding box center [1236, 269] width 252 height 29
paste input "HOLD for CL HW"
type input "HOLD for CL HW"
click at [1122, 307] on button "Block" at bounding box center [1137, 306] width 55 height 29
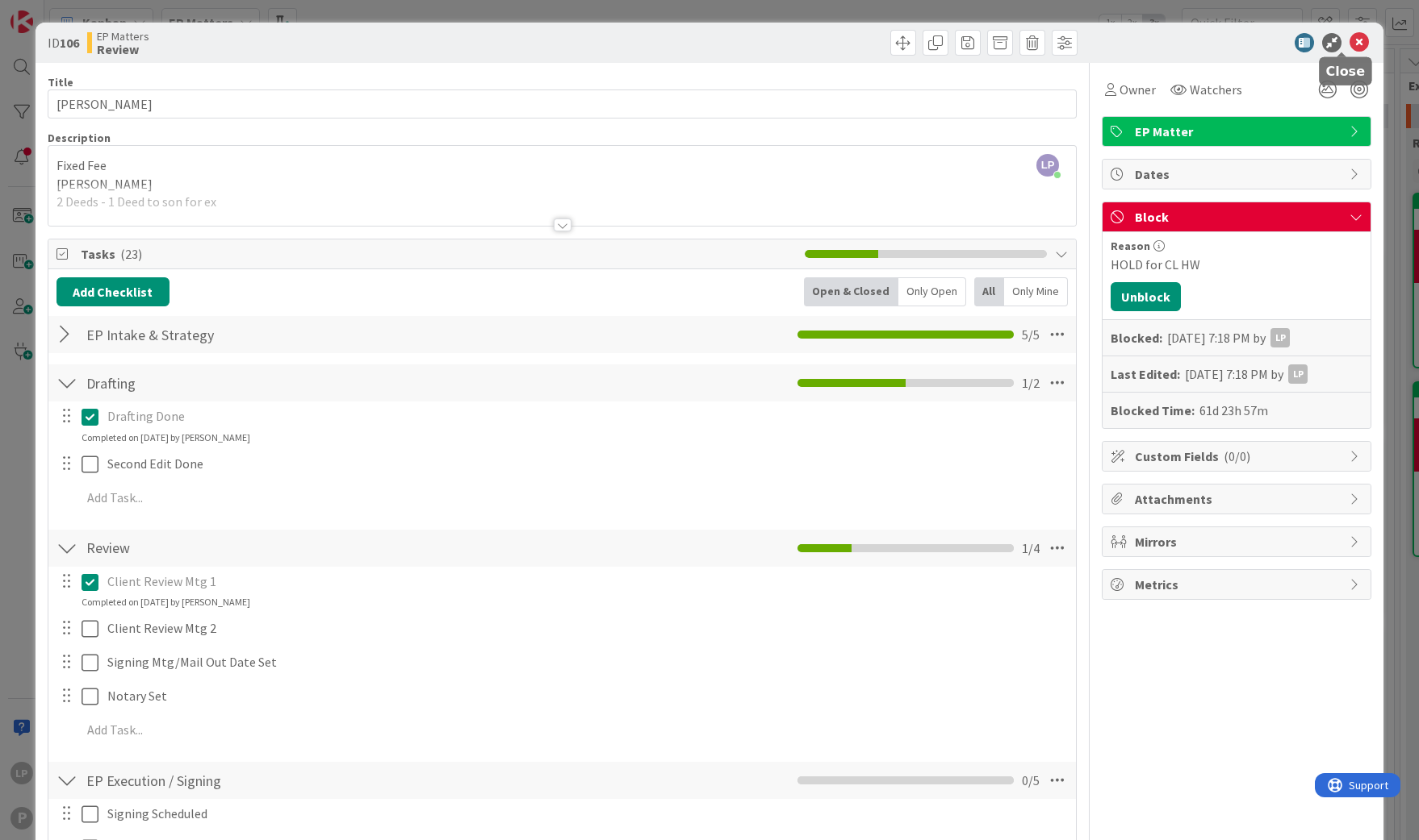
click at [1350, 42] on icon at bounding box center [1359, 42] width 19 height 19
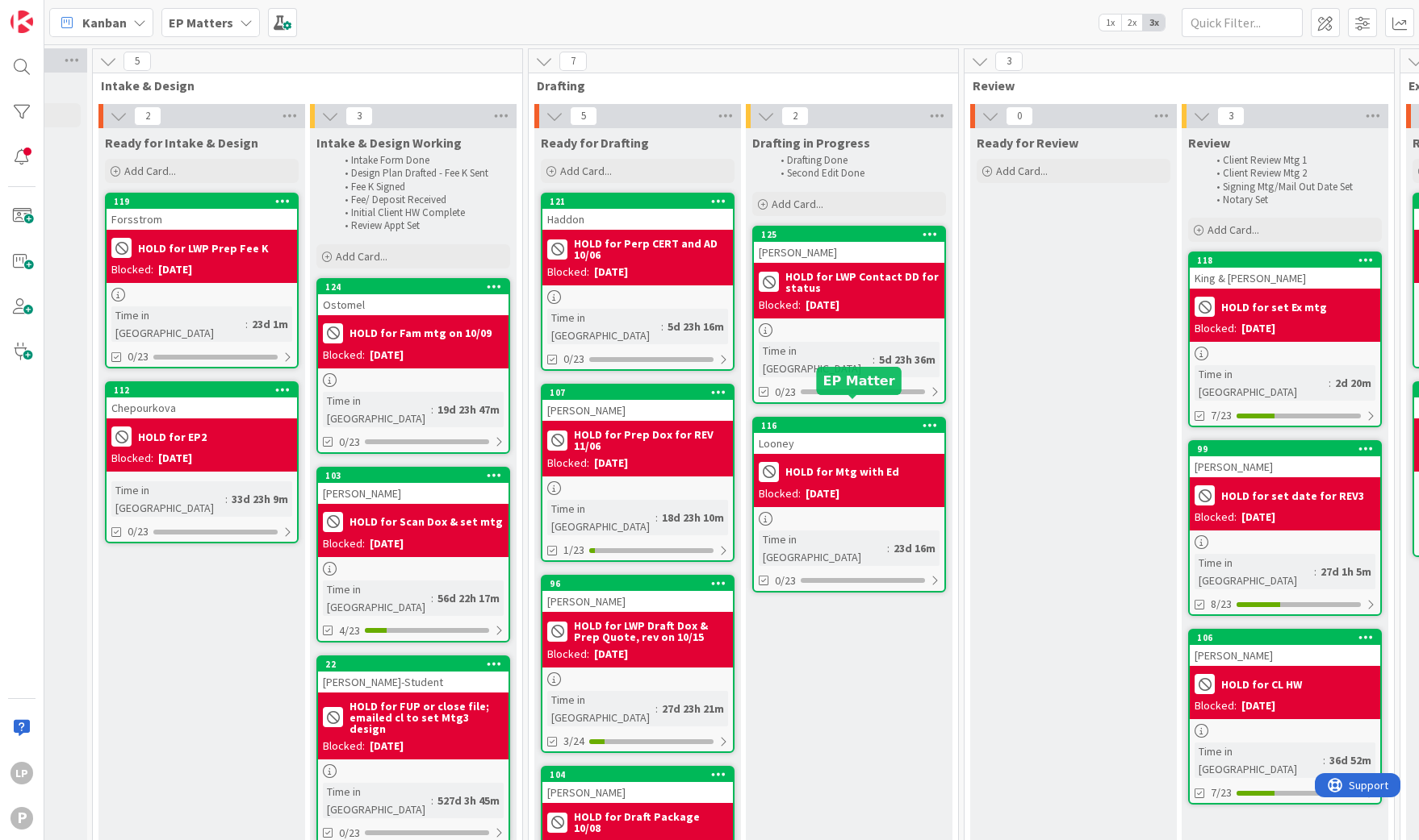
click at [869, 419] on div "116" at bounding box center [849, 425] width 191 height 14
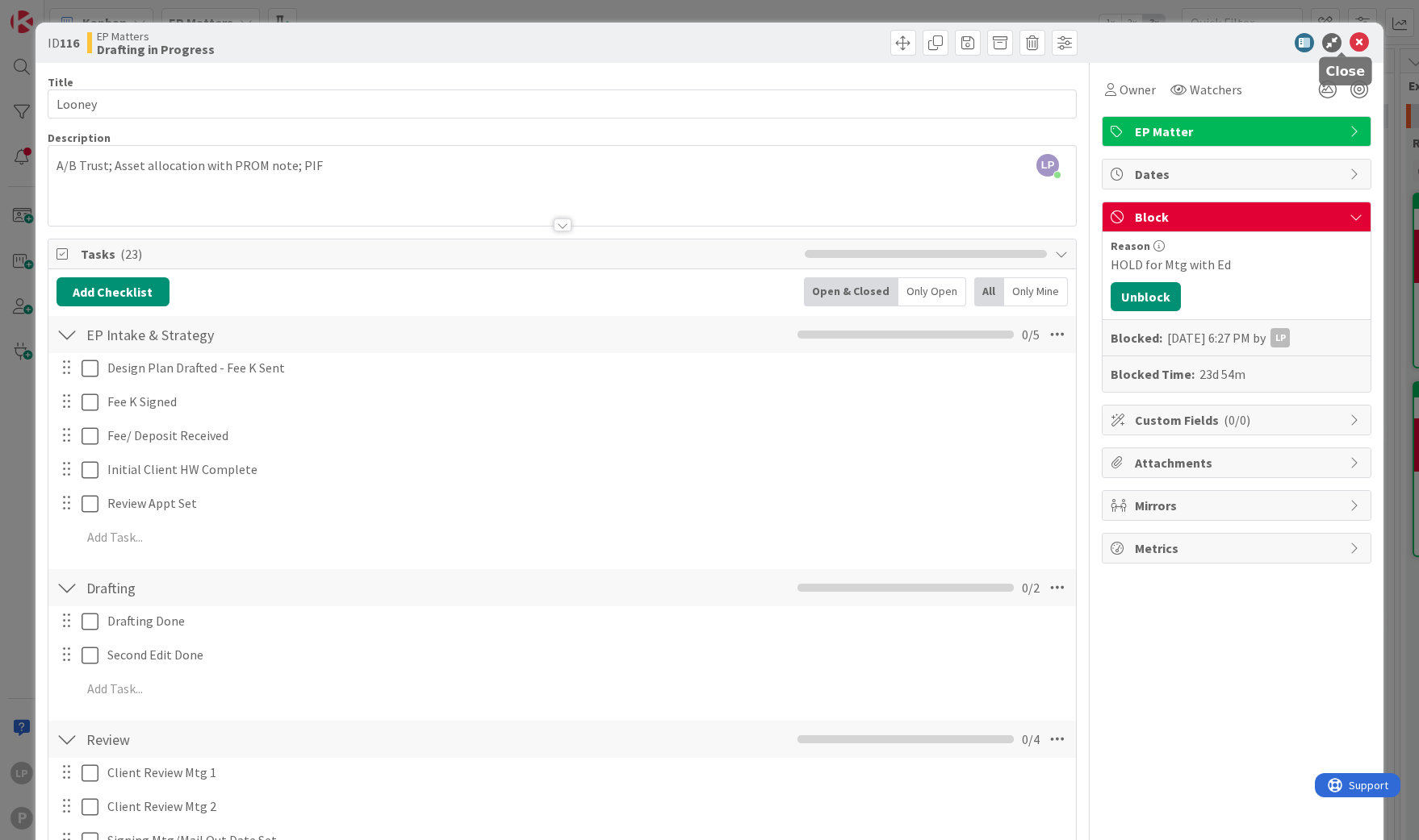
drag, startPoint x: 1339, startPoint y: 40, endPoint x: 1, endPoint y: 321, distance: 1367.2
click at [1350, 40] on icon at bounding box center [1359, 42] width 19 height 19
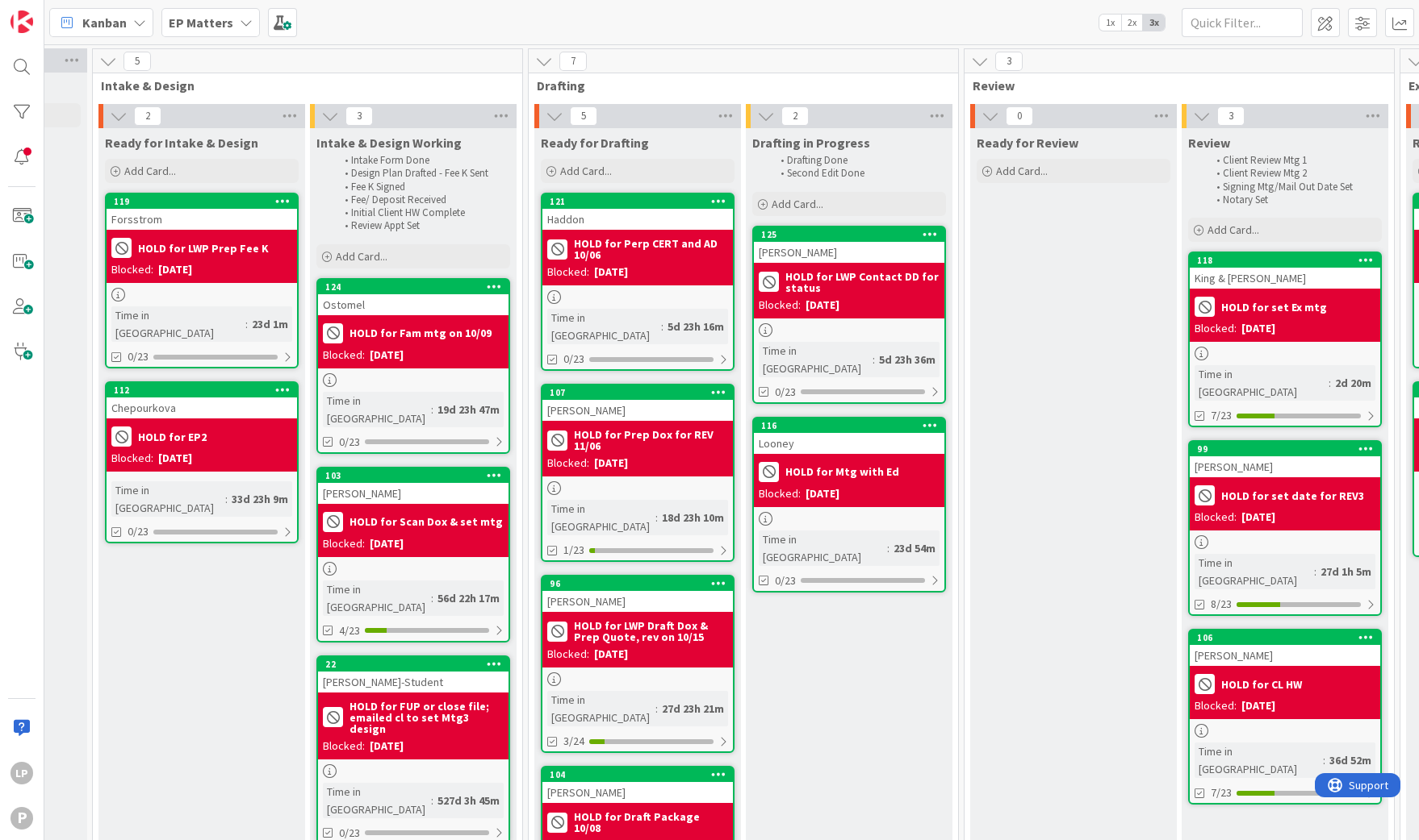
click at [194, 22] on b "EP Matters" at bounding box center [200, 22] width 64 height 16
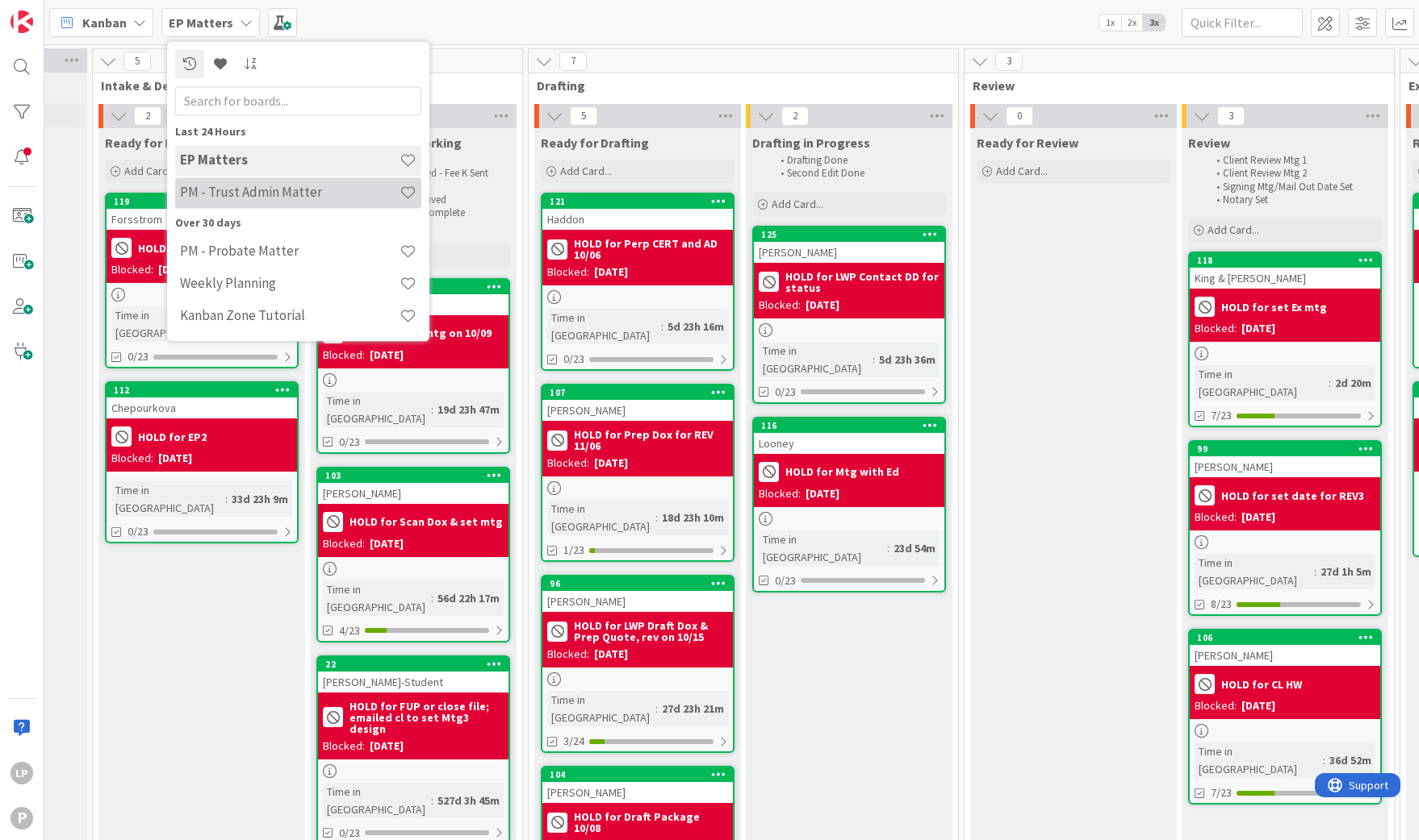
click at [239, 201] on div "PM - Trust Admin Matter" at bounding box center [298, 192] width 246 height 31
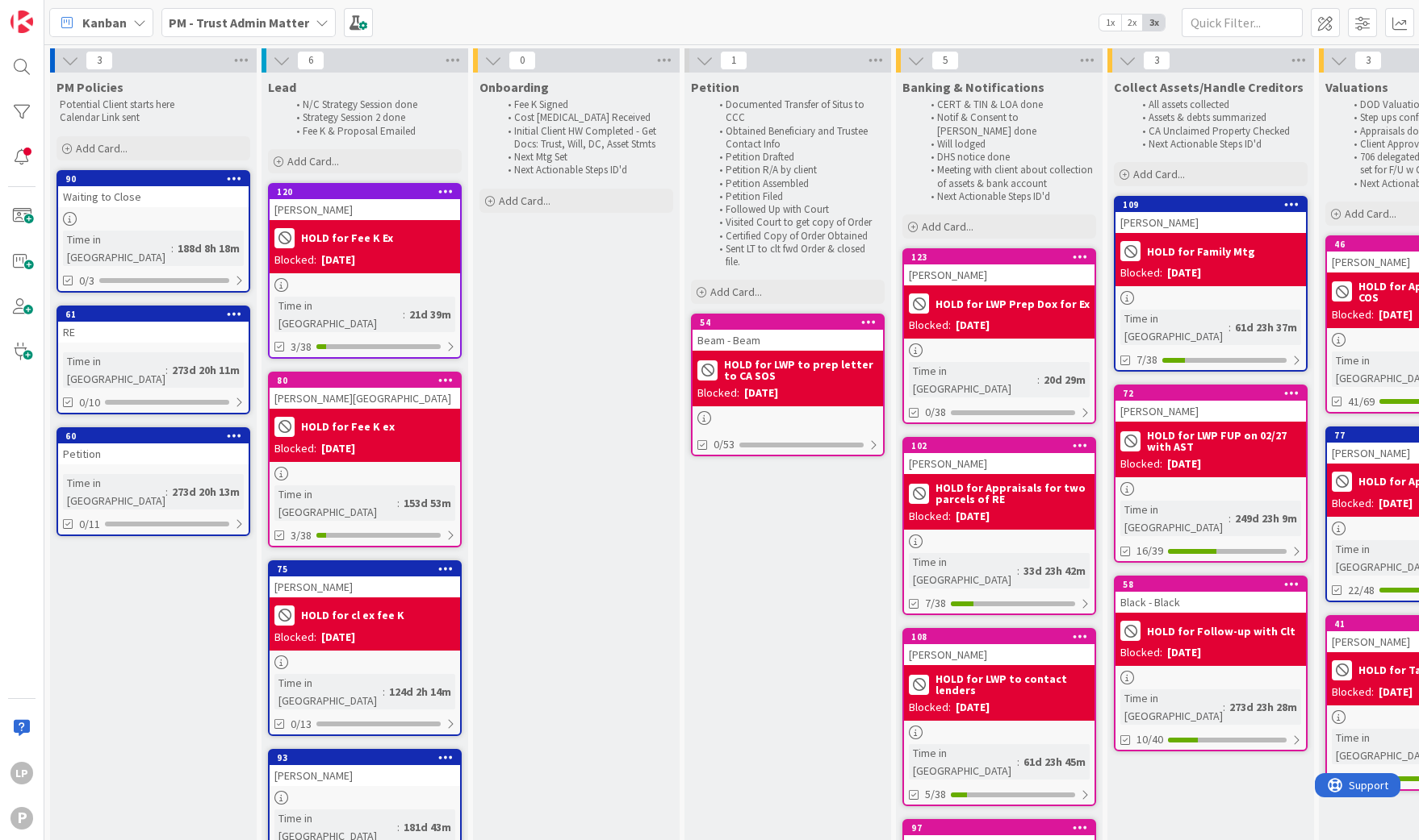
click at [737, 14] on div "Kanban PM - Trust Admin Matter 1x 2x 3x" at bounding box center [732, 22] width 1375 height 44
click at [18, 213] on span at bounding box center [22, 216] width 33 height 33
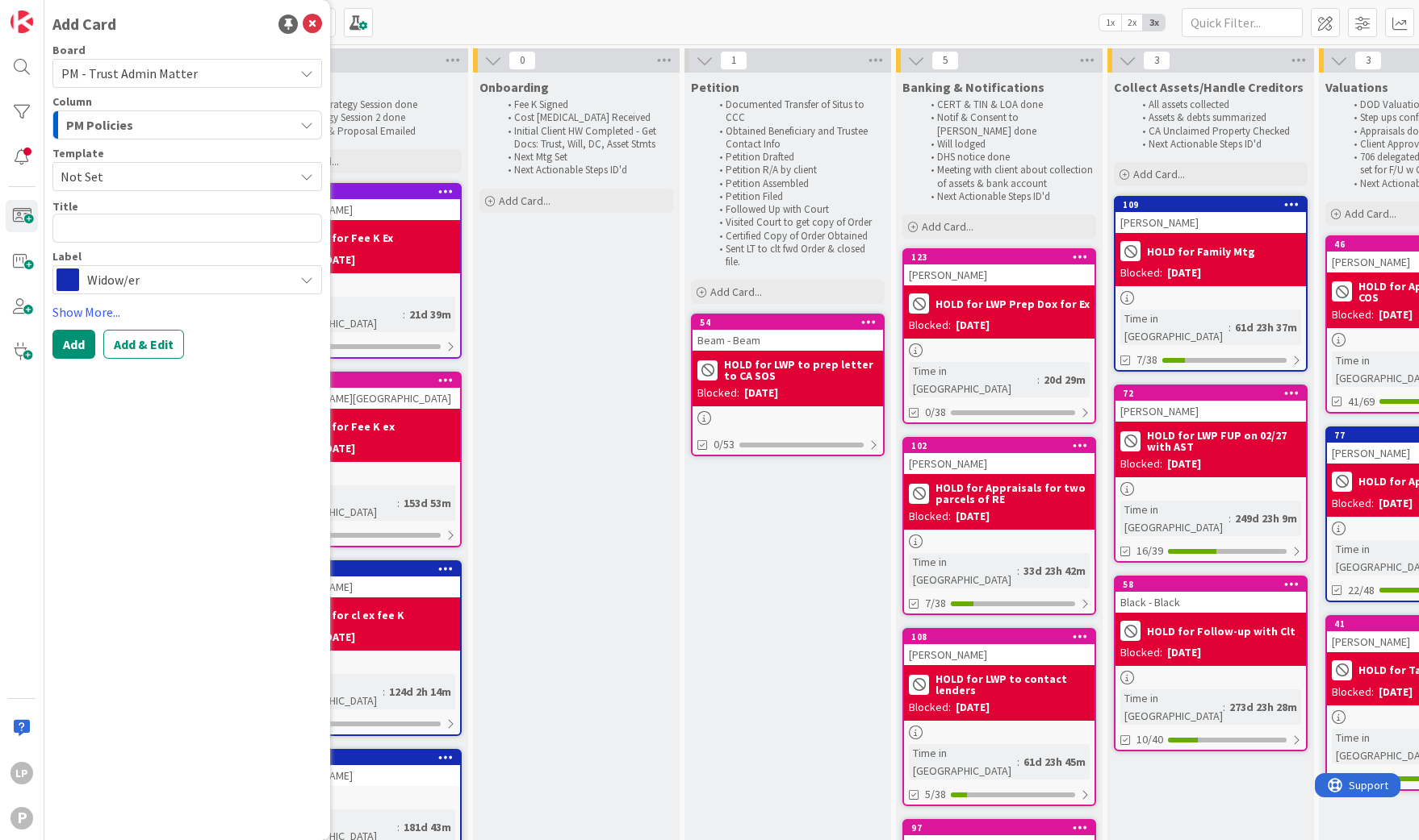
click at [170, 182] on span "Not Set" at bounding box center [171, 177] width 221 height 21
click at [168, 244] on span "PM Trust Admin Matter" at bounding box center [192, 246] width 234 height 21
type textarea "x"
type textarea "PM Trust Admin Matter"
drag, startPoint x: 197, startPoint y: 232, endPoint x: 54, endPoint y: 246, distance: 143.7
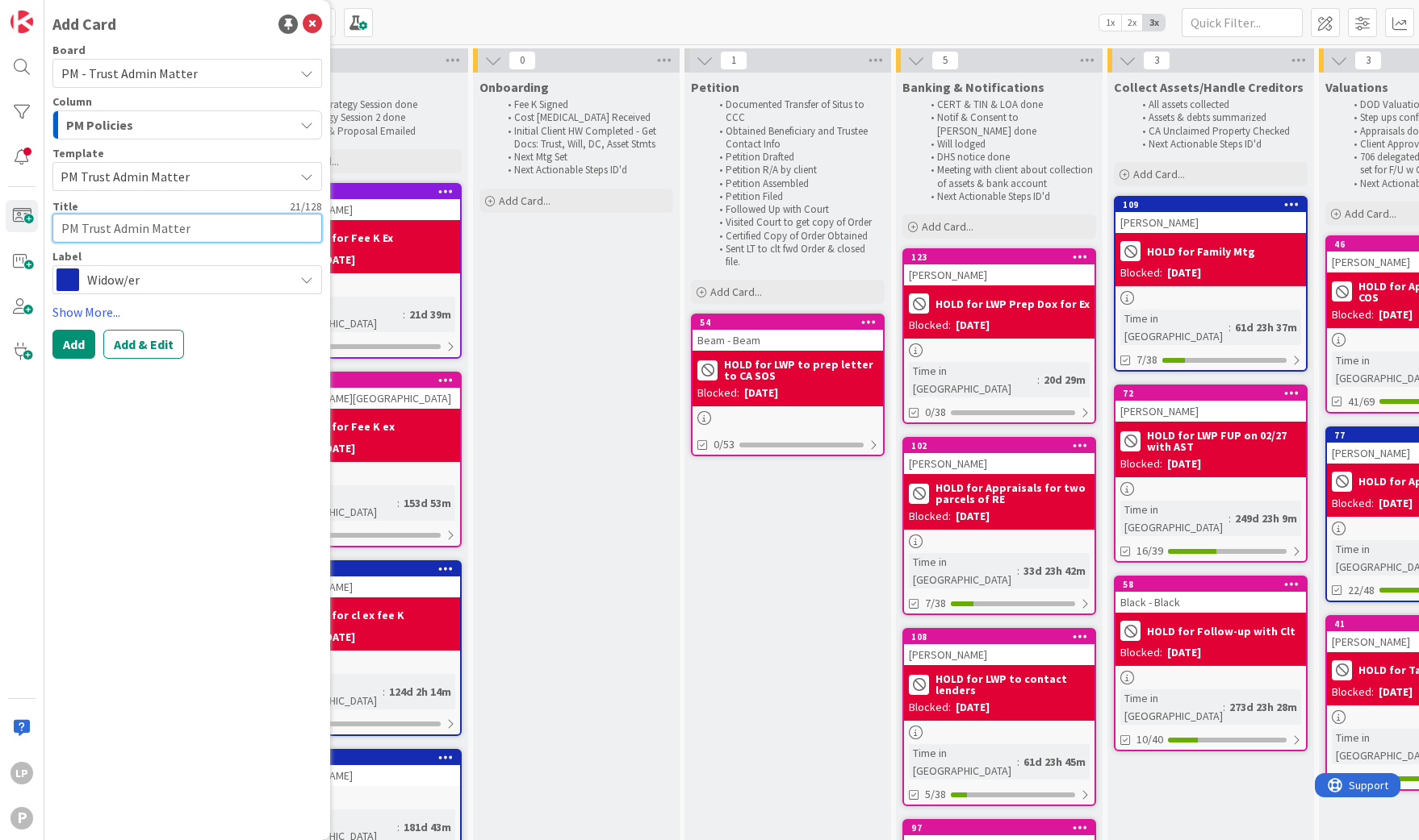
click at [50, 225] on div "Add Card Board PM - Trust Admin Matter Column PM Policies Template PM Trust Adm…" at bounding box center [187, 420] width 286 height 840
type textarea "x"
type textarea "L"
type textarea "x"
type textarea "Lo"
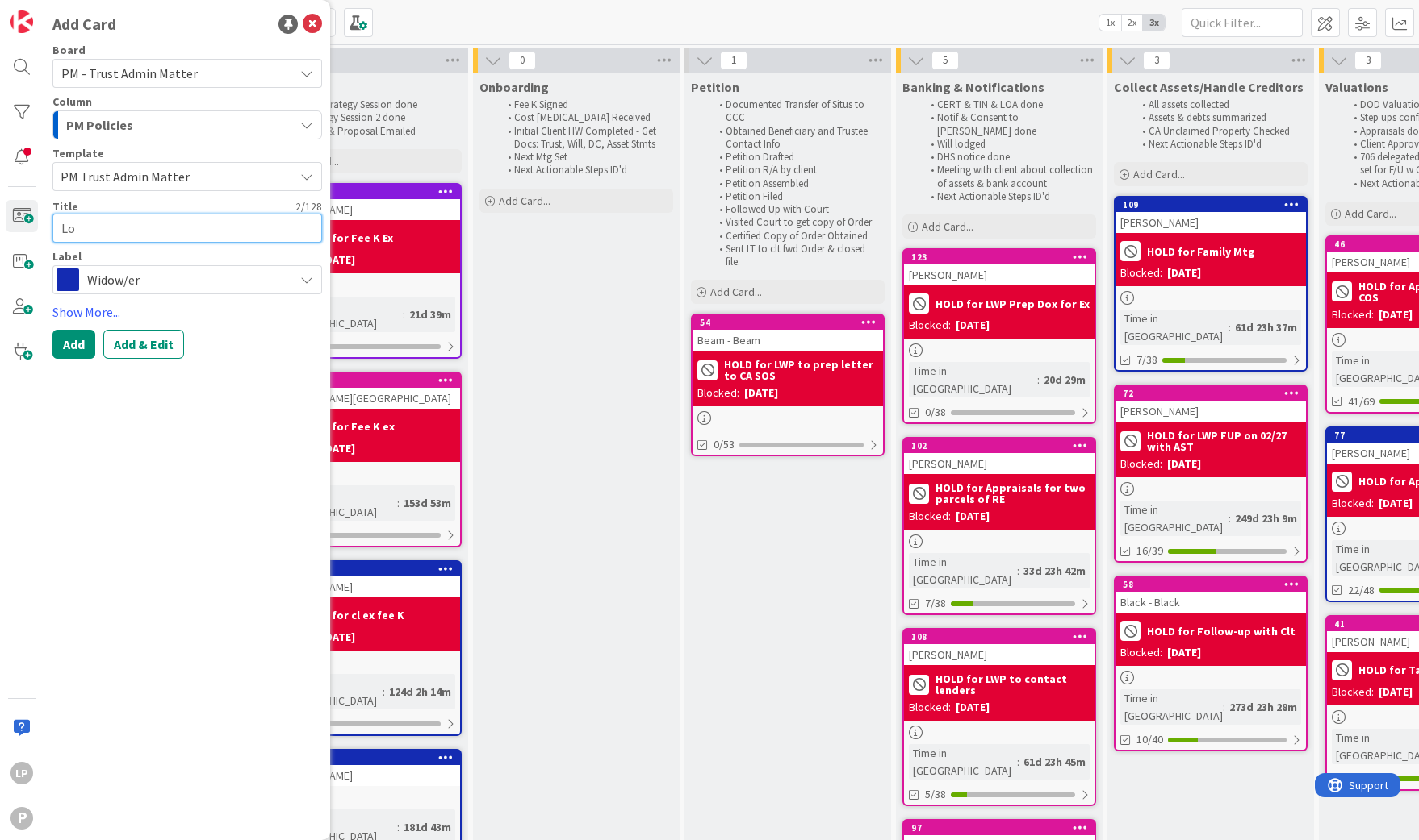
type textarea "x"
type textarea "Loo"
type textarea "x"
type textarea "Loon"
type textarea "x"
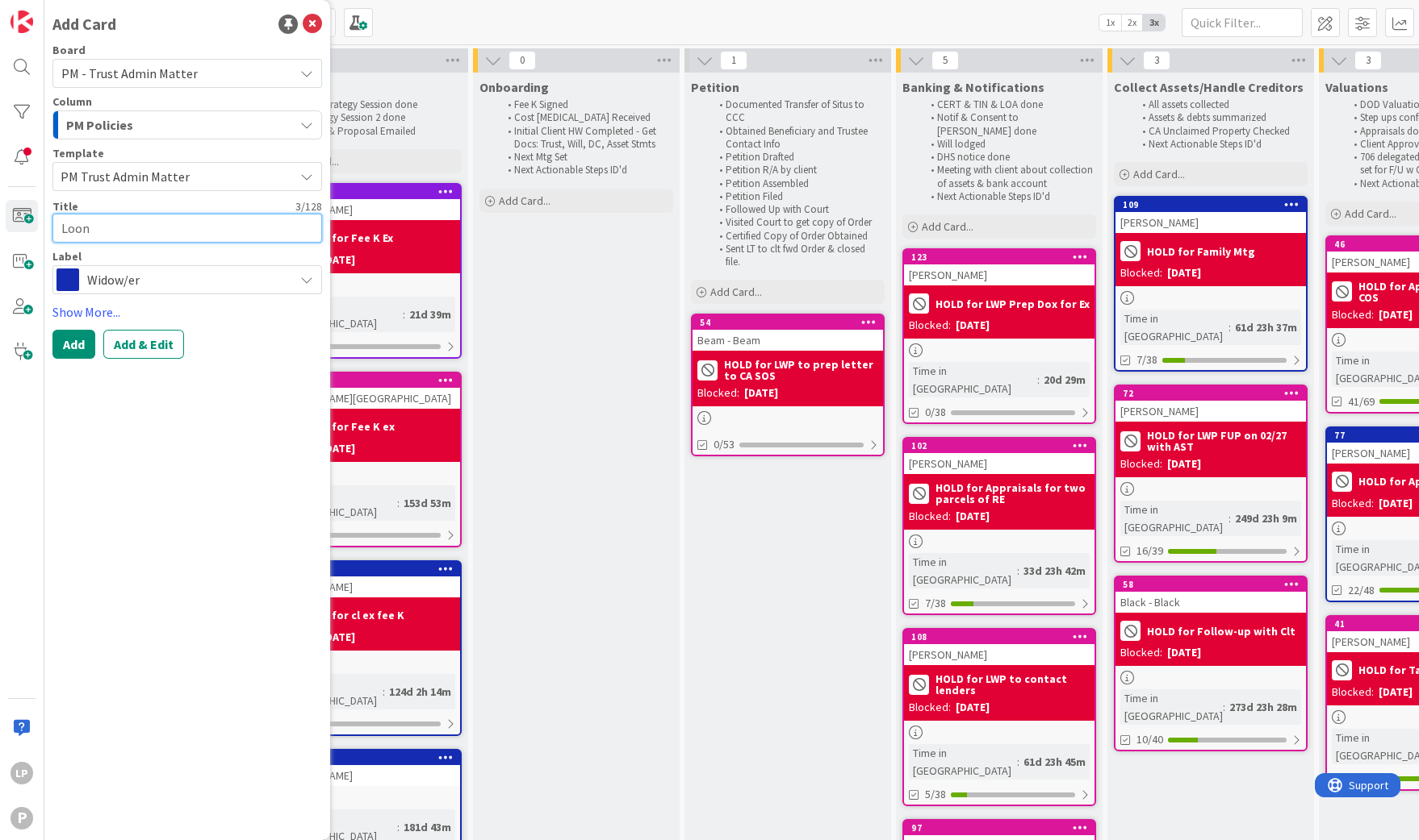
type textarea "Loone"
type textarea "x"
type textarea "Looney"
click at [187, 220] on textarea "Looney" at bounding box center [187, 228] width 270 height 29
type textarea "x"
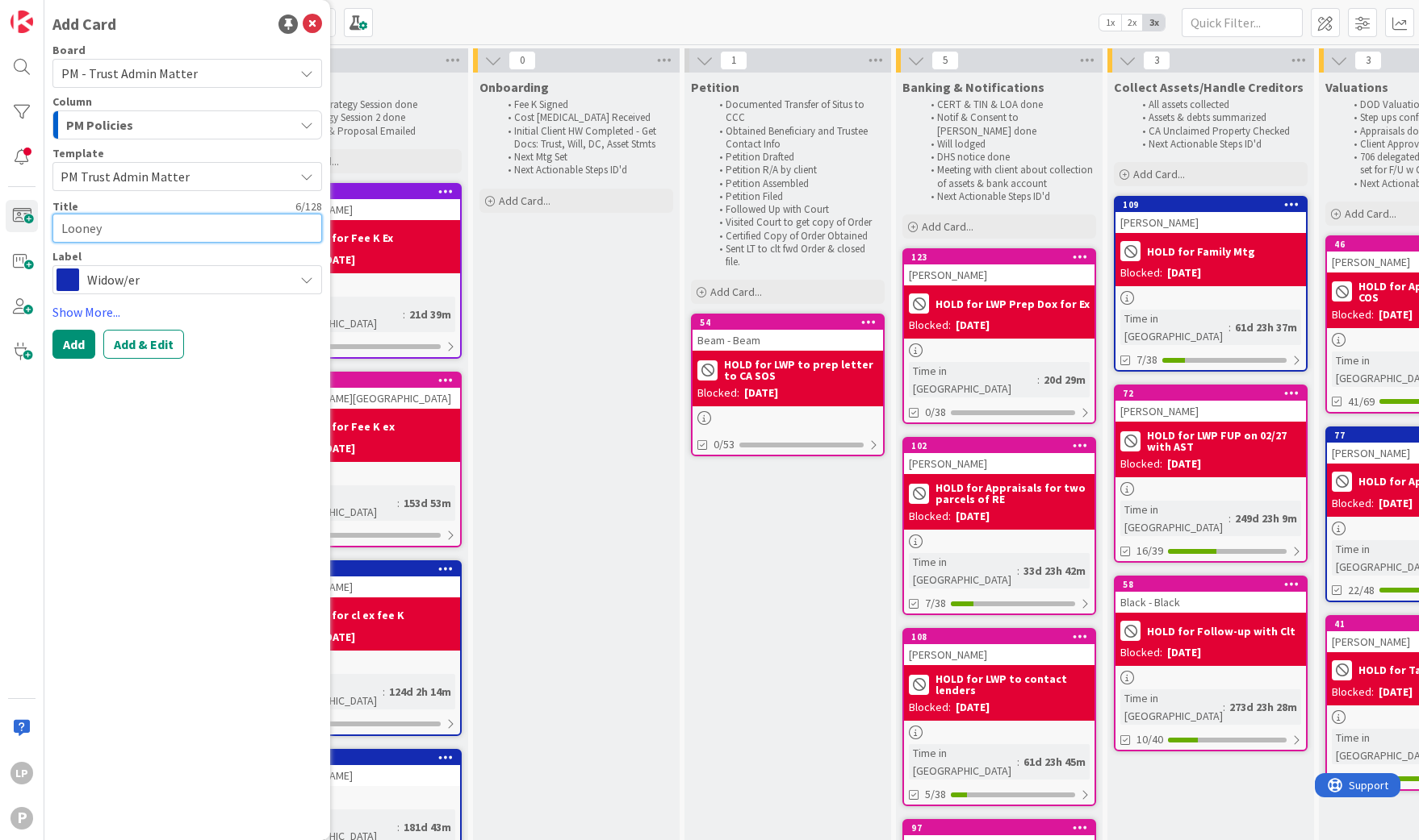
type textarea "Loone"
type textarea "x"
type textarea "Loon"
type textarea "x"
type textarea "Loo"
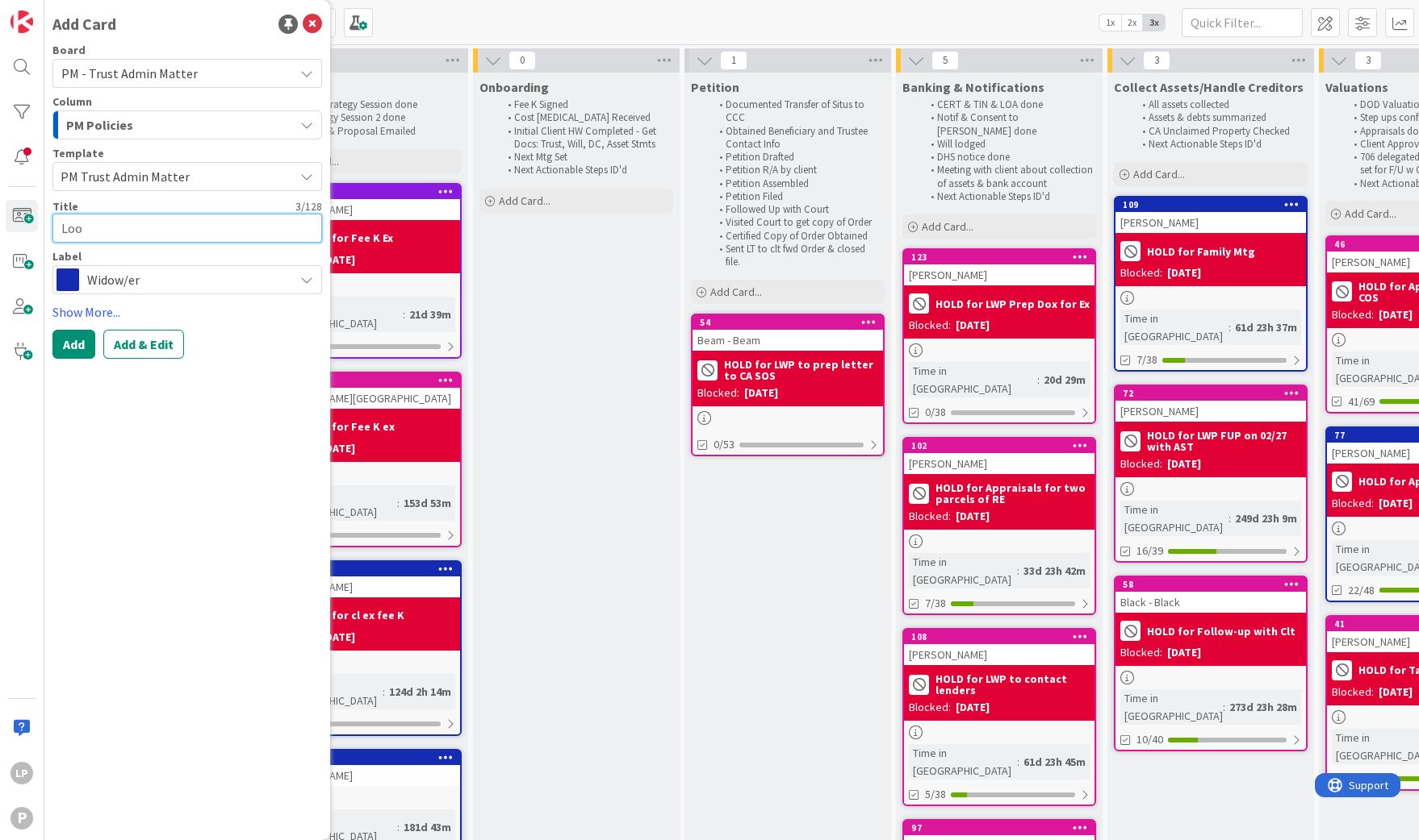
type textarea "x"
type textarea "Lo"
type textarea "x"
type textarea "L"
type textarea "Lo"
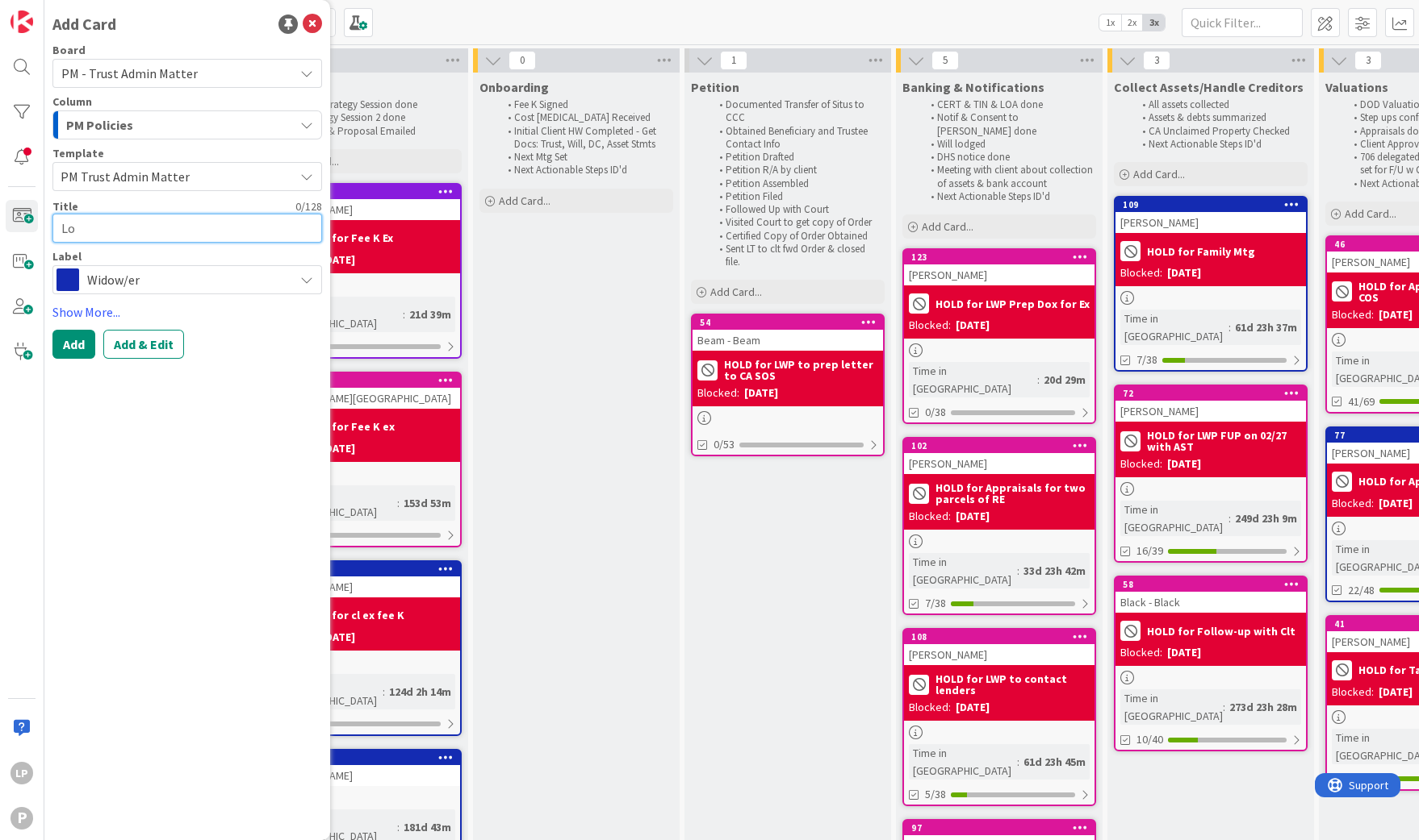
type textarea "x"
type textarea "Loo"
type textarea "x"
type textarea "Loon"
type textarea "x"
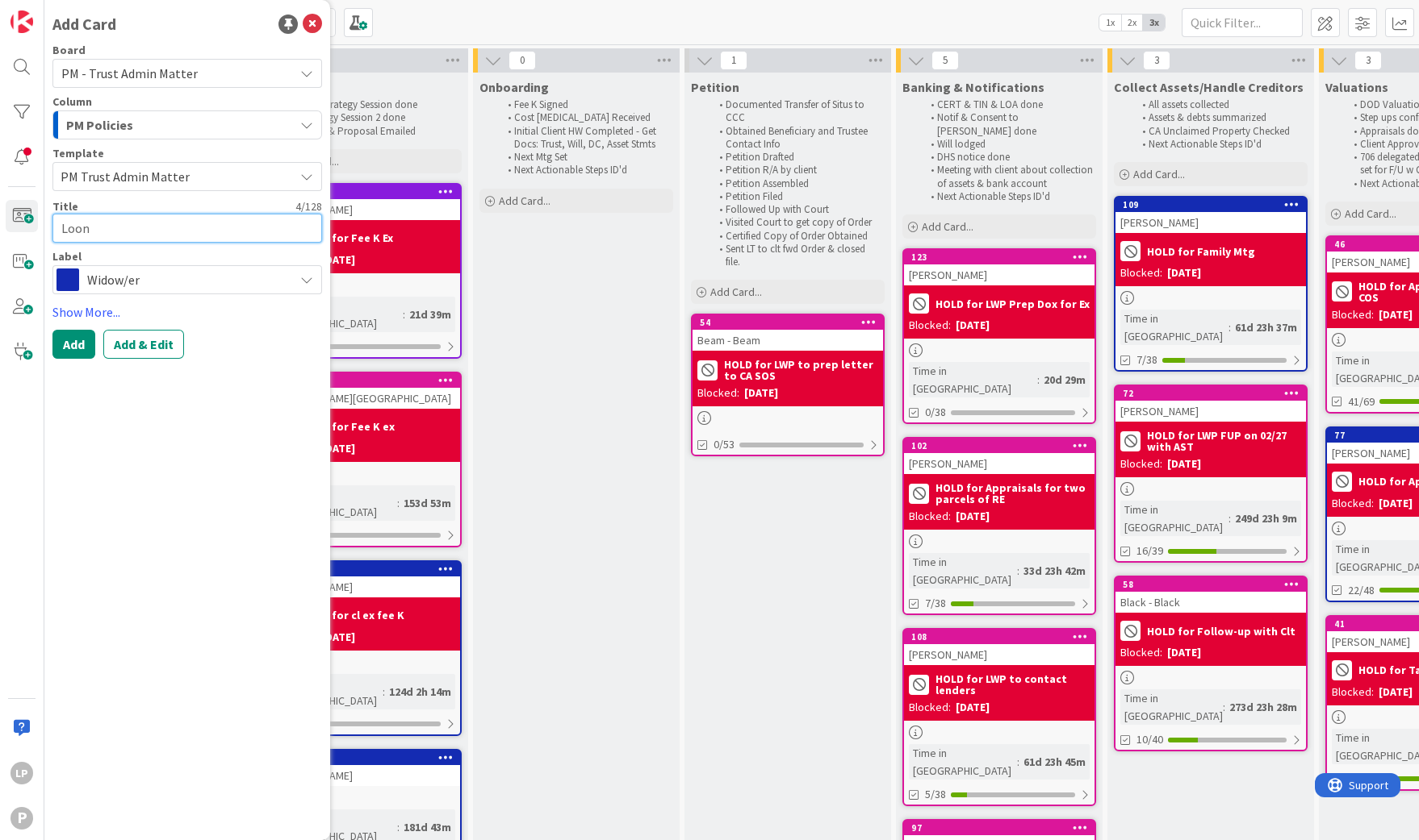
type textarea "Loone"
type textarea "x"
type textarea "Looney"
click at [303, 281] on icon at bounding box center [306, 279] width 13 height 13
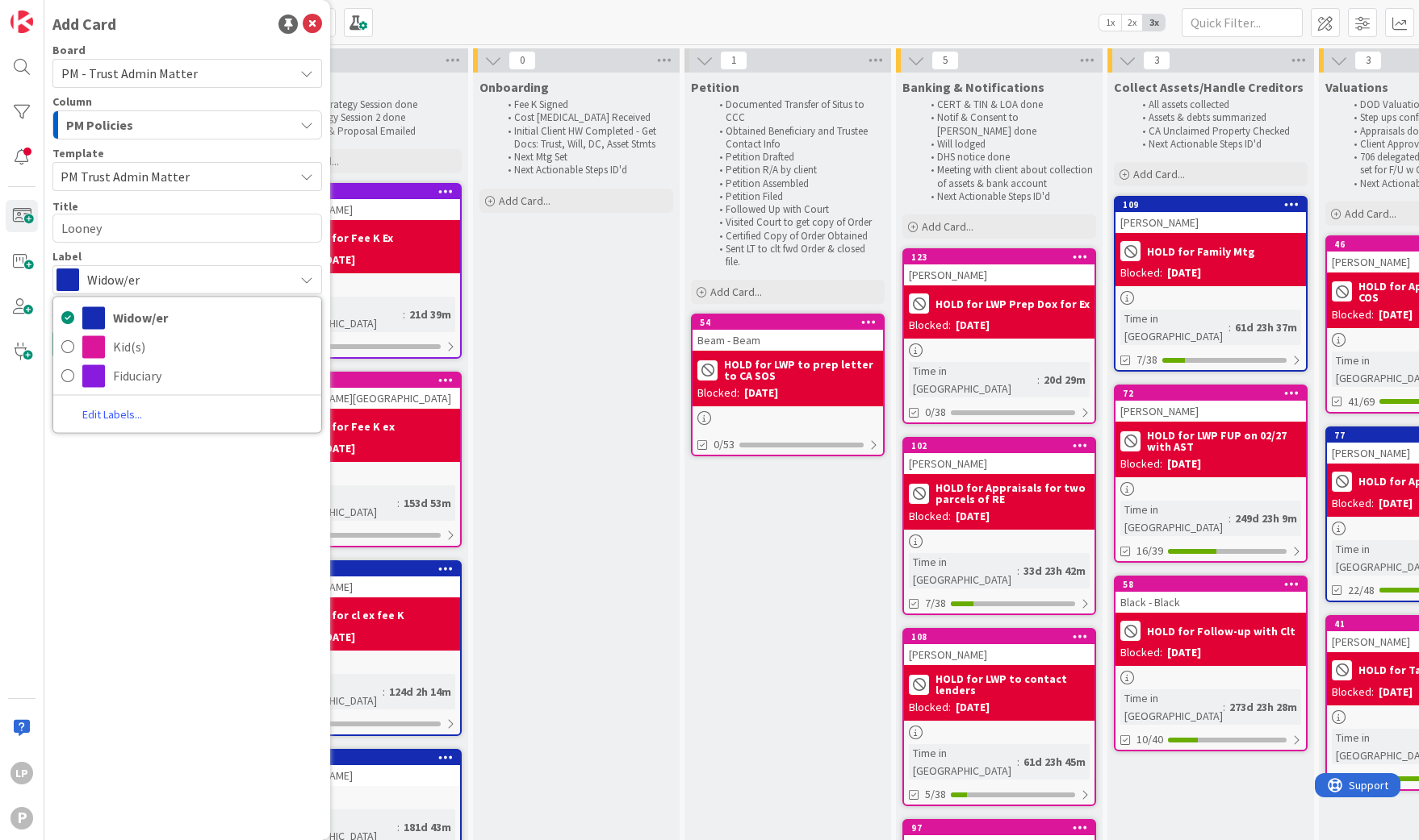
click at [166, 501] on div "Add Card Board PM - Trust Admin Matter Column PM Policies Template PM Trust Adm…" at bounding box center [187, 420] width 286 height 840
click at [133, 344] on button "Add & Edit" at bounding box center [143, 344] width 81 height 29
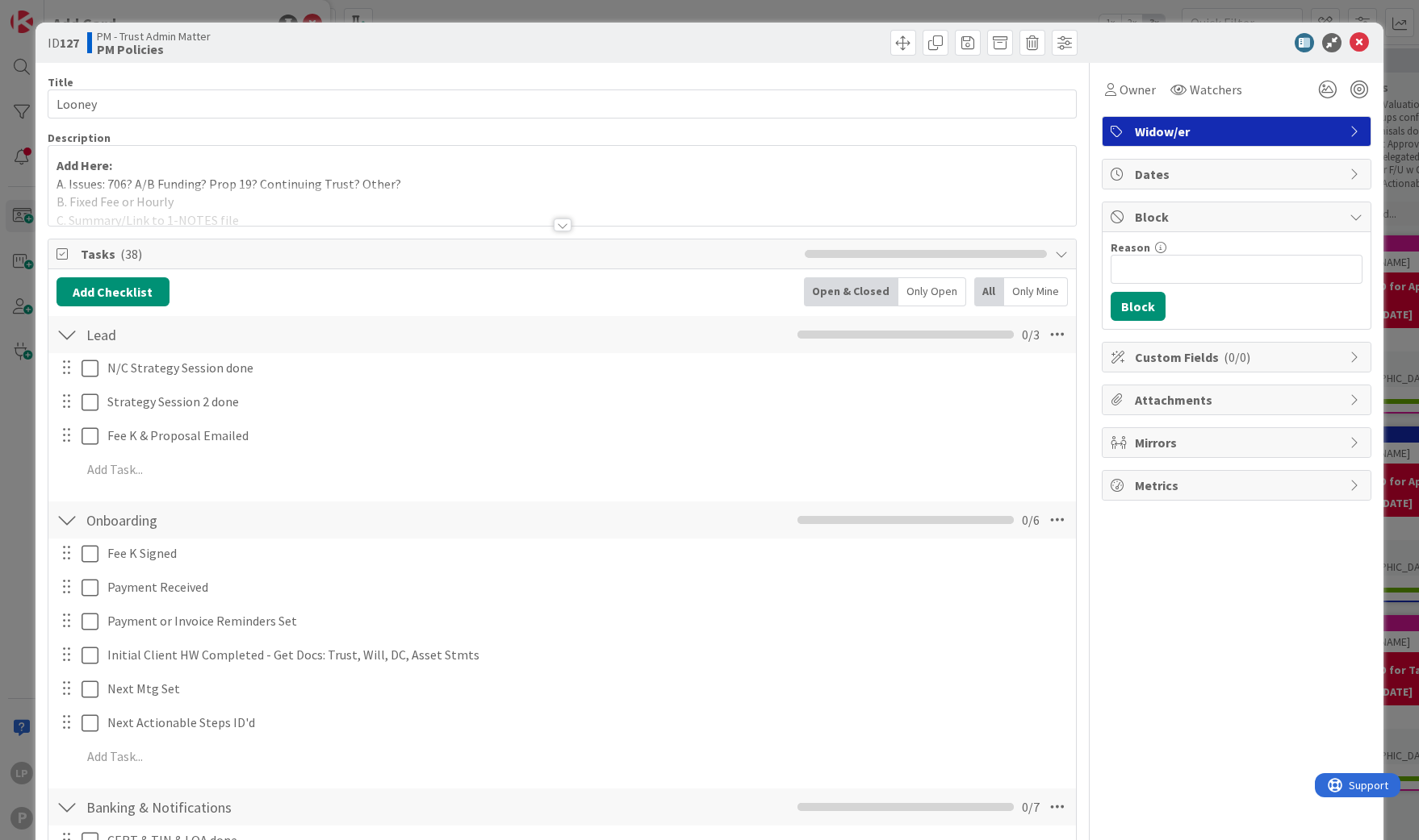
click at [312, 196] on div at bounding box center [561, 205] width 1027 height 41
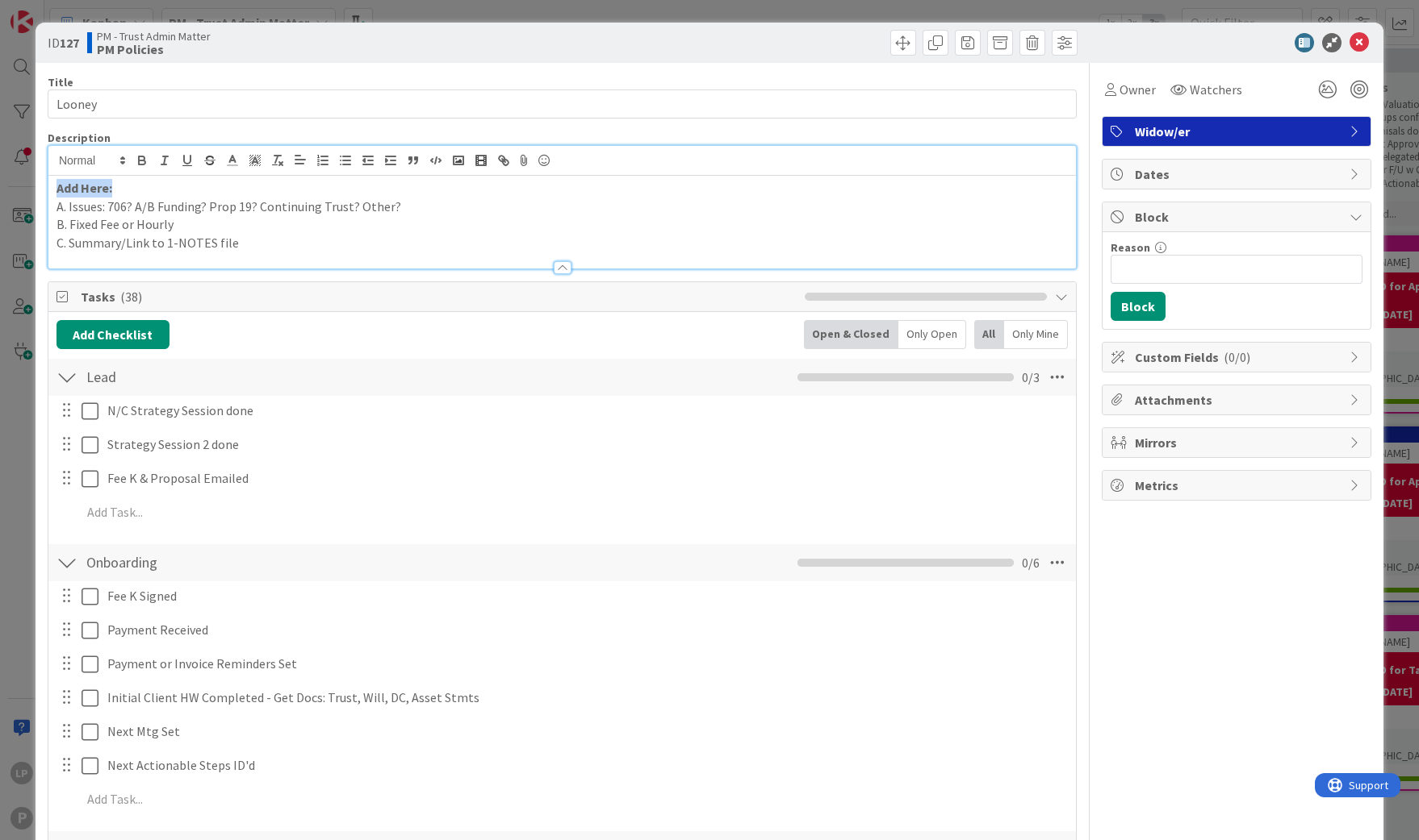
drag, startPoint x: 137, startPoint y: 189, endPoint x: 56, endPoint y: 184, distance: 81.2
click at [57, 184] on p "Add Here:" at bounding box center [562, 188] width 1011 height 18
click at [50, 207] on div "A. Issues: 706? A/B Funding? Prop 19? Continuing Trust? Other? B. Fixed Fee or …" at bounding box center [561, 222] width 1027 height 92
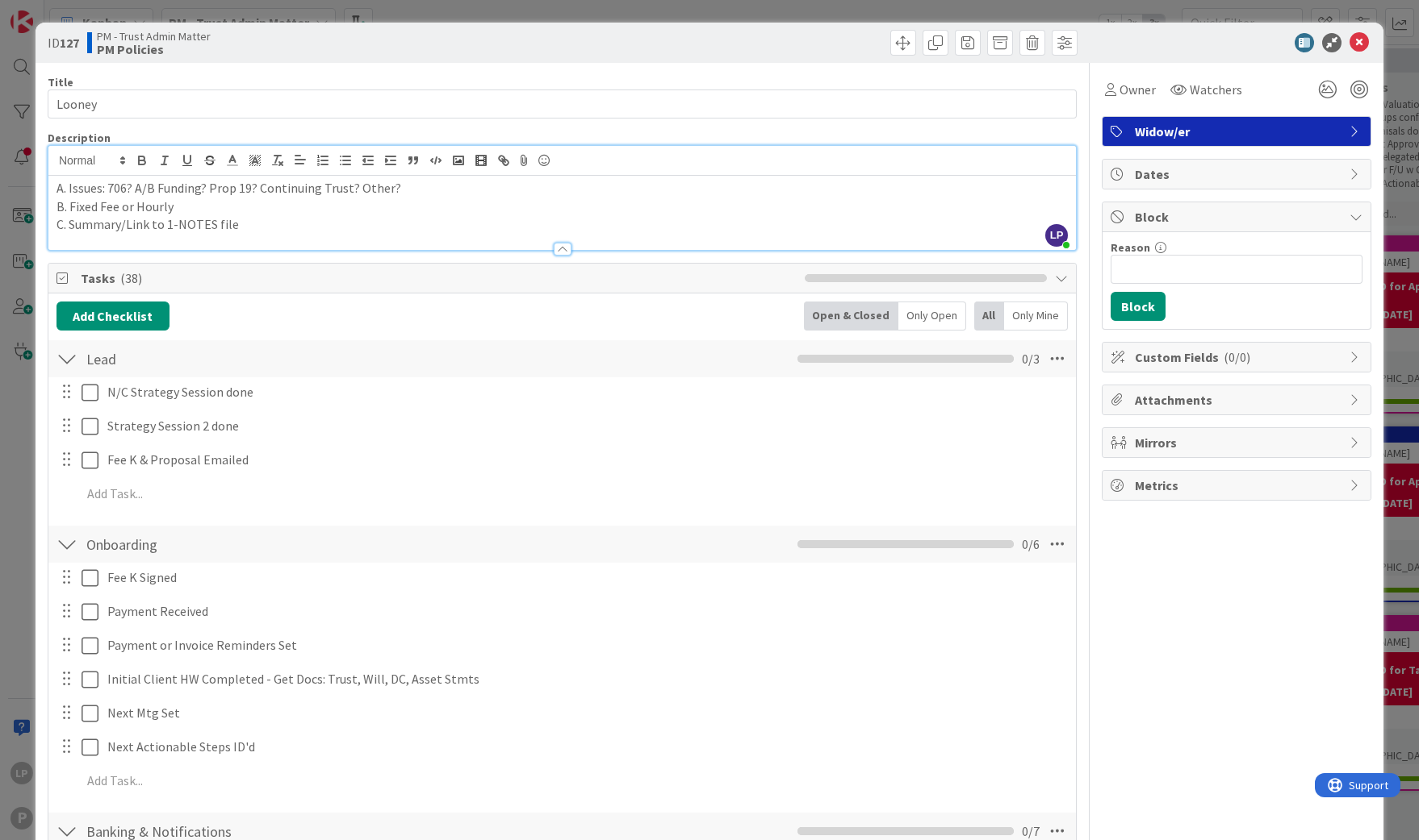
click at [133, 213] on p "B. Fixed Fee or Hourly" at bounding box center [562, 206] width 1011 height 18
drag, startPoint x: 106, startPoint y: 187, endPoint x: 467, endPoint y: 191, distance: 361.0
click at [467, 191] on p "A. Issues: 706? A/B Funding? Prop 19? Continuing Trust? Other?" at bounding box center [562, 188] width 1011 height 18
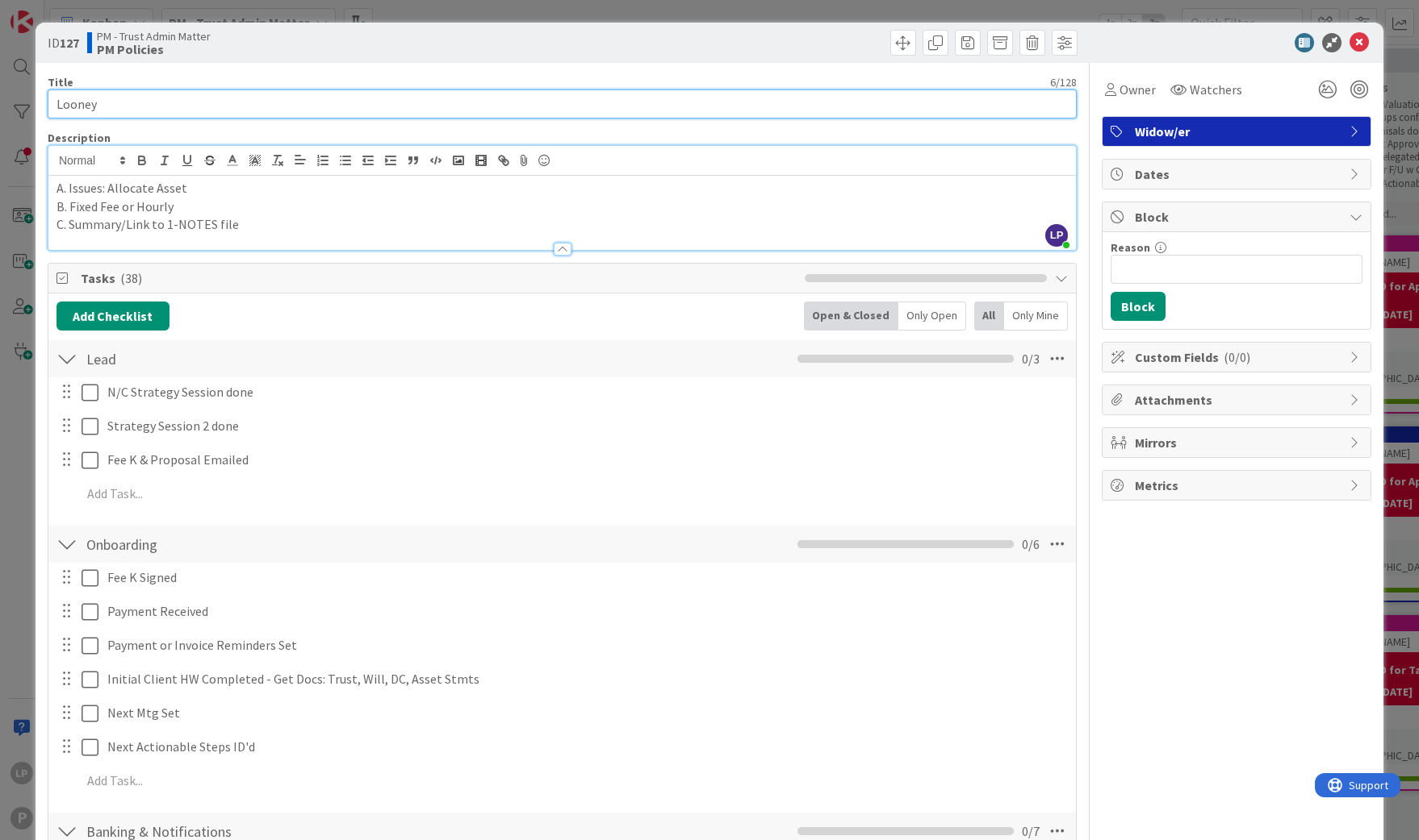
click at [661, 107] on input "Looney" at bounding box center [561, 104] width 1029 height 29
type input "[PERSON_NAME]"
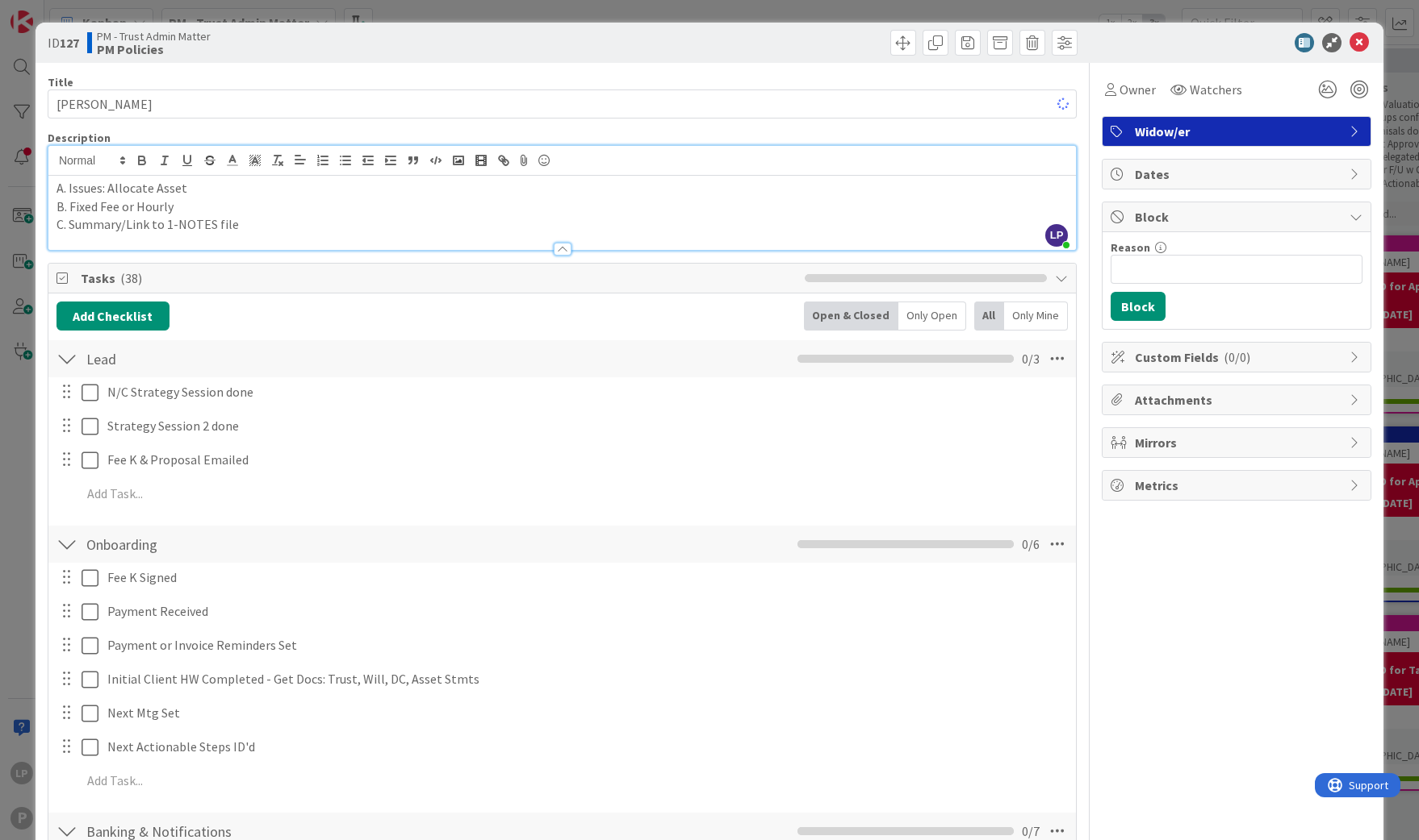
click at [375, 182] on p "A. Issues: Allocate Asset" at bounding box center [562, 188] width 1011 height 18
click at [220, 192] on p "A. Issues: Allocate Asset;" at bounding box center [562, 188] width 1011 height 18
click at [1175, 265] on input "Reason" at bounding box center [1236, 269] width 252 height 29
paste input "HOLD for mtg with ED"
type input "HOLD for mtg with ED"
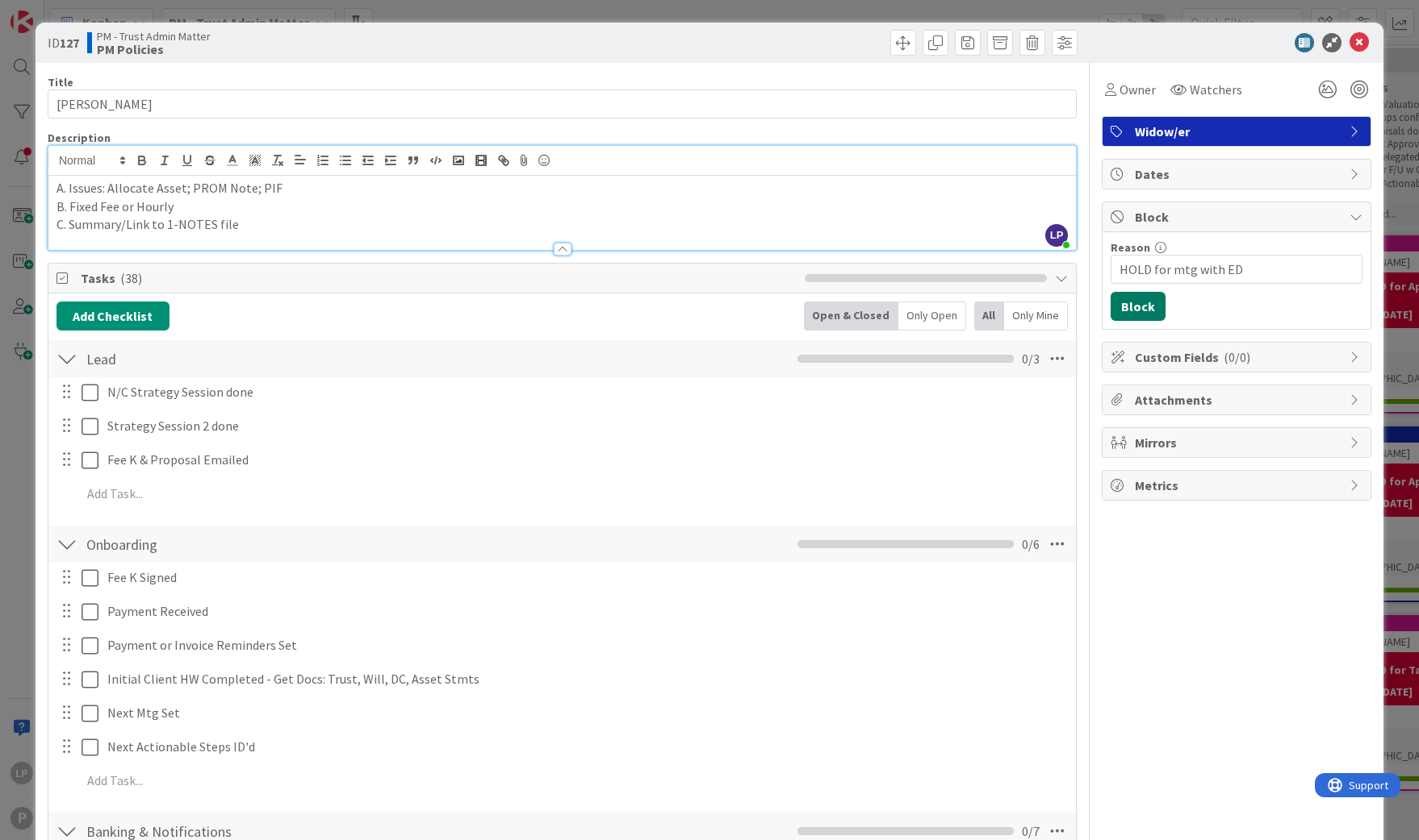
click at [1118, 312] on button "Block" at bounding box center [1137, 306] width 55 height 29
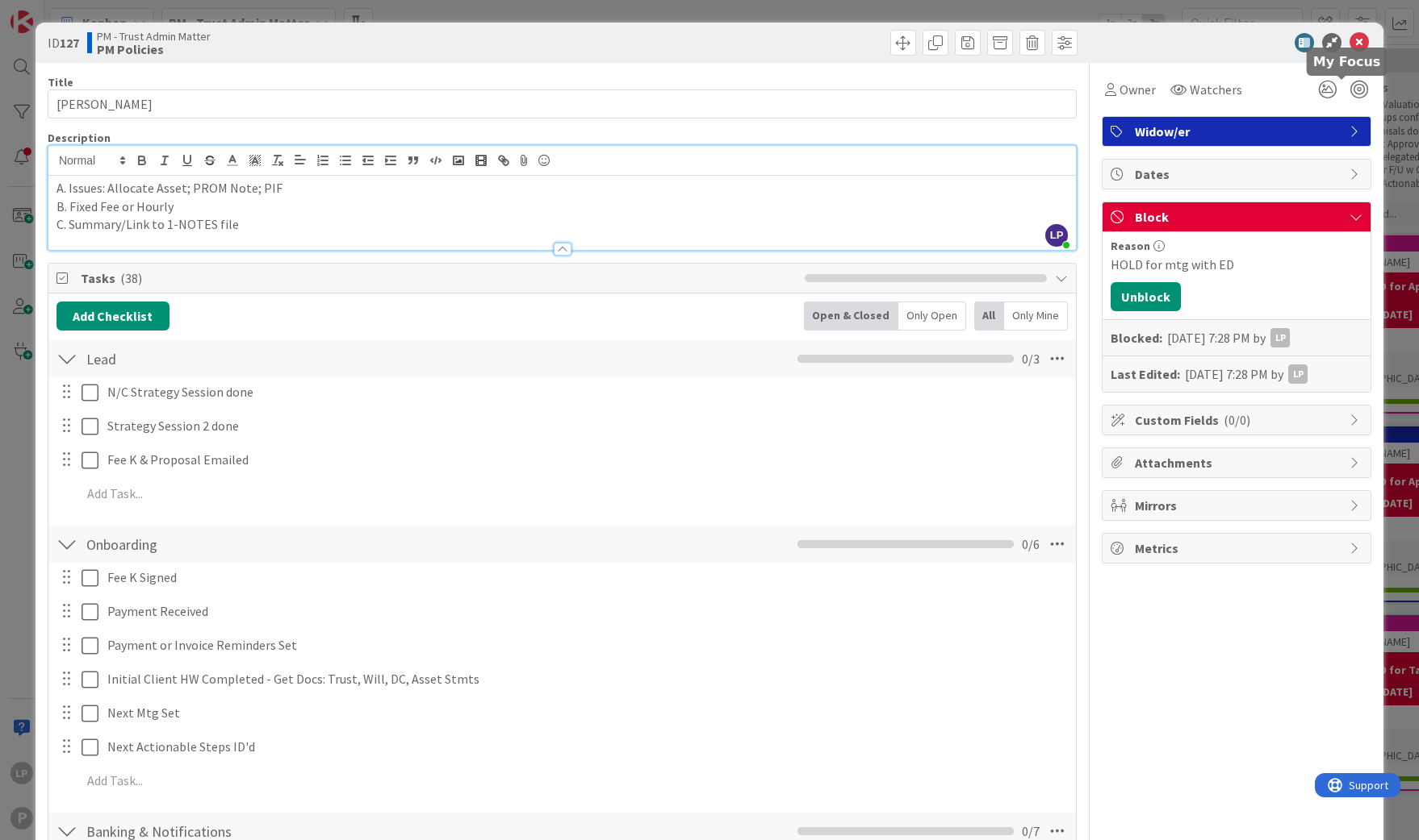
click at [1350, 36] on icon at bounding box center [1359, 42] width 19 height 19
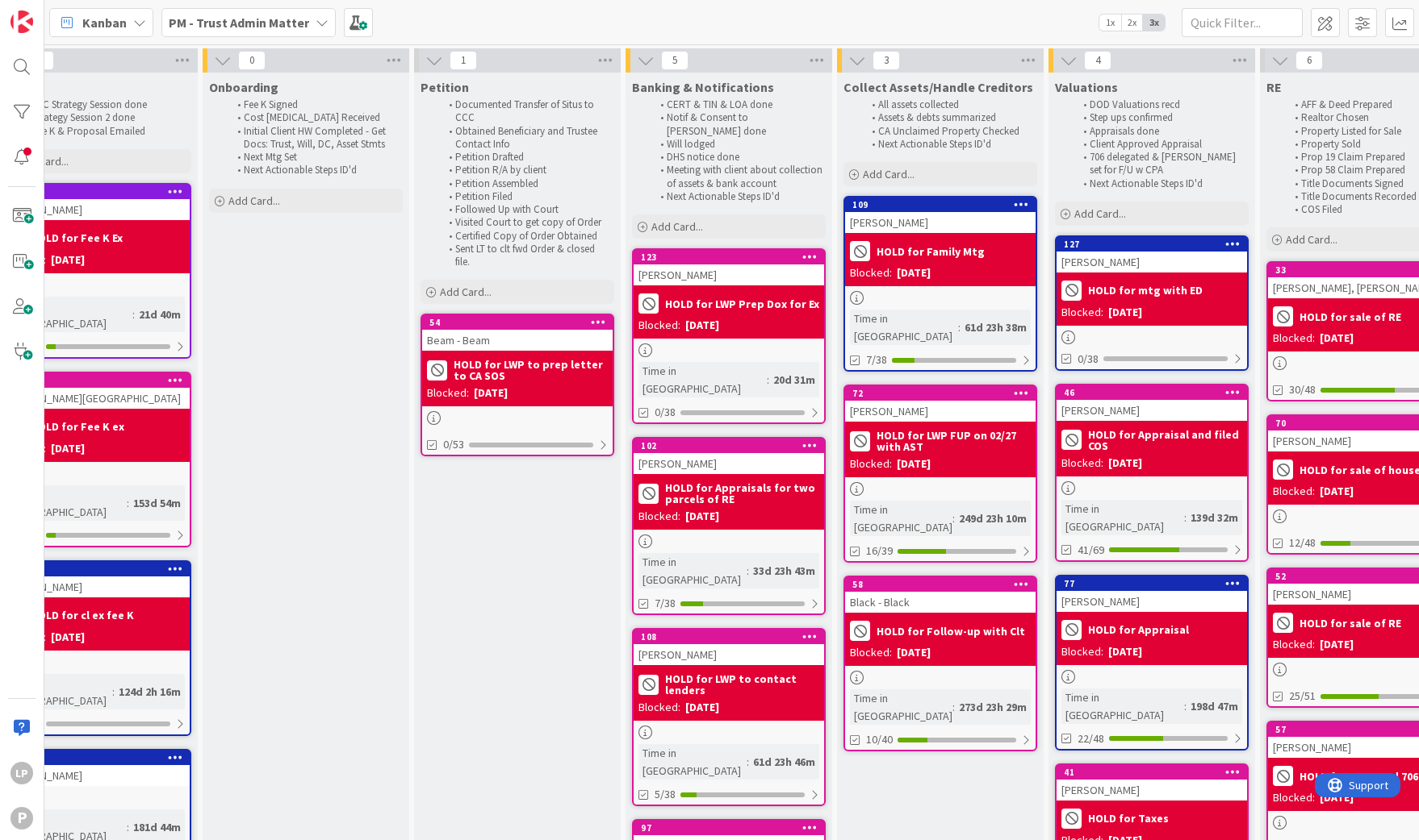
scroll to position [0, 277]
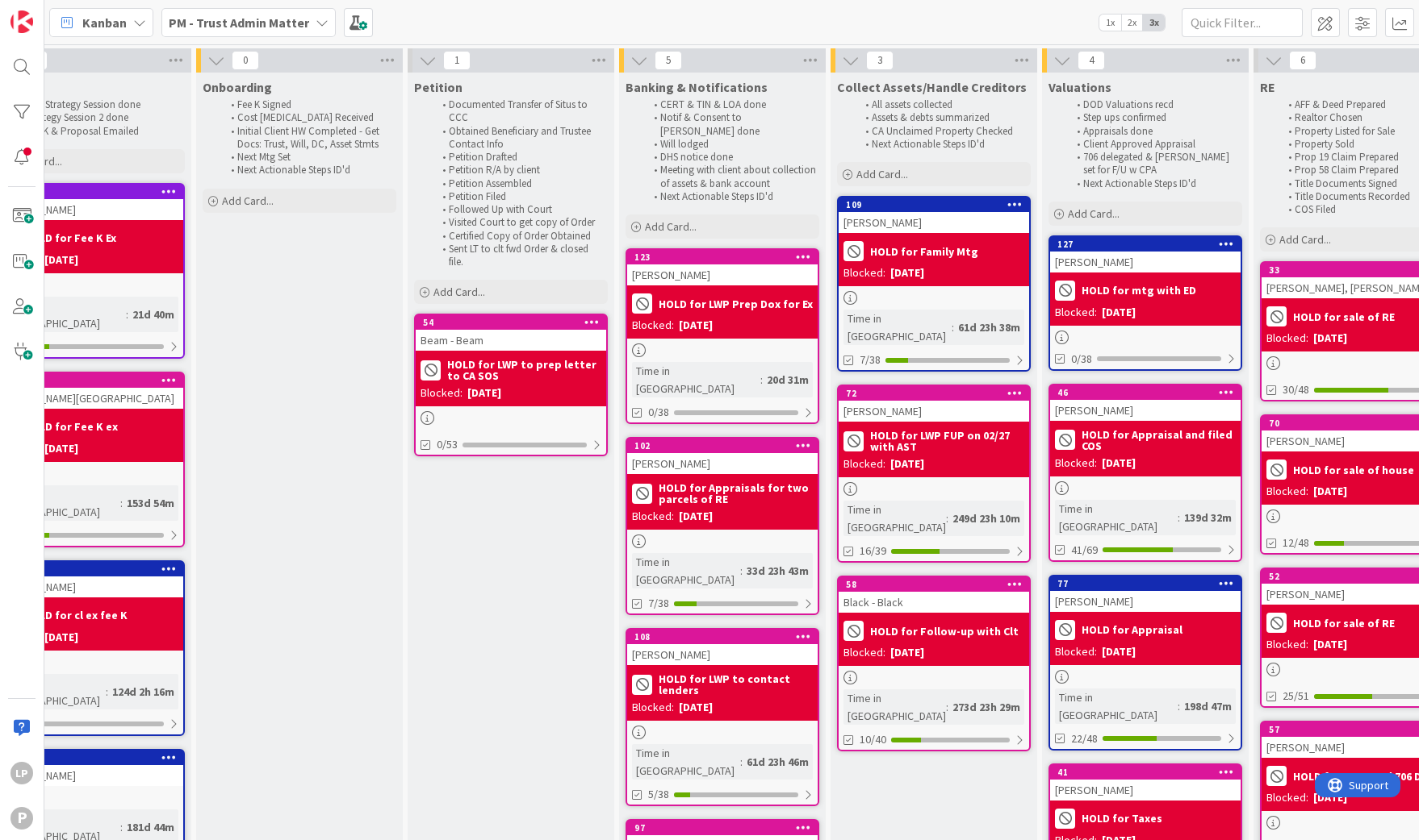
click at [253, 14] on b "PM - Trust Admin Matter" at bounding box center [239, 22] width 141 height 16
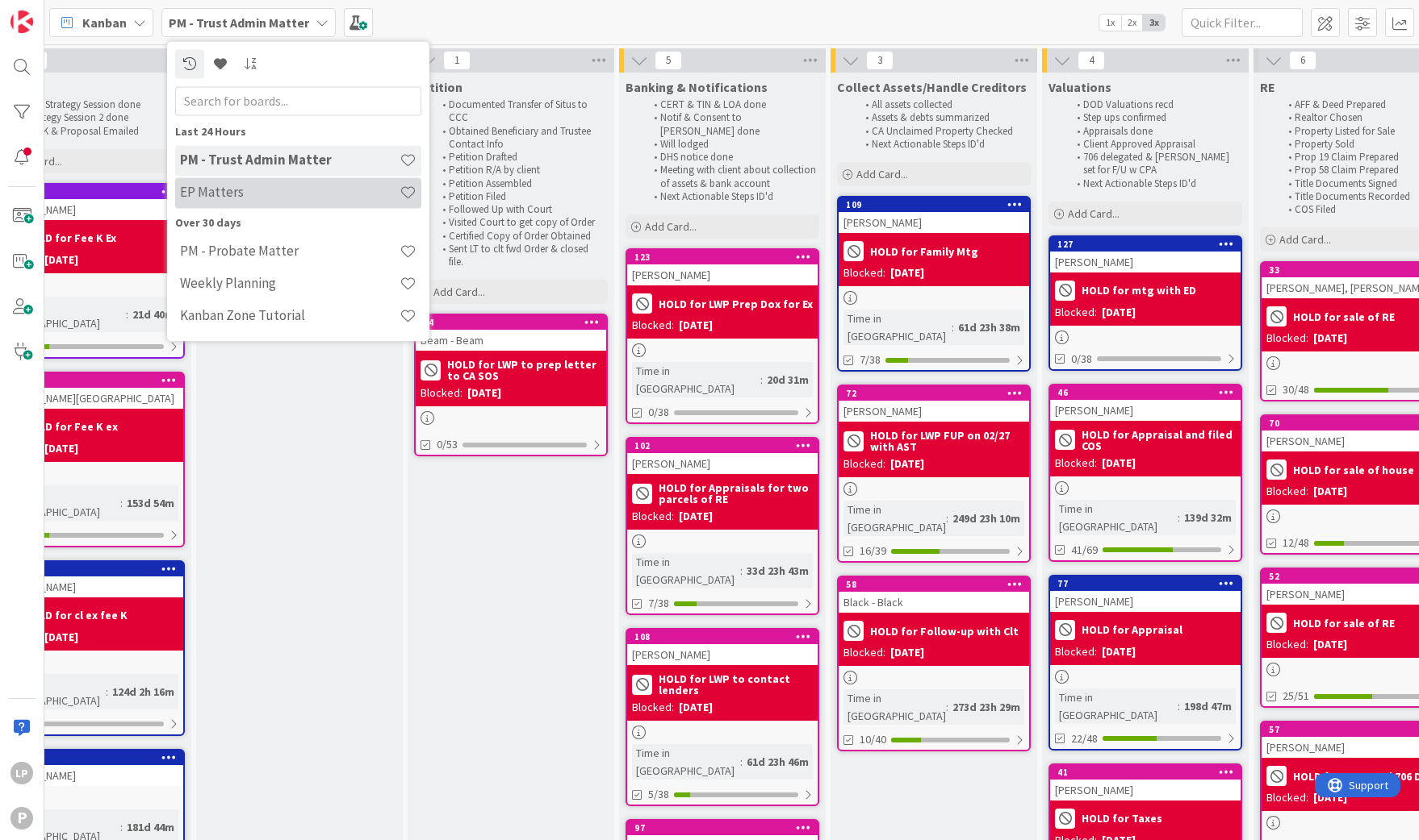
click at [235, 191] on h4 "EP Matters" at bounding box center [290, 192] width 219 height 16
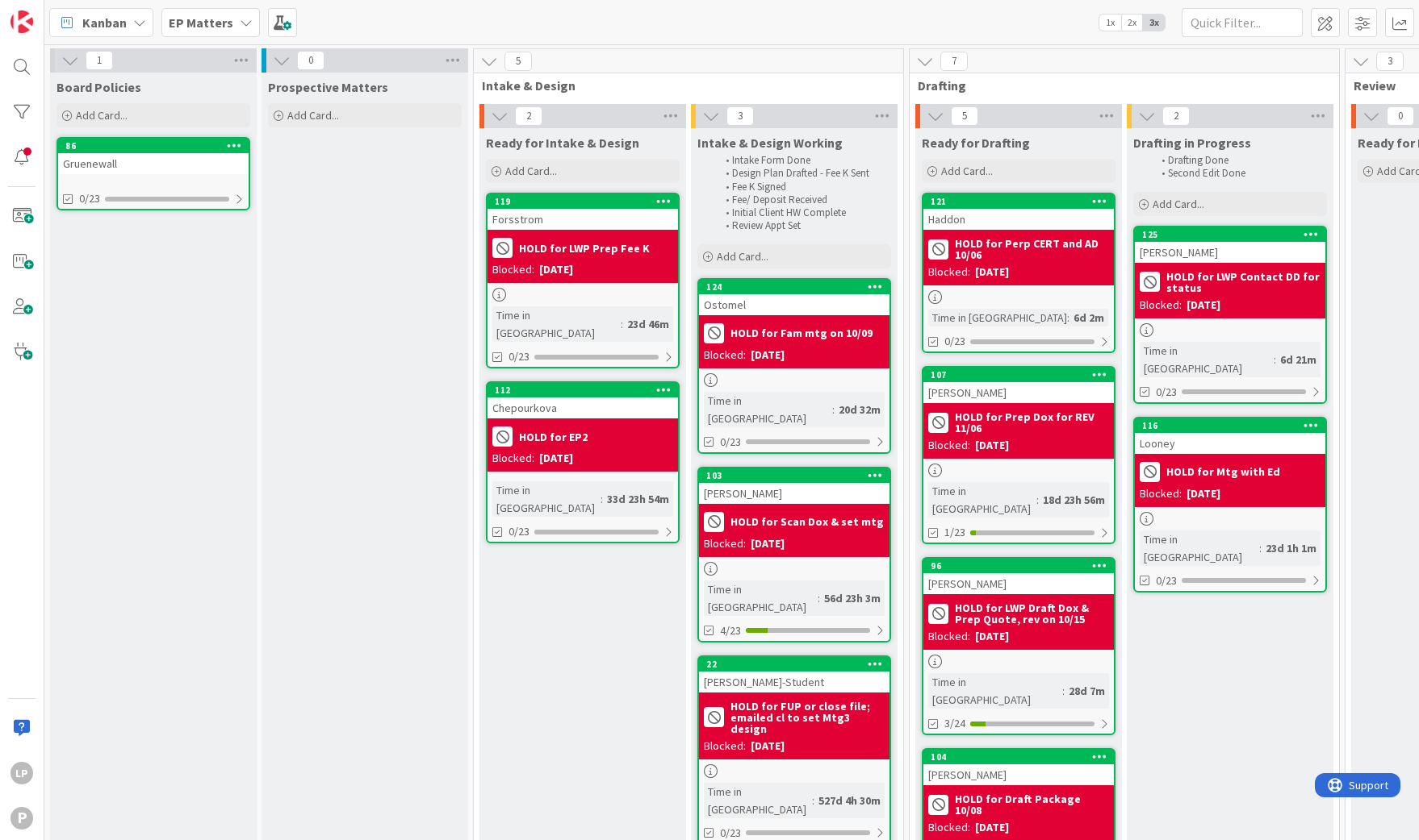
click at [1305, 420] on icon at bounding box center [1311, 425] width 15 height 12
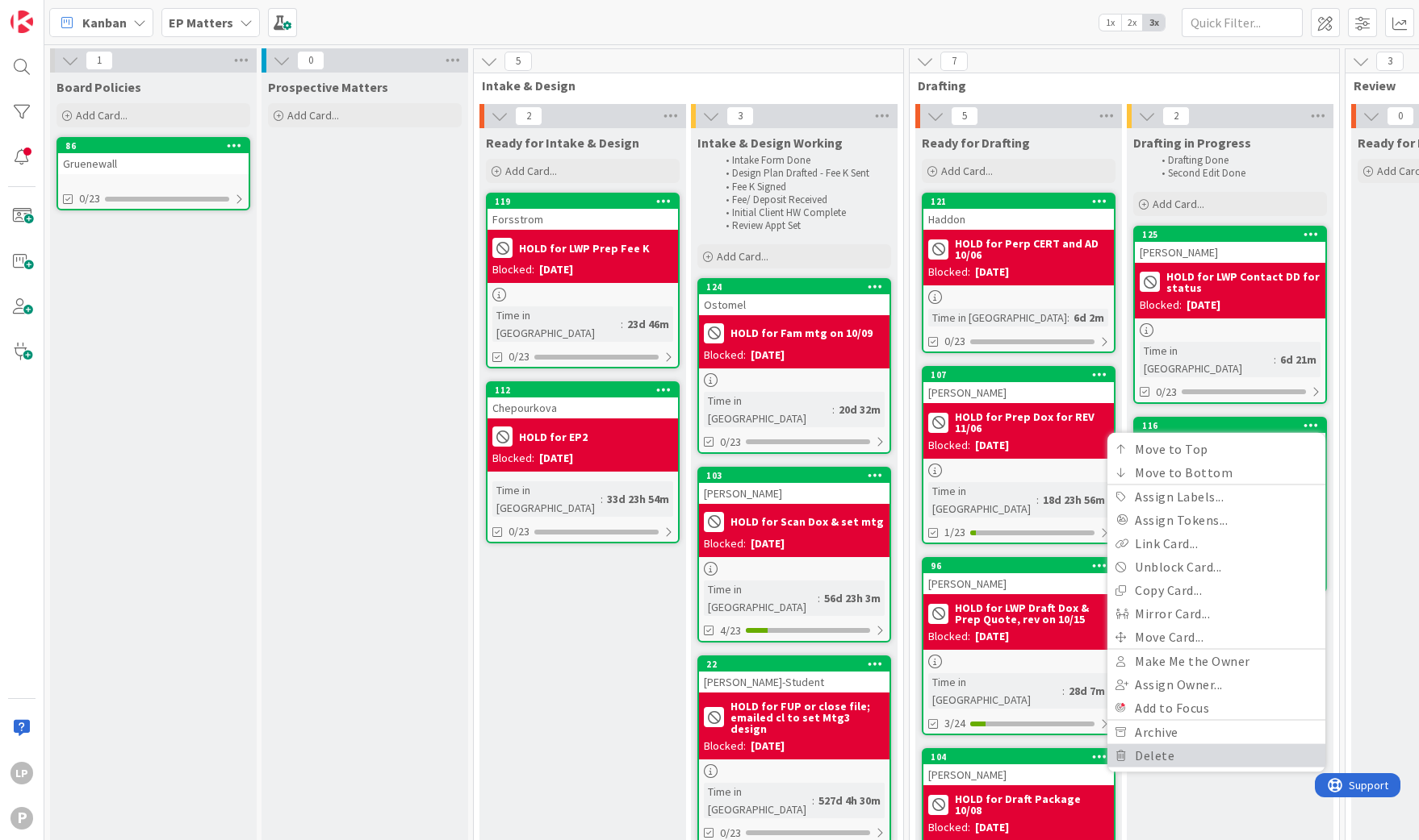
click at [1168, 744] on link "Delete" at bounding box center [1216, 755] width 218 height 23
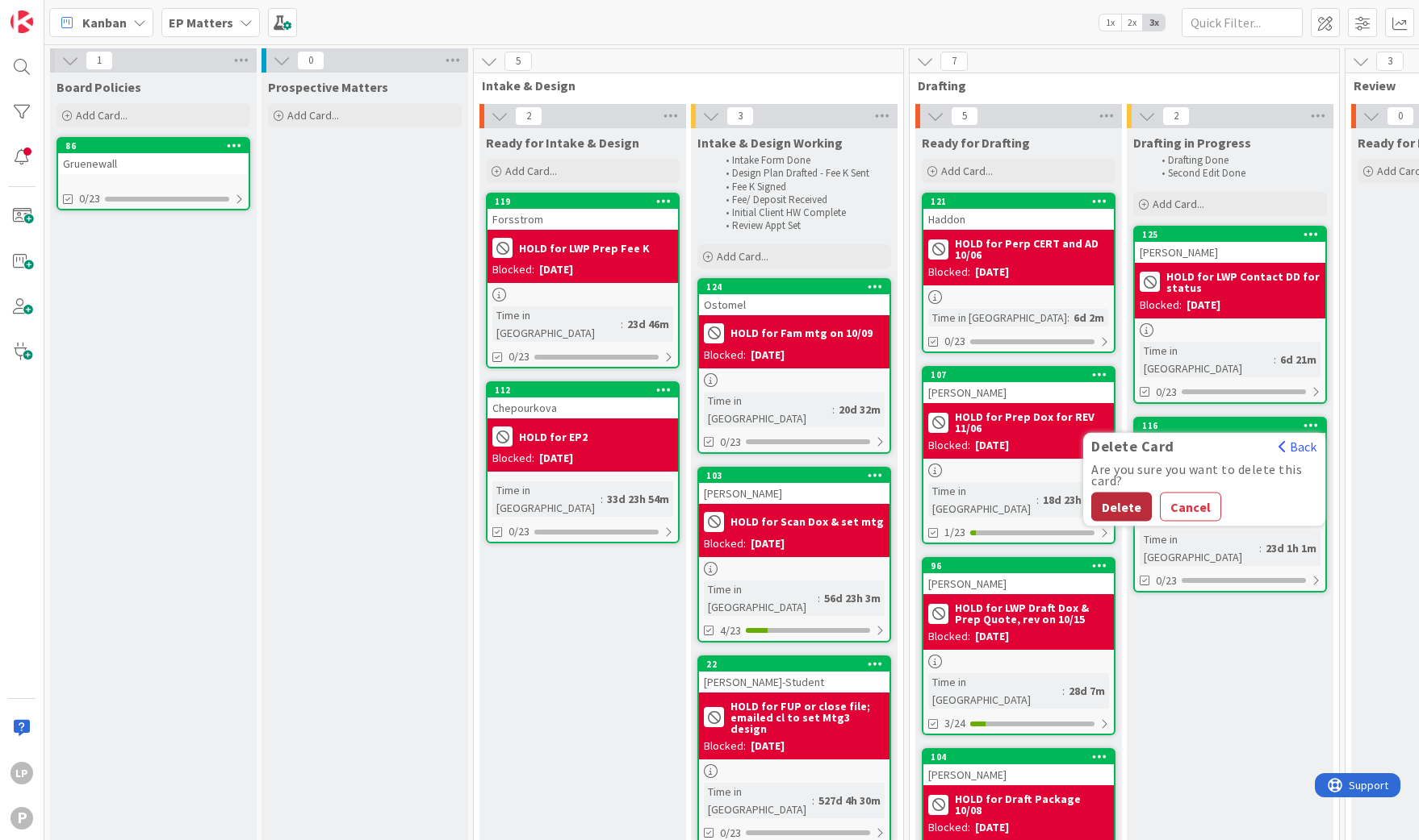
click at [1127, 492] on button "Delete" at bounding box center [1121, 506] width 61 height 29
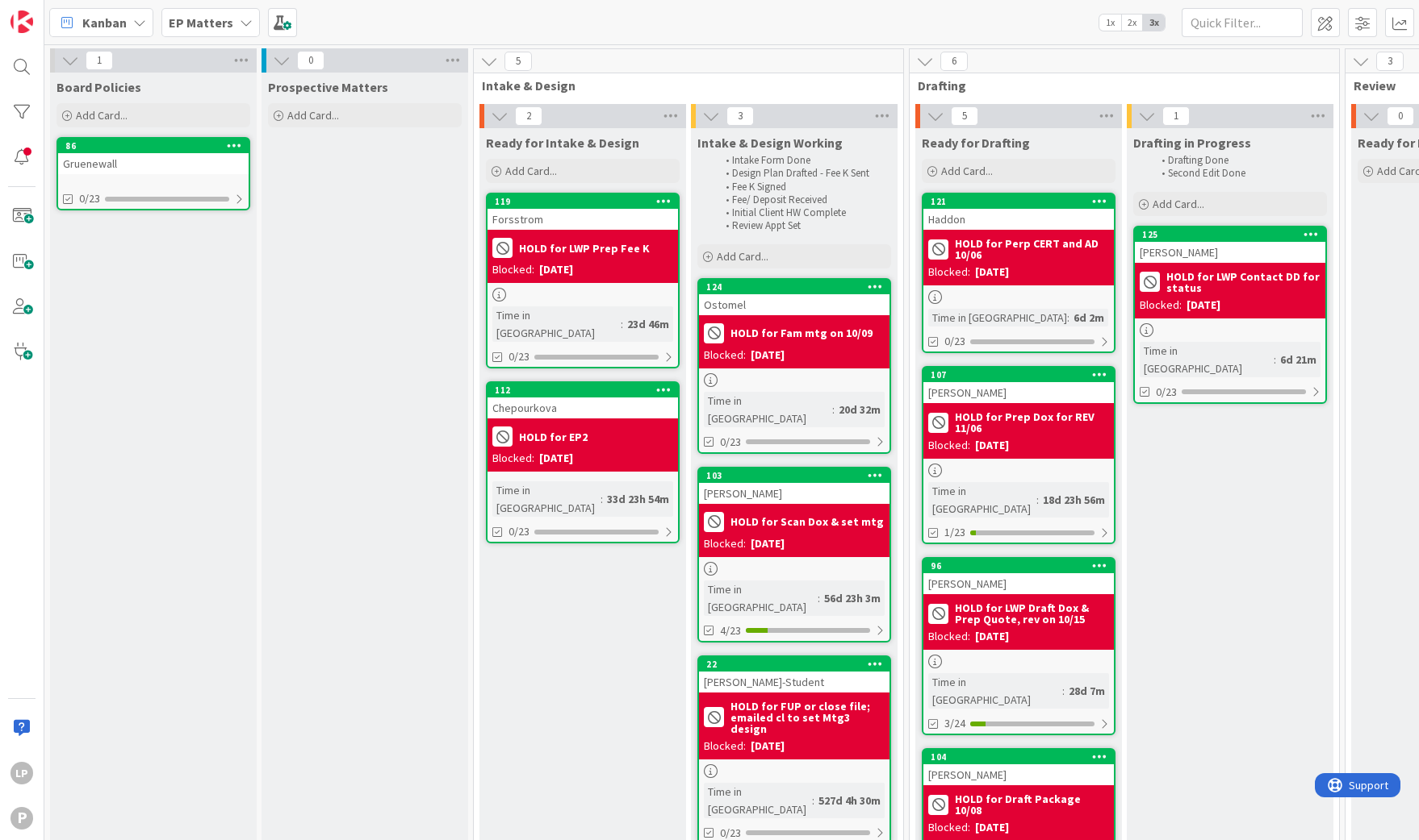
click at [202, 27] on b "EP Matters" at bounding box center [200, 22] width 64 height 16
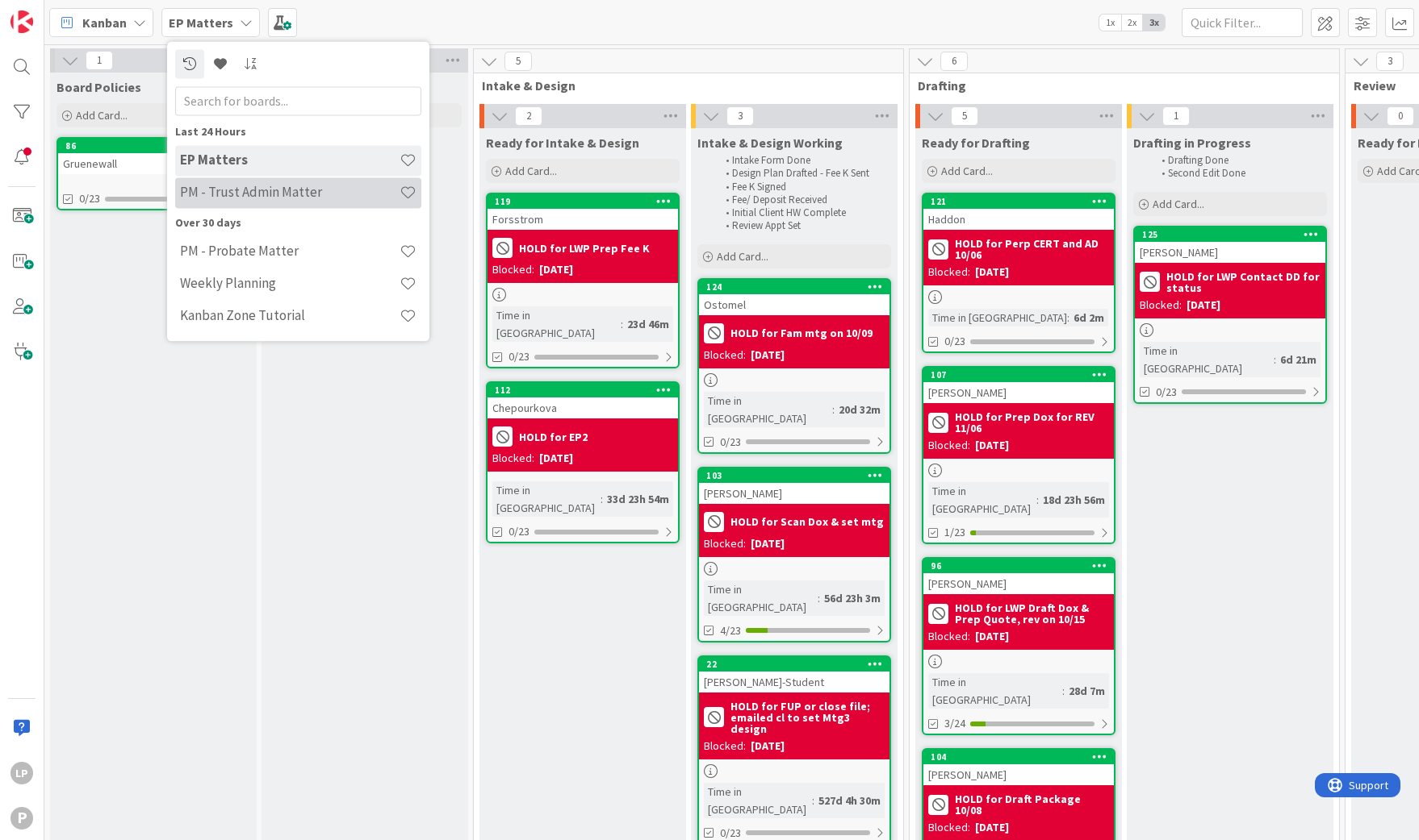
click at [236, 202] on div "PM - Trust Admin Matter" at bounding box center [298, 192] width 246 height 31
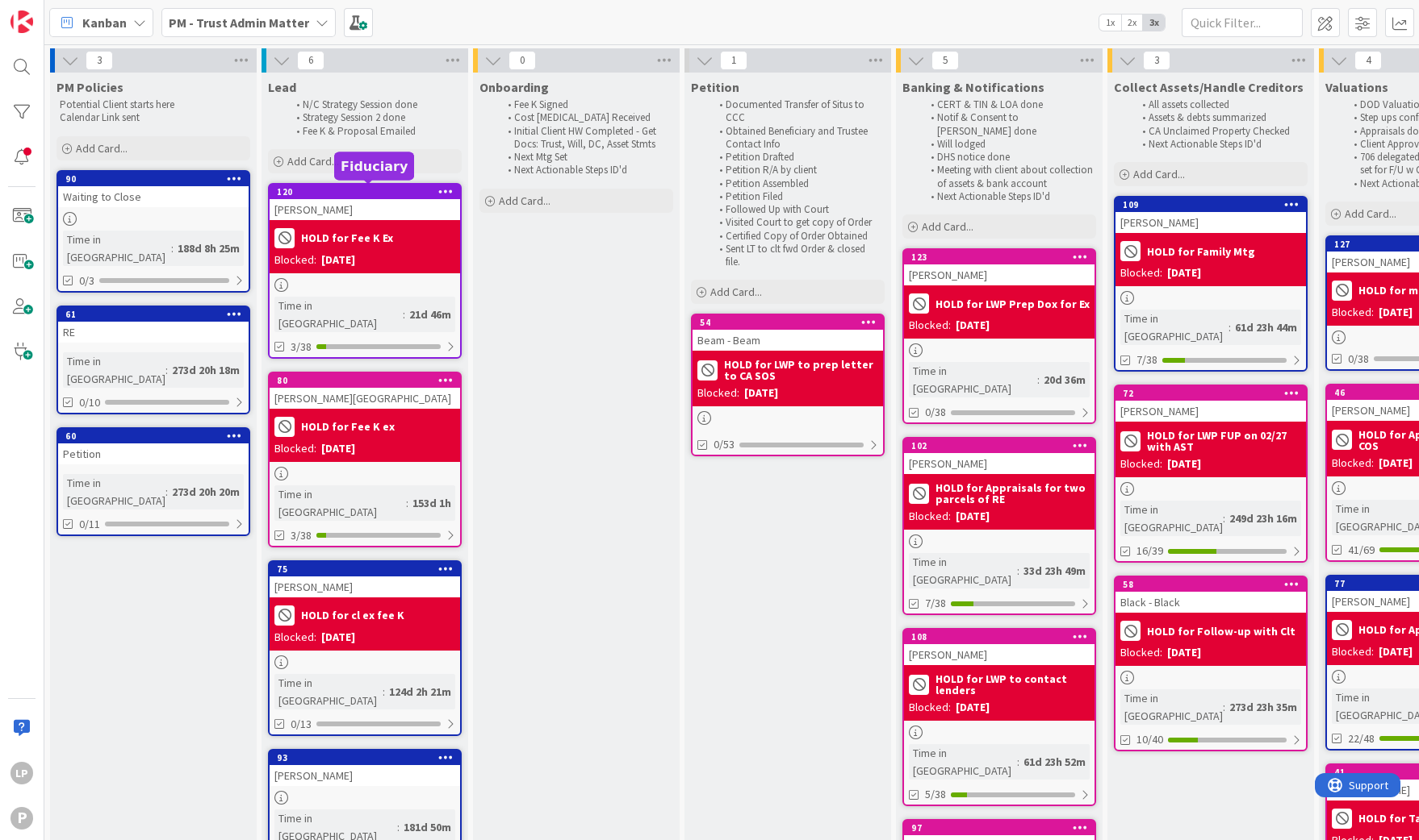
click at [347, 191] on div "120" at bounding box center [369, 192] width 183 height 12
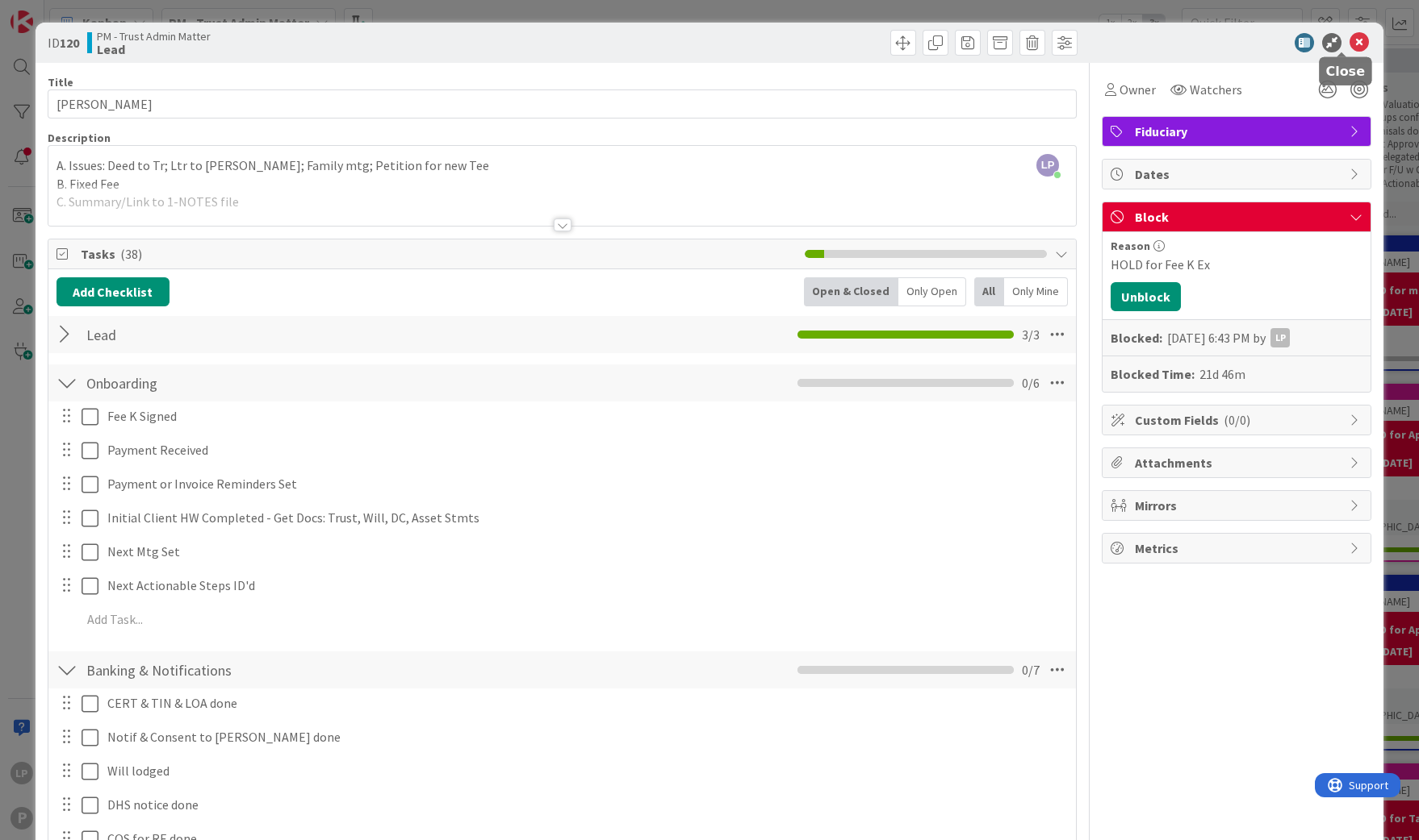
drag, startPoint x: 1334, startPoint y: 42, endPoint x: 1105, endPoint y: 42, distance: 229.0
click at [1350, 42] on icon at bounding box center [1359, 42] width 19 height 19
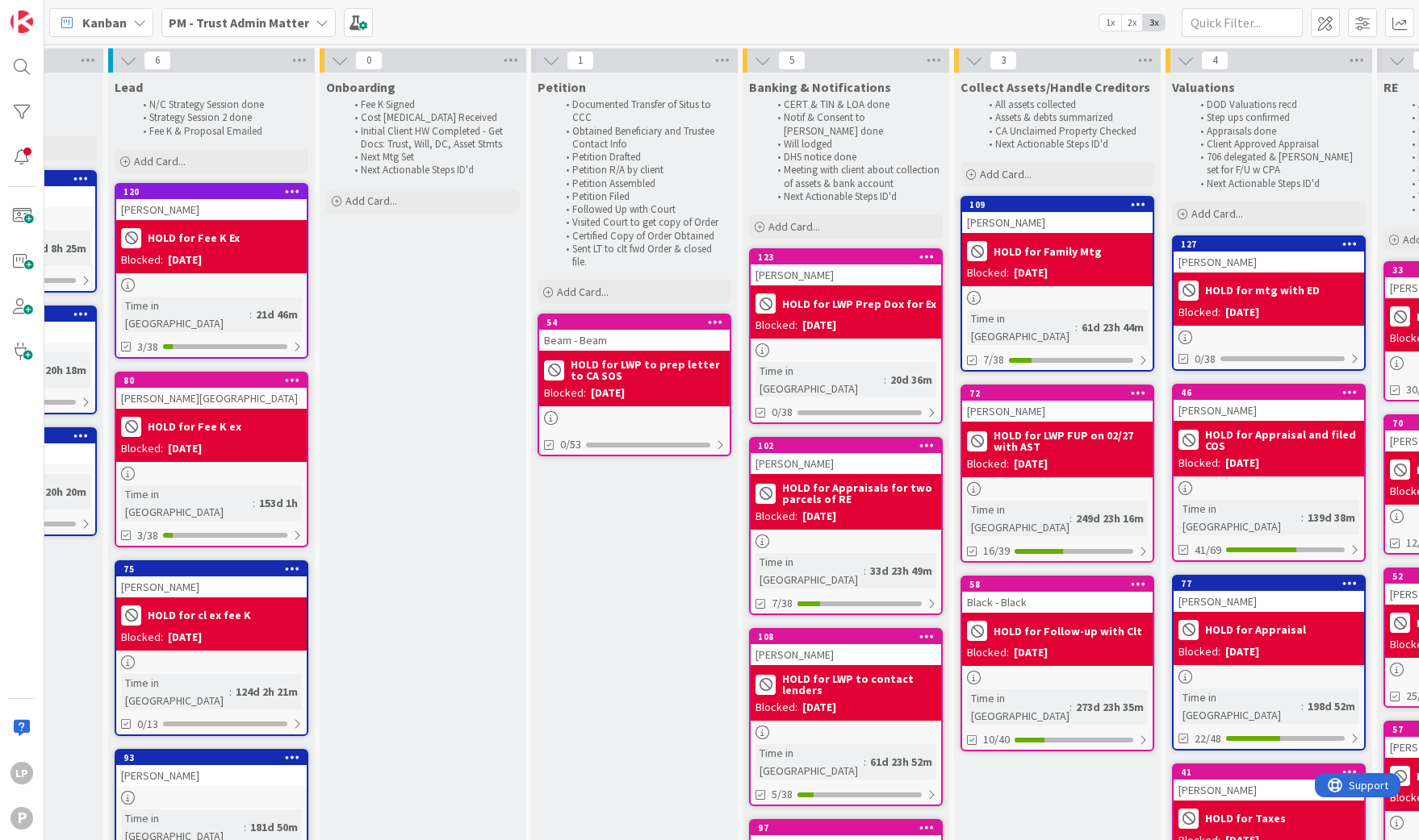
scroll to position [0, 274]
